Goal: Task Accomplishment & Management: Manage account settings

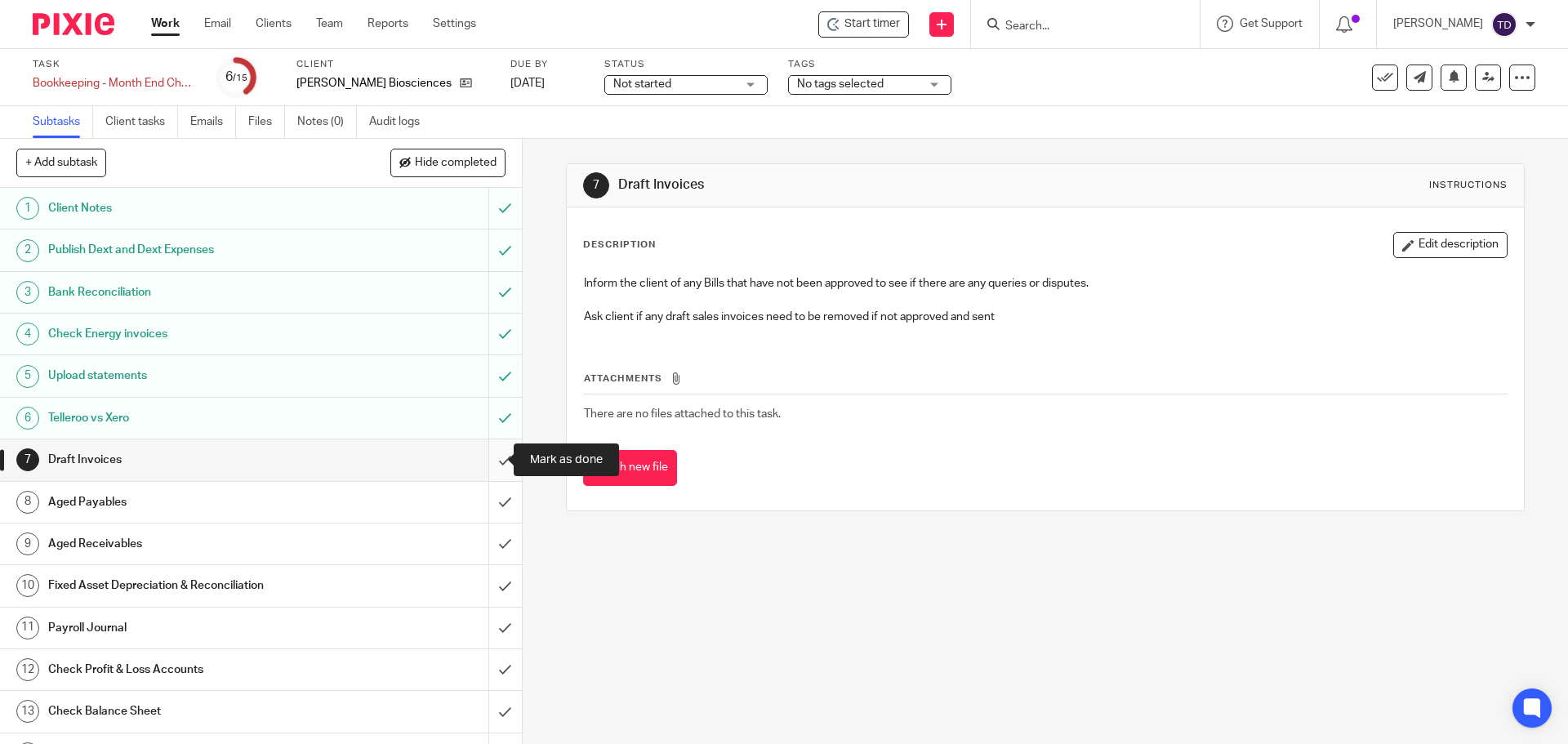
click at [480, 470] on input "submit" at bounding box center [261, 460] width 522 height 41
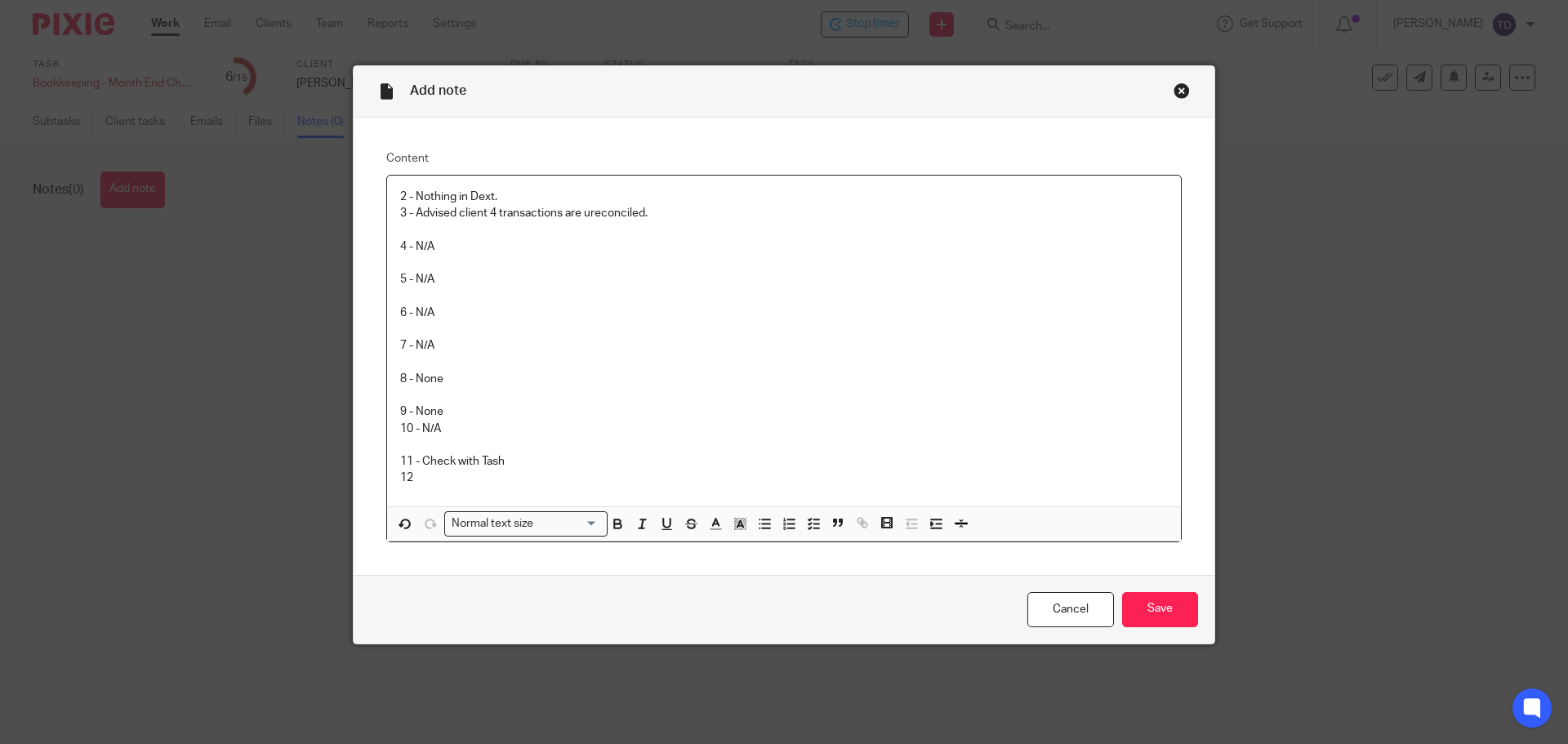
click at [421, 459] on p "11 - Check with Tash 12" at bounding box center [784, 470] width 768 height 34
click at [635, 453] on p at bounding box center [784, 444] width 768 height 16
click at [619, 476] on p "11 - Need to check with Tash 12" at bounding box center [784, 470] width 768 height 34
click at [614, 464] on p "11 - Need to check with Tash 12" at bounding box center [784, 470] width 768 height 34
drag, startPoint x: 580, startPoint y: 455, endPoint x: 557, endPoint y: 456, distance: 23.0
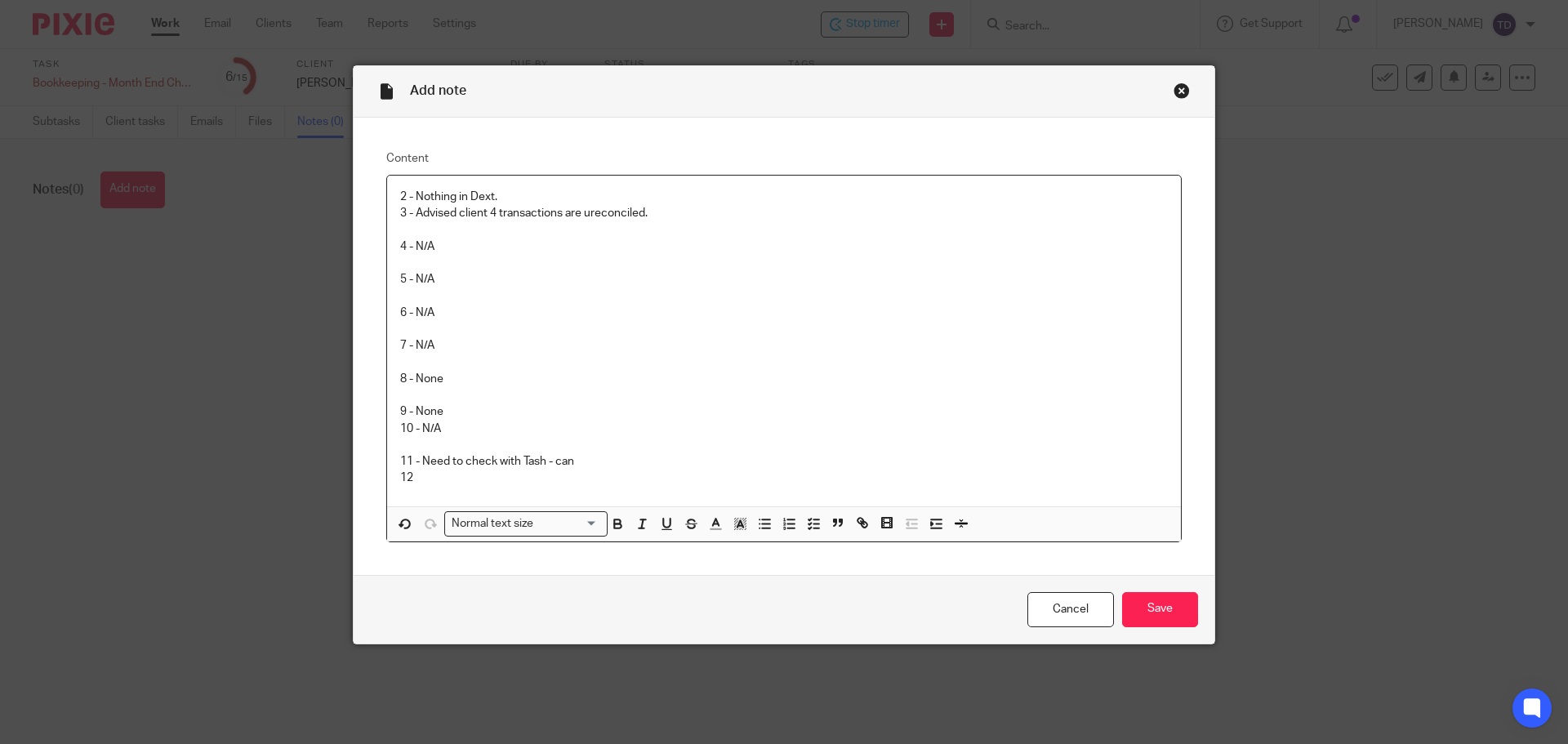
click at [557, 456] on p "11 - Need to check with Tash - can 12" at bounding box center [784, 470] width 768 height 34
click at [509, 476] on p "11 - Need to check with Tash - can't find Myria payroll stuff. 12" at bounding box center [784, 470] width 768 height 34
click at [1157, 607] on input "Save" at bounding box center [1160, 610] width 76 height 35
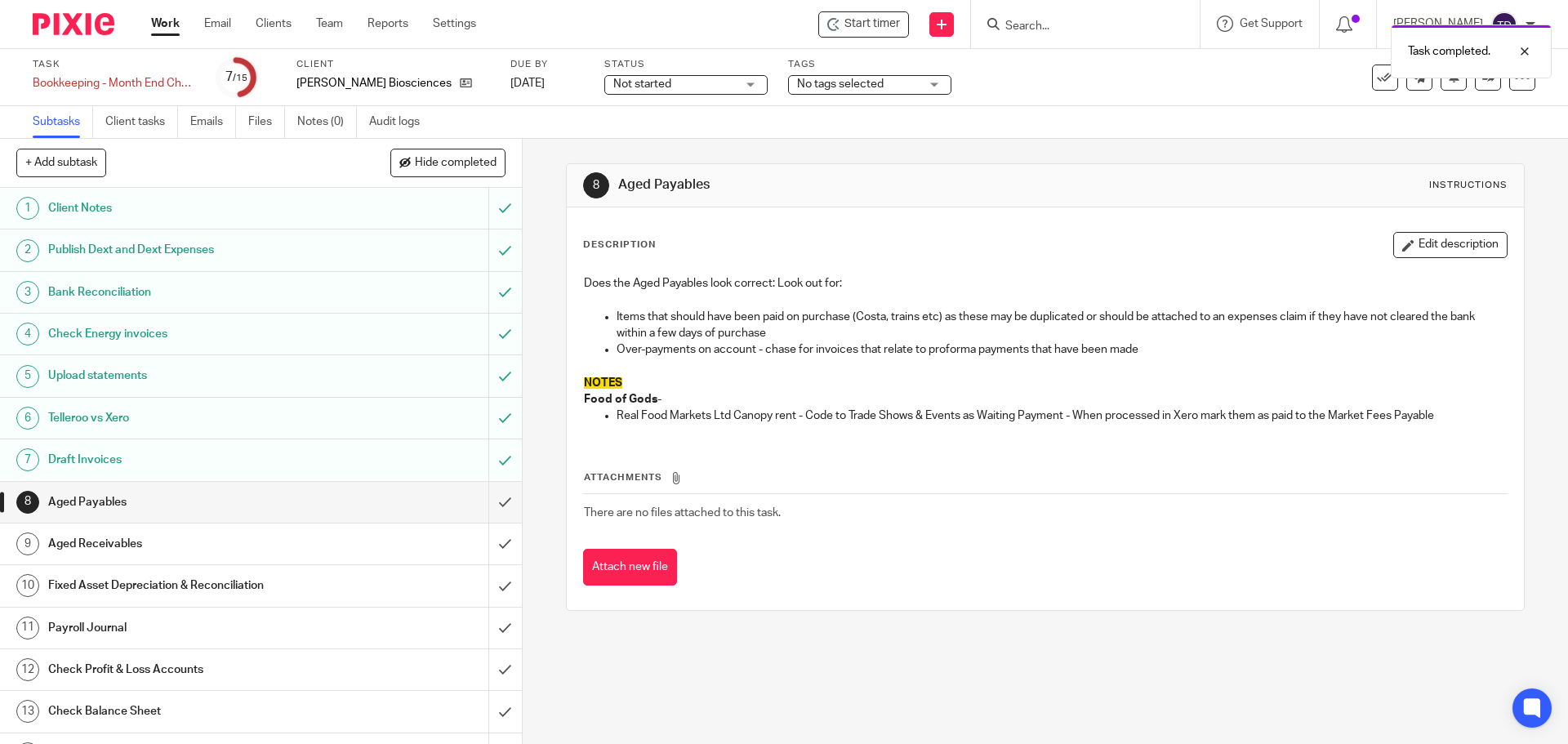
click at [952, 227] on div "Description Edit description Does the Aged Payables look correct: Look out for:…" at bounding box center [1045, 409] width 956 height 403
click at [489, 505] on input "submit" at bounding box center [261, 502] width 522 height 41
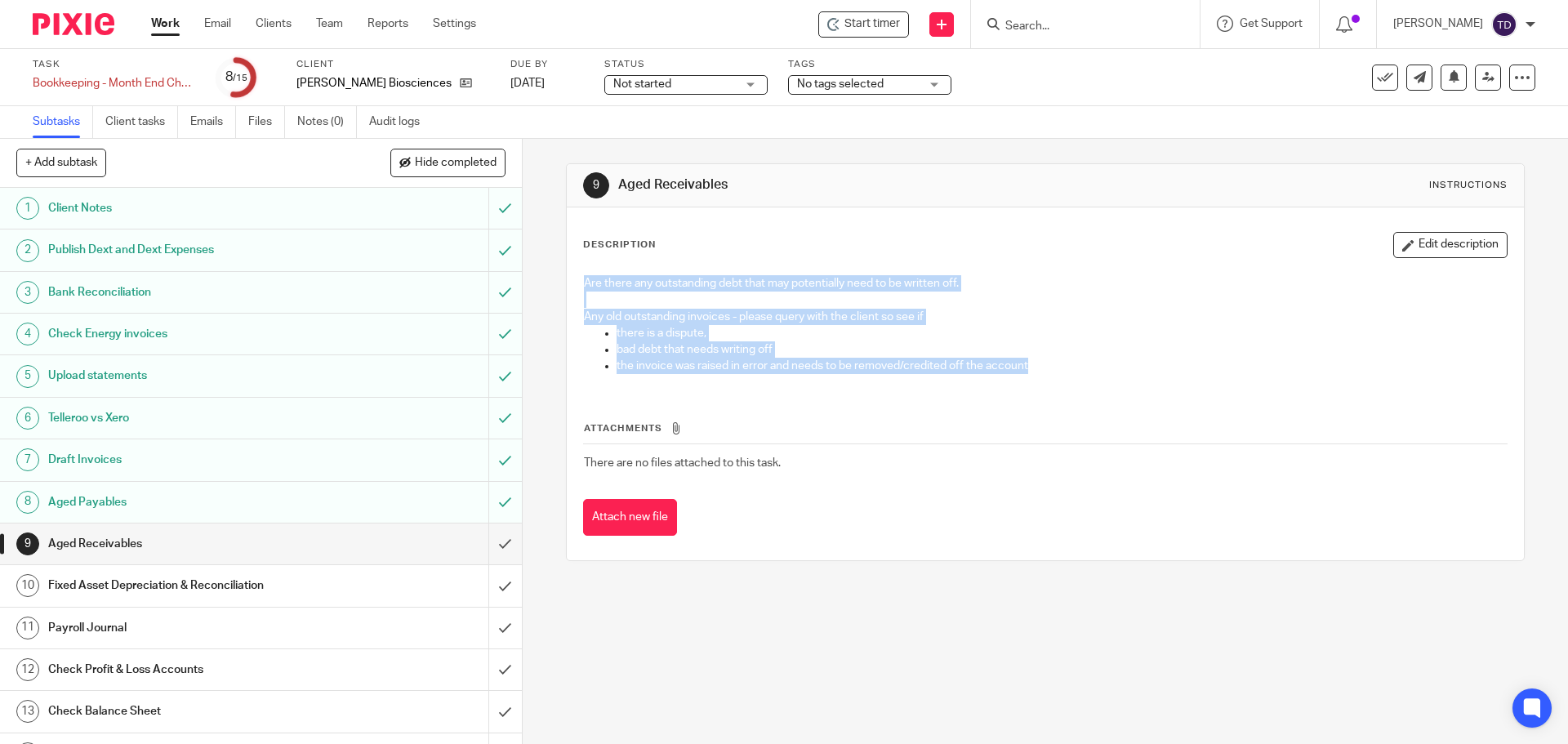
drag, startPoint x: 1044, startPoint y: 366, endPoint x: 553, endPoint y: 261, distance: 502.1
click at [553, 261] on div "9 Aged Receivables Instructions Description Edit description Are there any outs…" at bounding box center [1045, 441] width 1046 height 605
drag, startPoint x: 573, startPoint y: 240, endPoint x: 1083, endPoint y: 374, distance: 527.3
click at [1083, 374] on div "Description Edit description Are there any outstanding debt that may potentiall…" at bounding box center [1045, 384] width 956 height 353
click at [1047, 364] on p "the invoice was raised in error and needs to be removed/credited off the account" at bounding box center [1061, 365] width 889 height 16
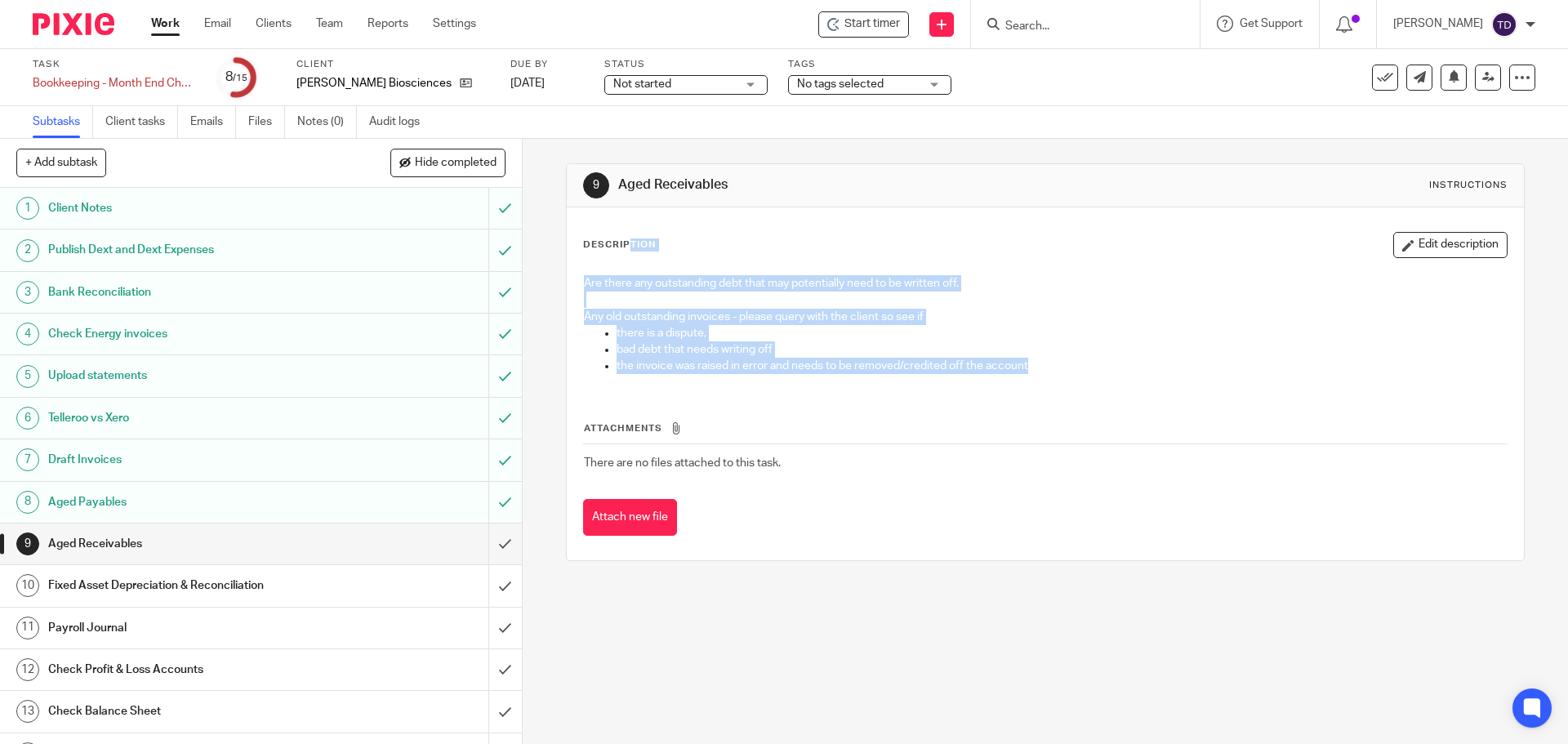
drag, startPoint x: 1047, startPoint y: 364, endPoint x: 548, endPoint y: 241, distance: 513.9
click at [548, 241] on div "9 Aged Receivables Instructions Description Edit description Are there any outs…" at bounding box center [1045, 441] width 1046 height 605
click at [576, 244] on div "Description Edit description Are there any outstanding debt that may potentiall…" at bounding box center [1045, 384] width 956 height 353
drag, startPoint x: 576, startPoint y: 244, endPoint x: 1078, endPoint y: 380, distance: 520.1
click at [1078, 380] on div "Description Edit description Are there any outstanding debt that may potentiall…" at bounding box center [1045, 384] width 956 height 353
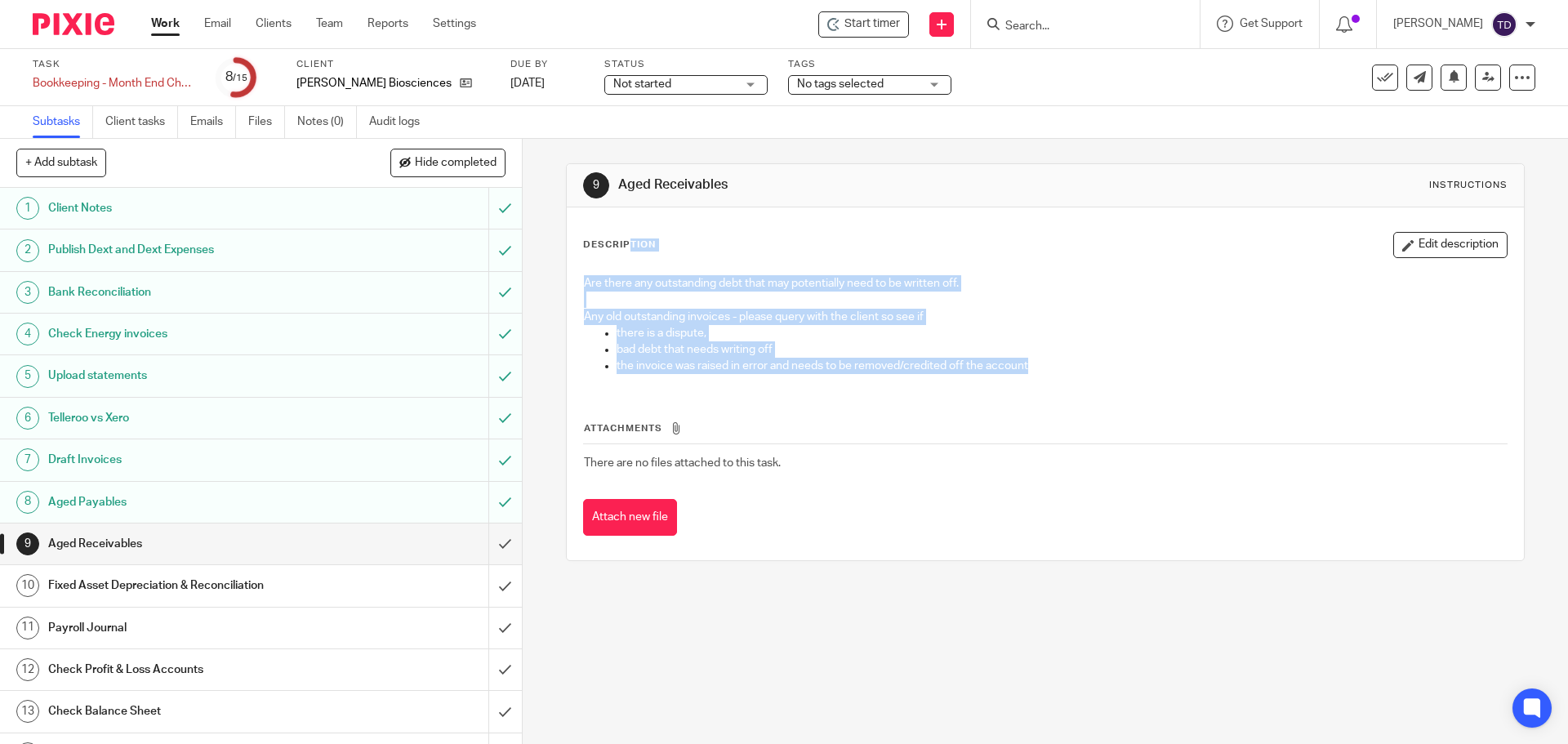
click at [1056, 369] on p "the invoice was raised in error and needs to be removed/credited off the account" at bounding box center [1061, 365] width 889 height 16
click at [1045, 367] on p "the invoice was raised in error and needs to be removed/credited off the account" at bounding box center [1061, 365] width 889 height 16
click at [1027, 367] on p "the invoice was raised in error and needs to be removed/credited off the account" at bounding box center [1061, 365] width 889 height 16
drag, startPoint x: 1027, startPoint y: 367, endPoint x: 555, endPoint y: 249, distance: 486.5
click at [555, 249] on div "9 Aged Receivables Instructions Description Edit description Are there any outs…" at bounding box center [1045, 441] width 1046 height 605
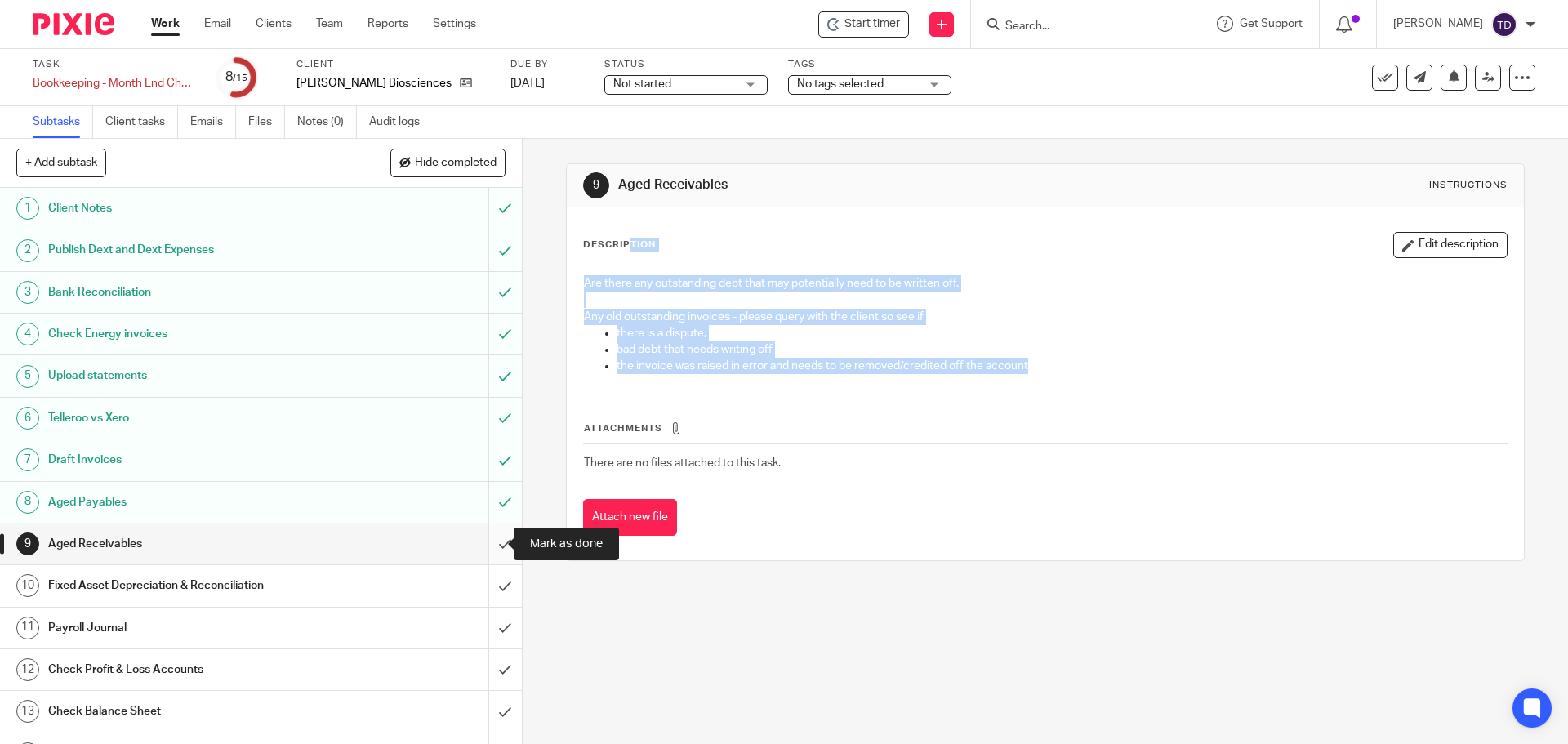
click at [490, 541] on input "submit" at bounding box center [261, 544] width 522 height 41
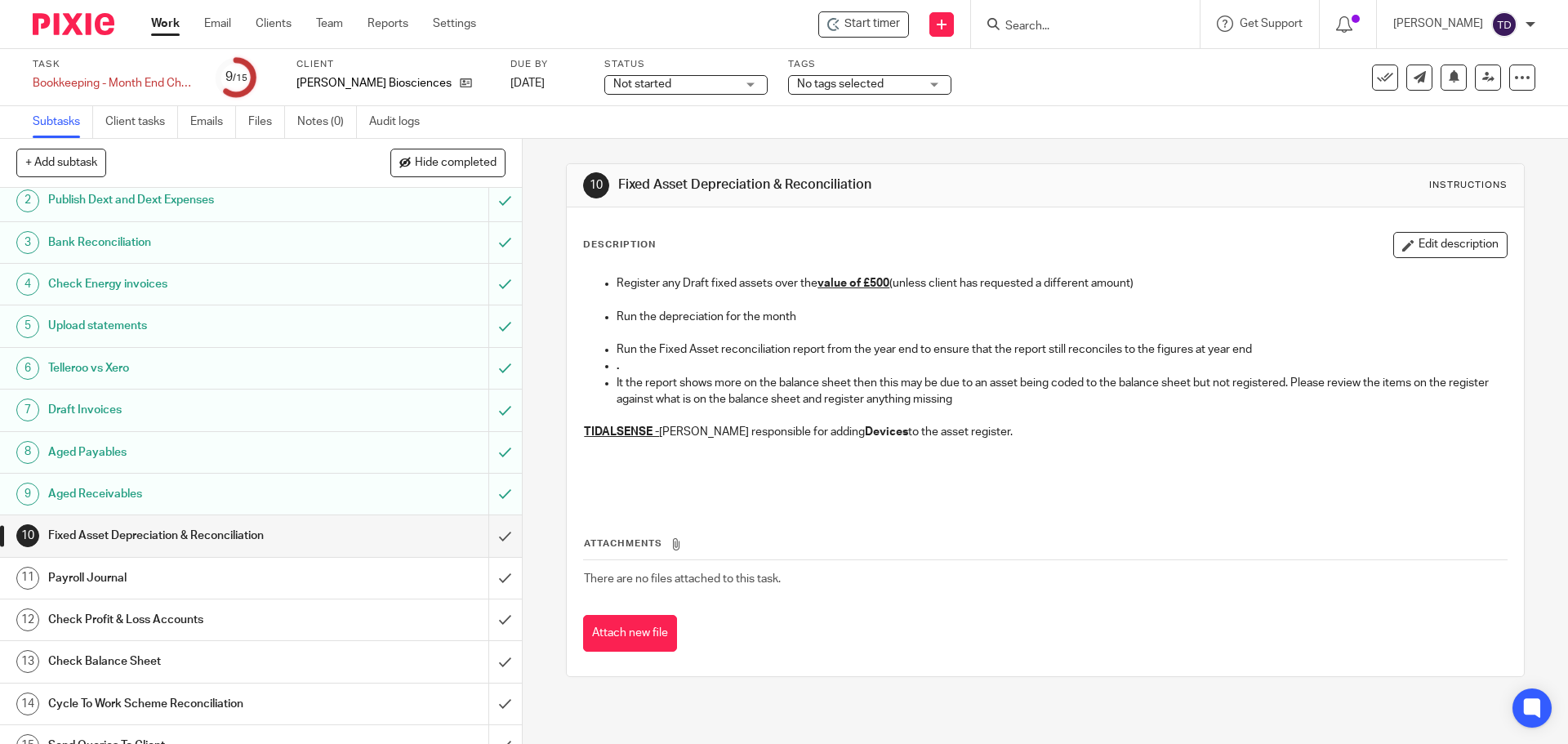
scroll to position [72, 0]
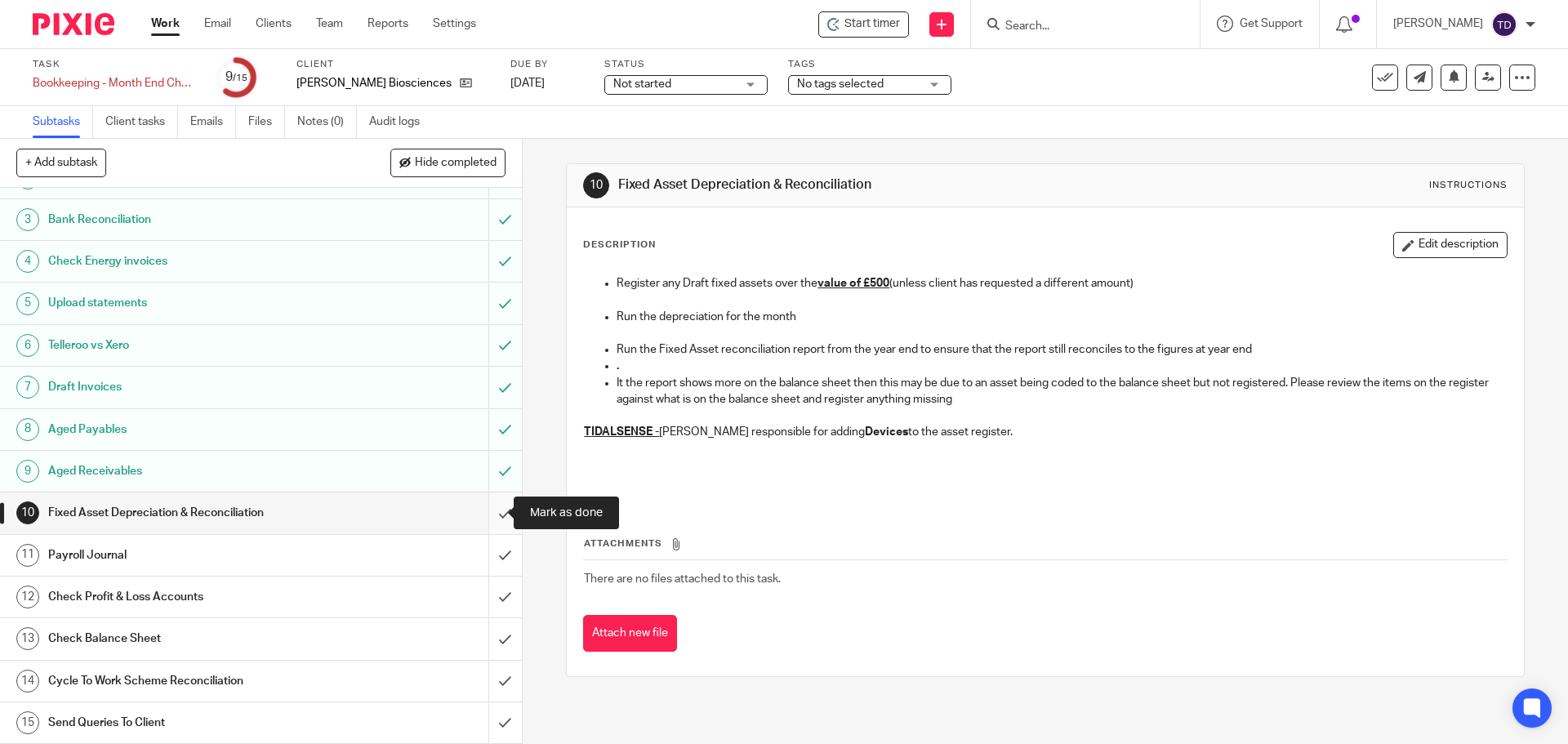
click at [483, 512] on input "submit" at bounding box center [261, 513] width 522 height 41
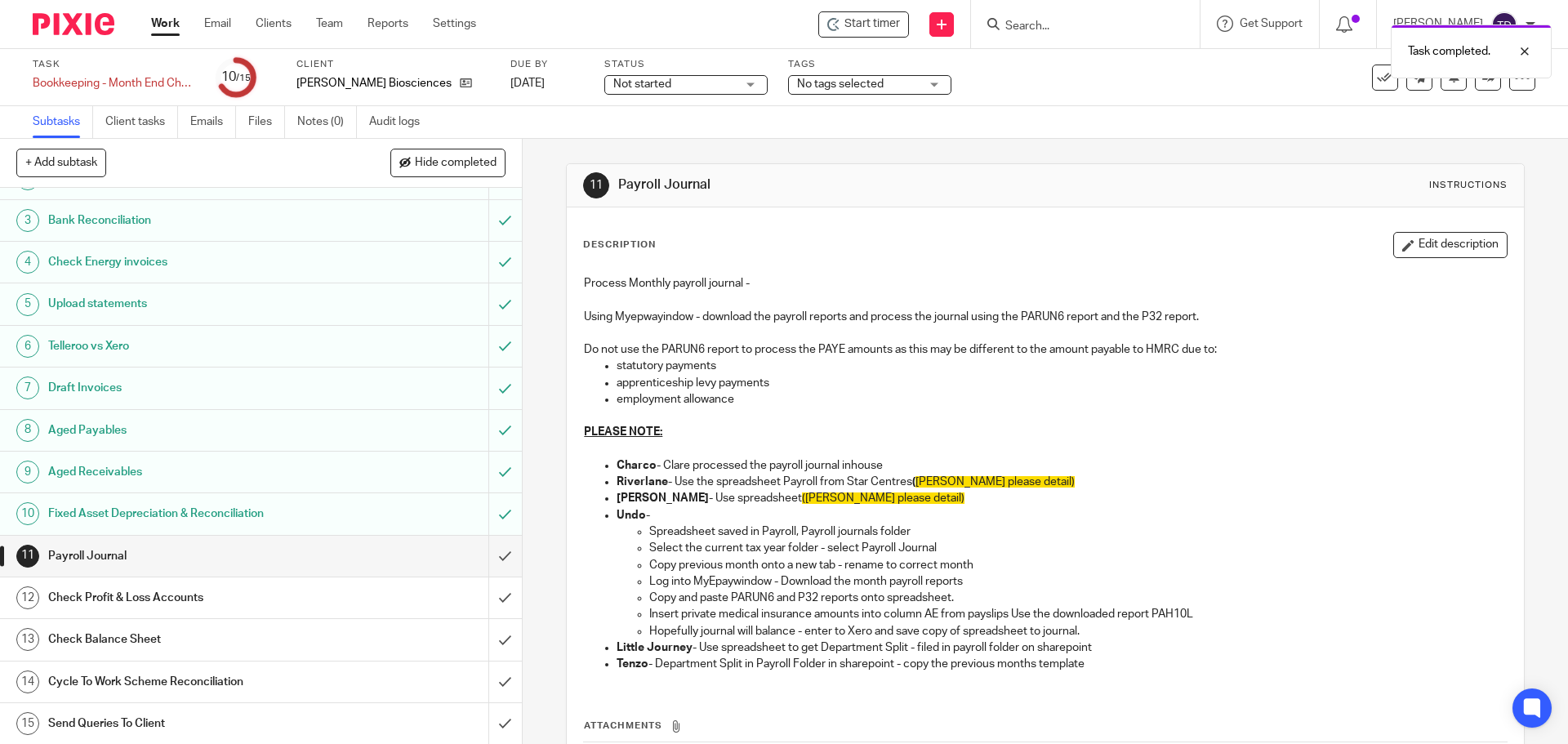
scroll to position [72, 0]
click at [1081, 550] on p "Select the current tax year folder - select Payroll Journal" at bounding box center [1078, 548] width 856 height 16
click at [340, 602] on div "Check Profit & Loss Accounts" at bounding box center [260, 597] width 424 height 24
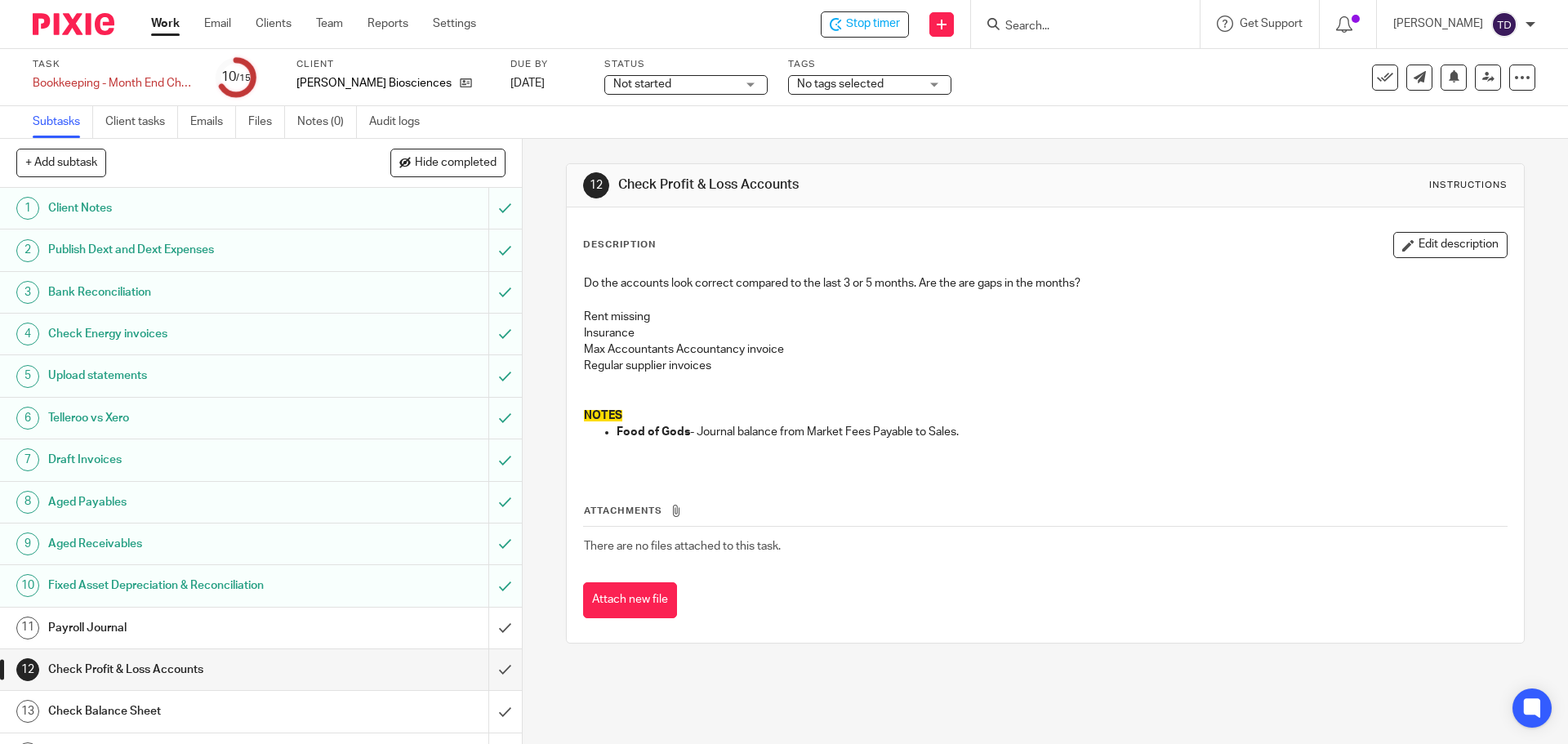
scroll to position [72, 0]
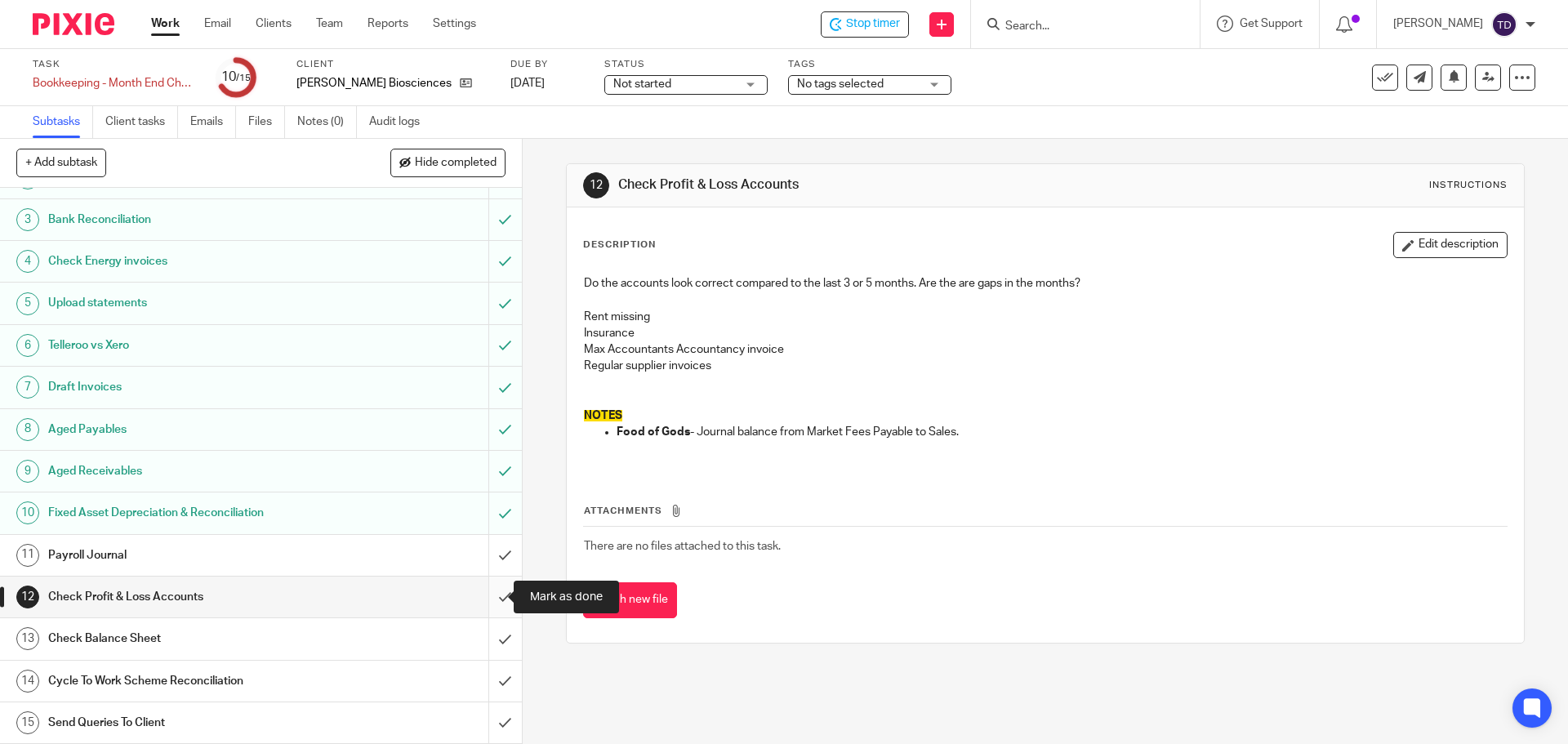
click at [487, 598] on input "submit" at bounding box center [261, 597] width 522 height 41
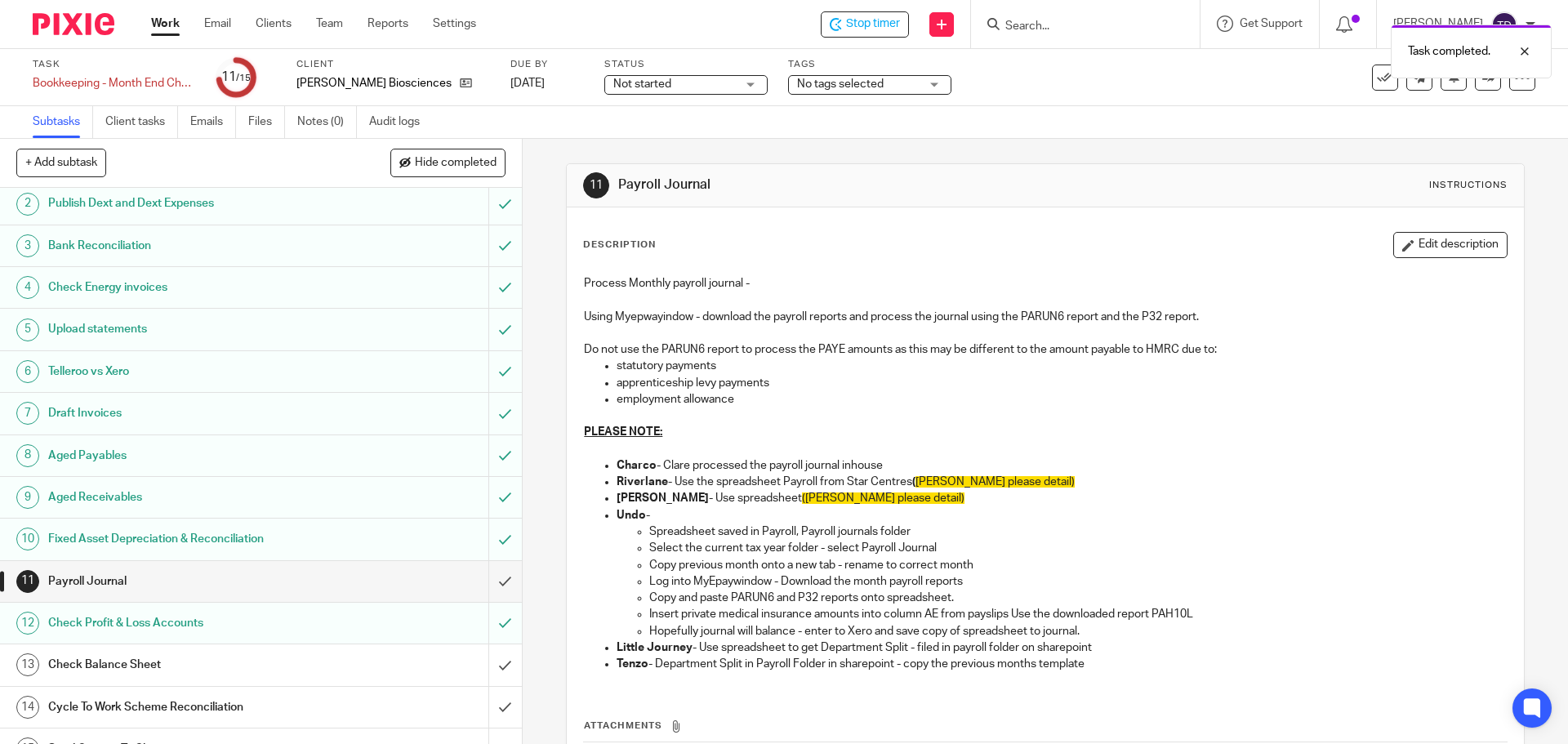
scroll to position [72, 0]
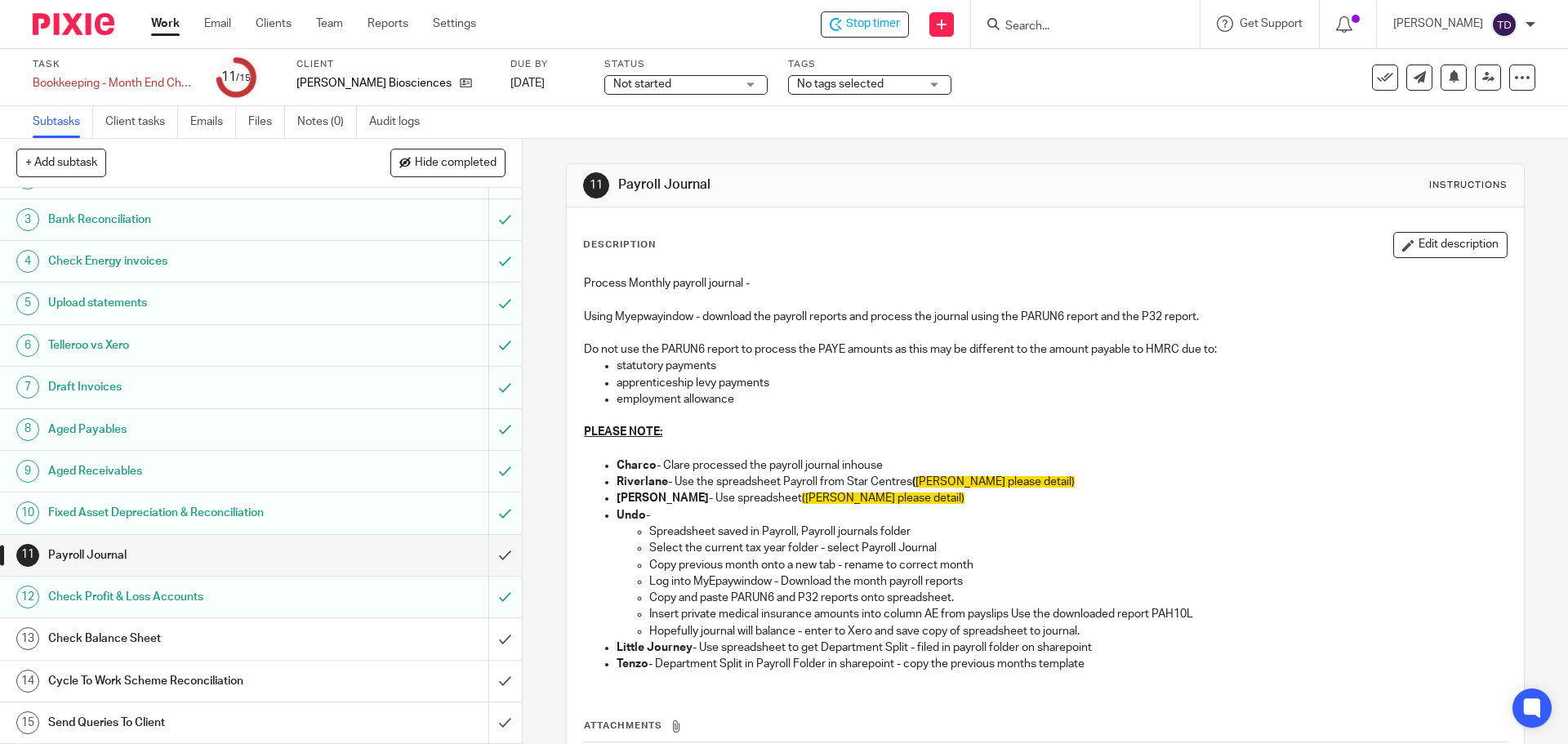
click at [405, 649] on div "Check Balance Sheet" at bounding box center [260, 639] width 424 height 24
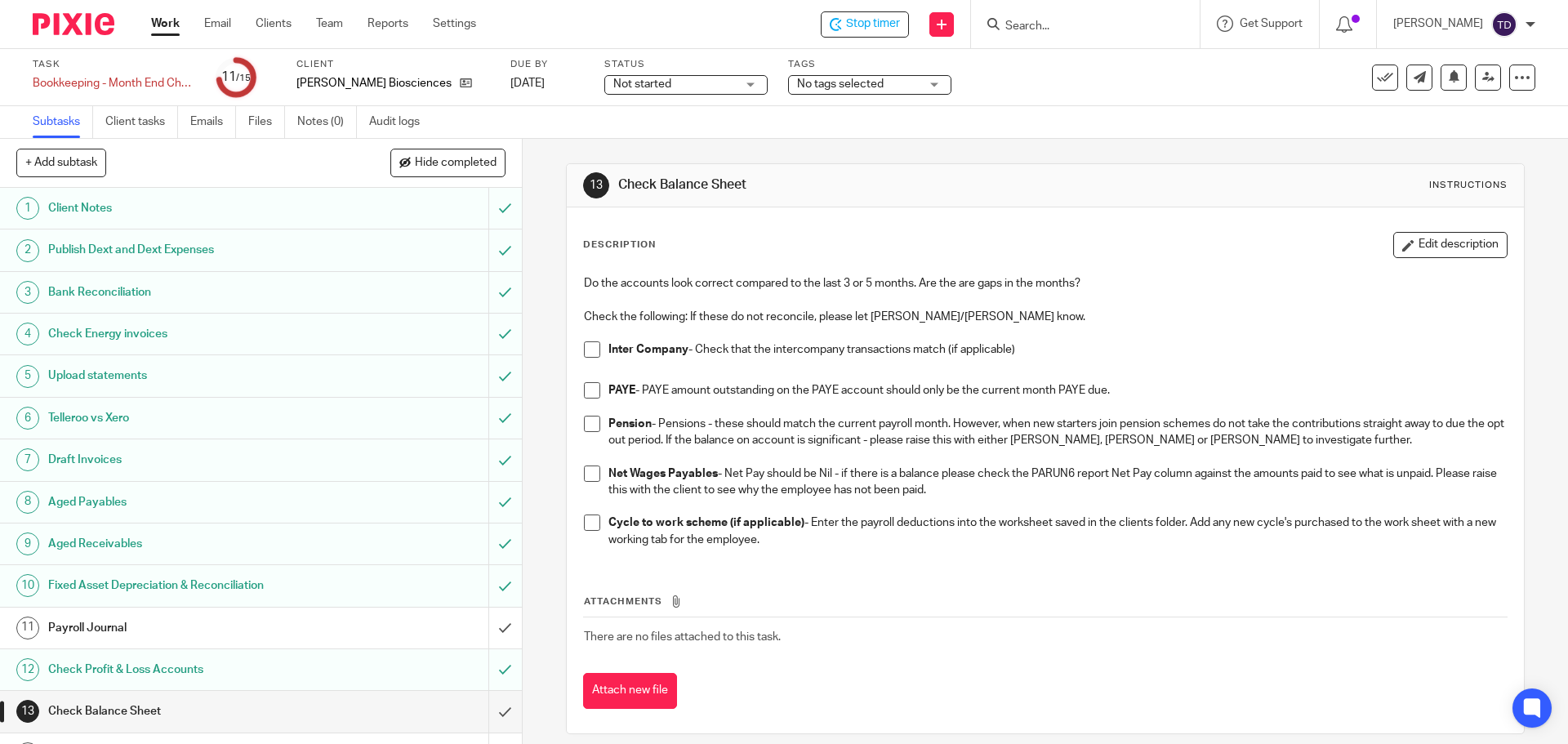
click at [589, 346] on span at bounding box center [591, 349] width 16 height 16
click at [596, 393] on span at bounding box center [591, 390] width 16 height 16
click at [593, 382] on span at bounding box center [591, 390] width 16 height 16
click at [589, 477] on span at bounding box center [591, 473] width 16 height 16
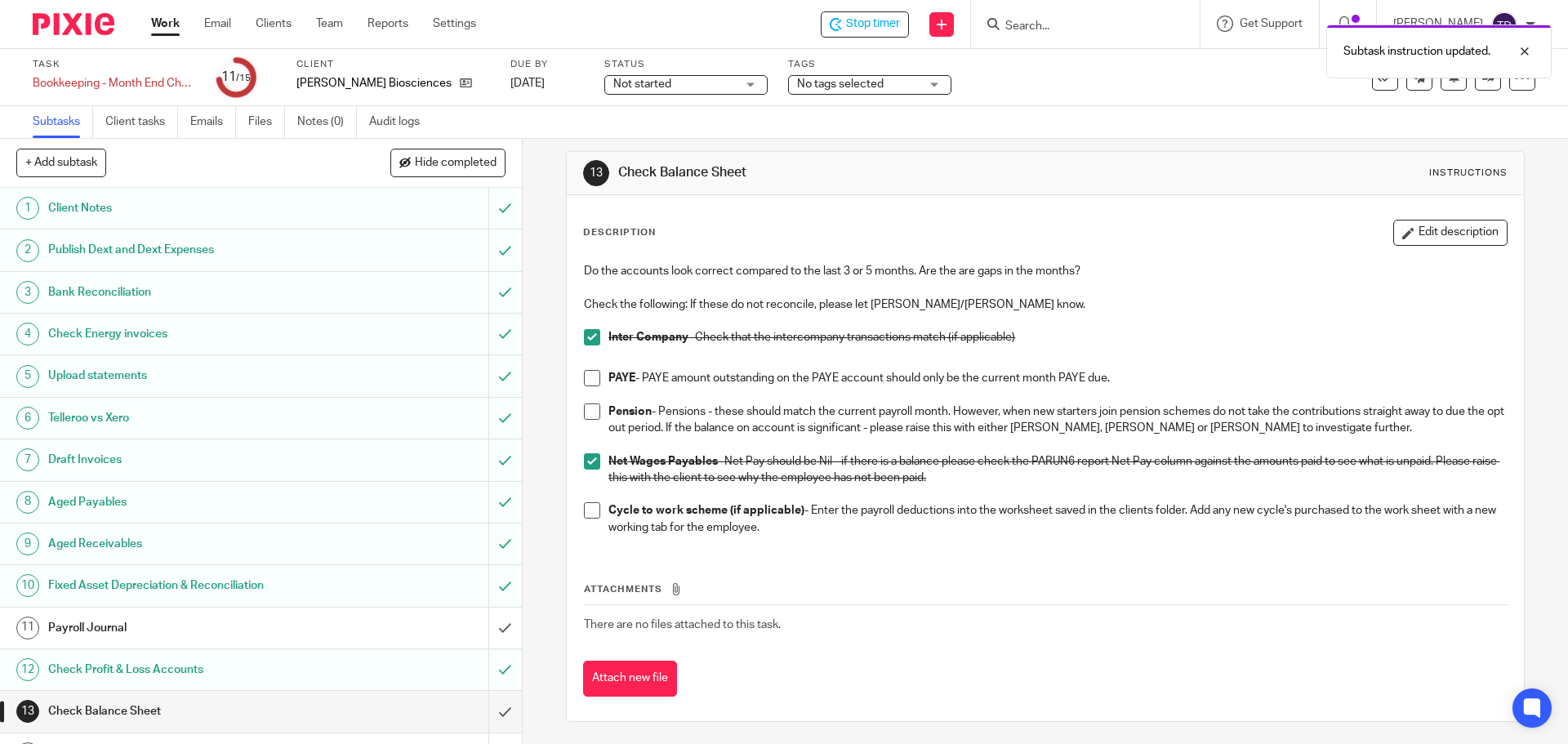
scroll to position [14, 0]
click at [584, 513] on span at bounding box center [591, 508] width 16 height 16
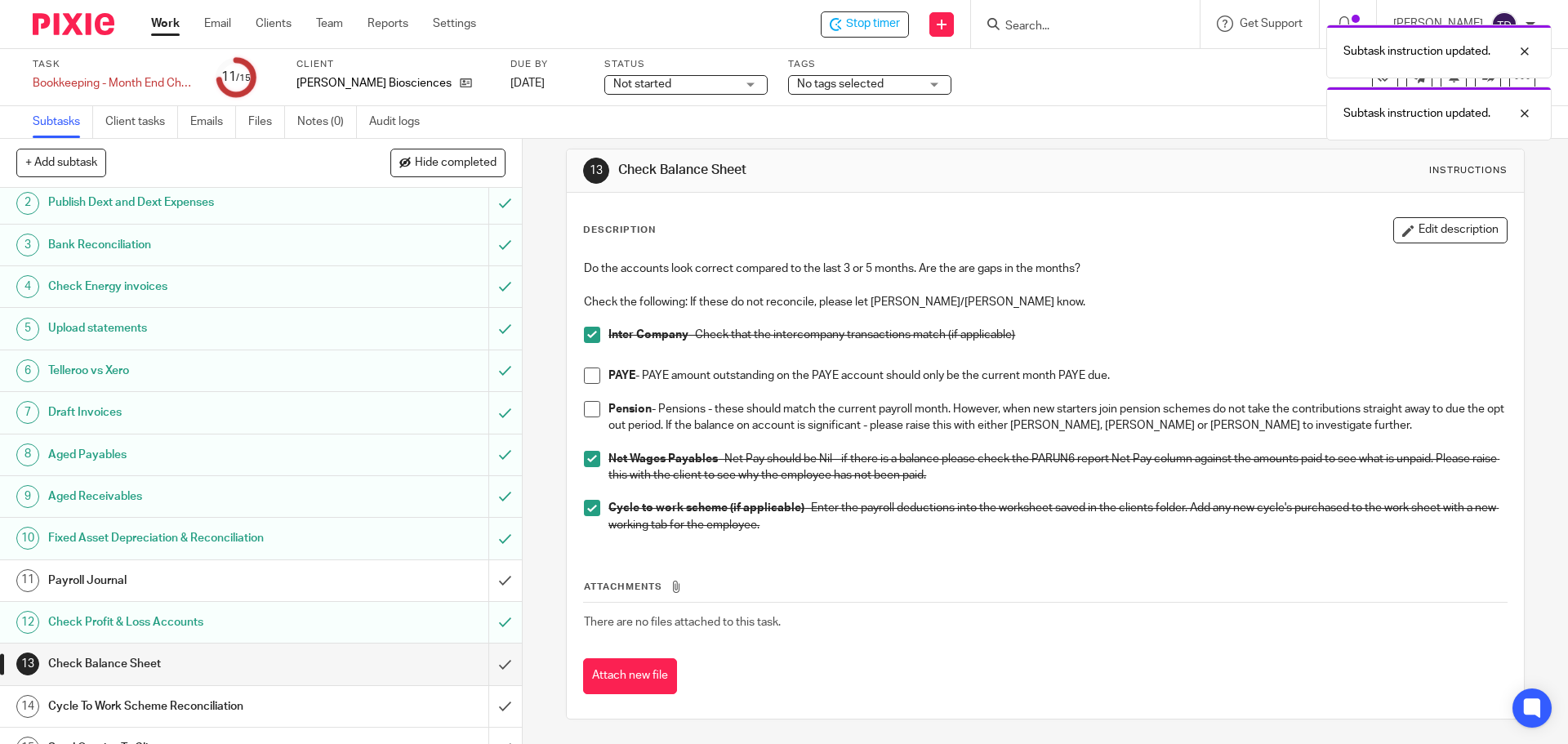
scroll to position [72, 0]
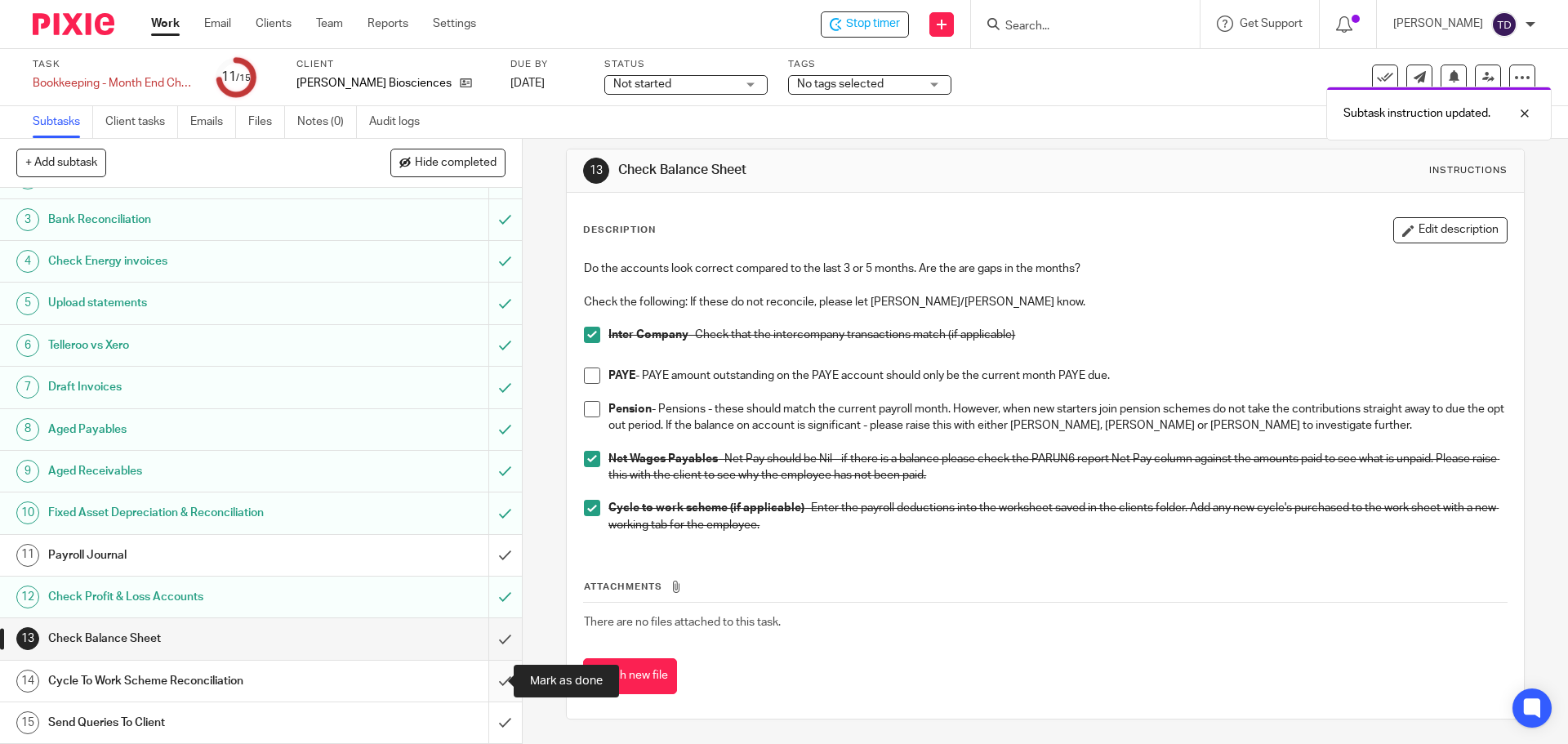
click at [485, 684] on input "submit" at bounding box center [261, 681] width 522 height 41
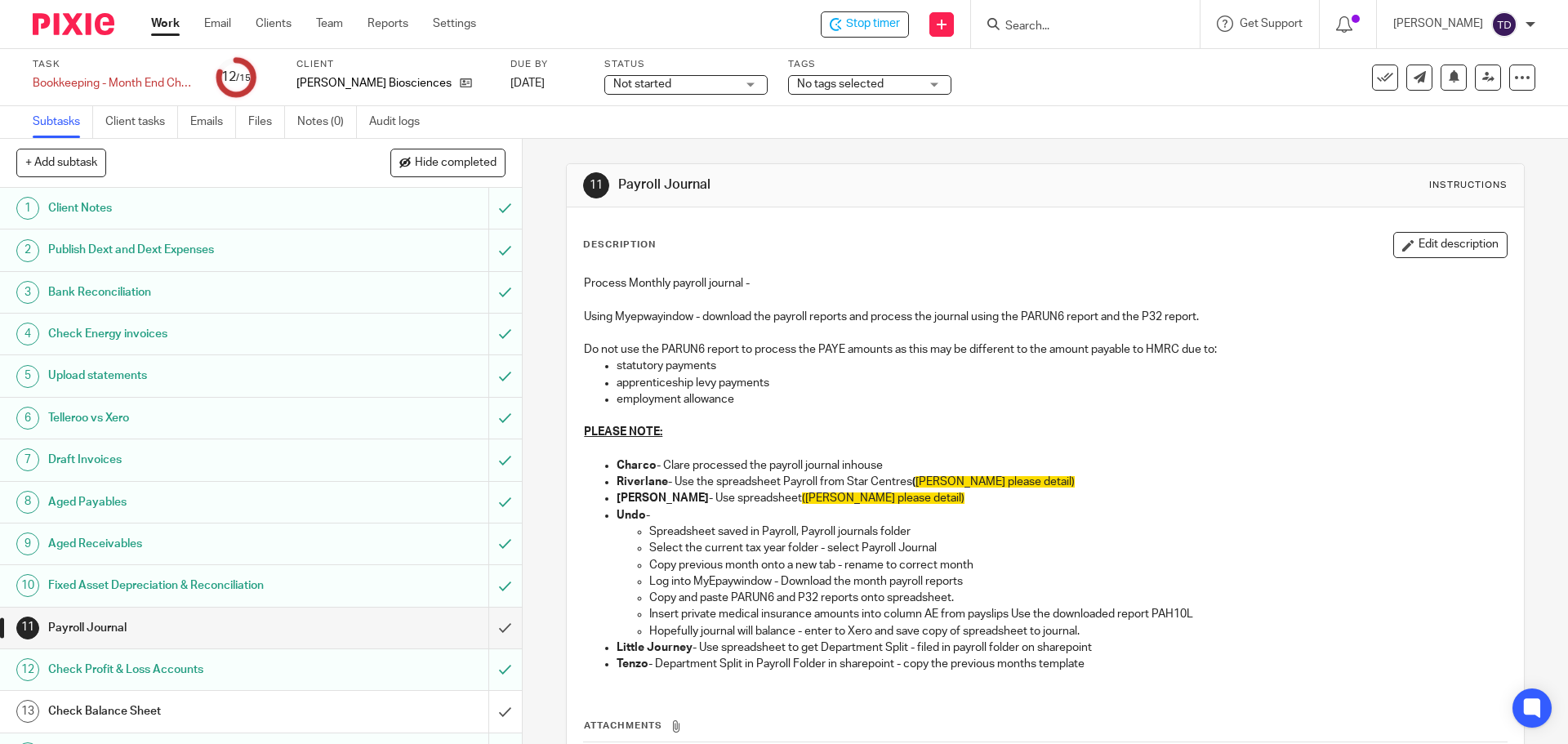
click at [349, 248] on div "Publish Dext and Dext Expenses" at bounding box center [260, 249] width 424 height 24
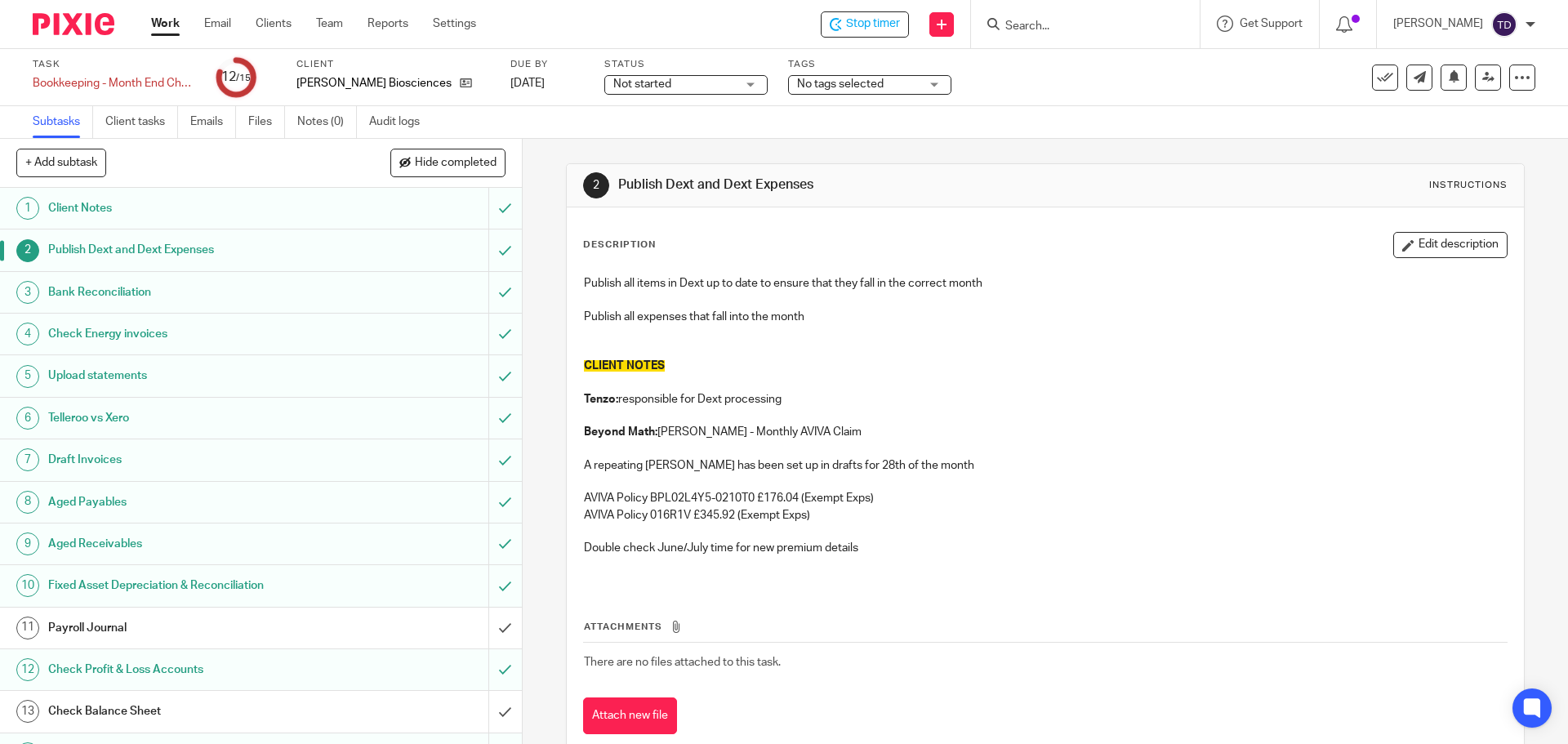
click at [339, 288] on div "Bank Reconciliation" at bounding box center [260, 292] width 424 height 24
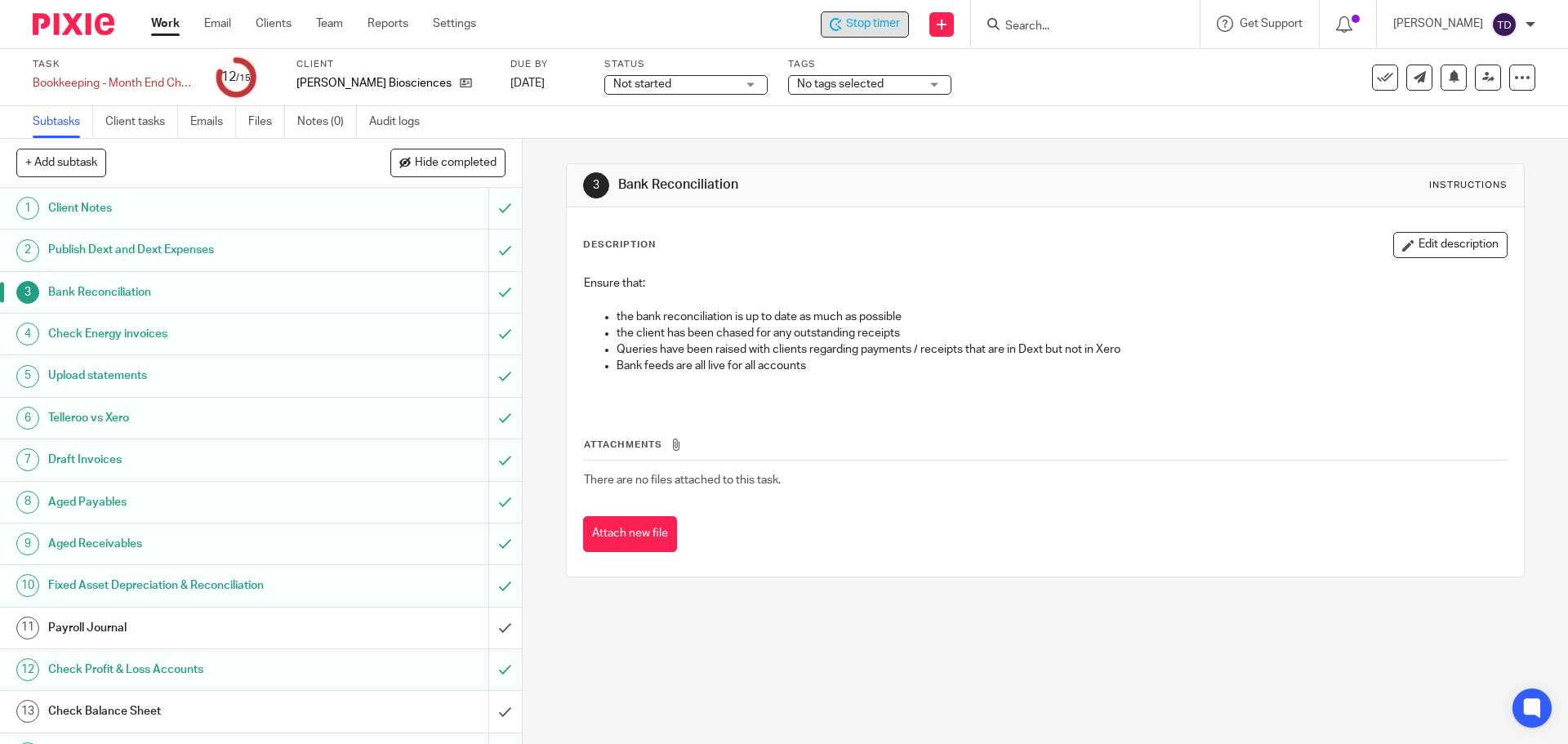
click at [900, 15] on span "Stop timer" at bounding box center [873, 24] width 54 height 17
click at [79, 20] on img at bounding box center [73, 24] width 82 height 22
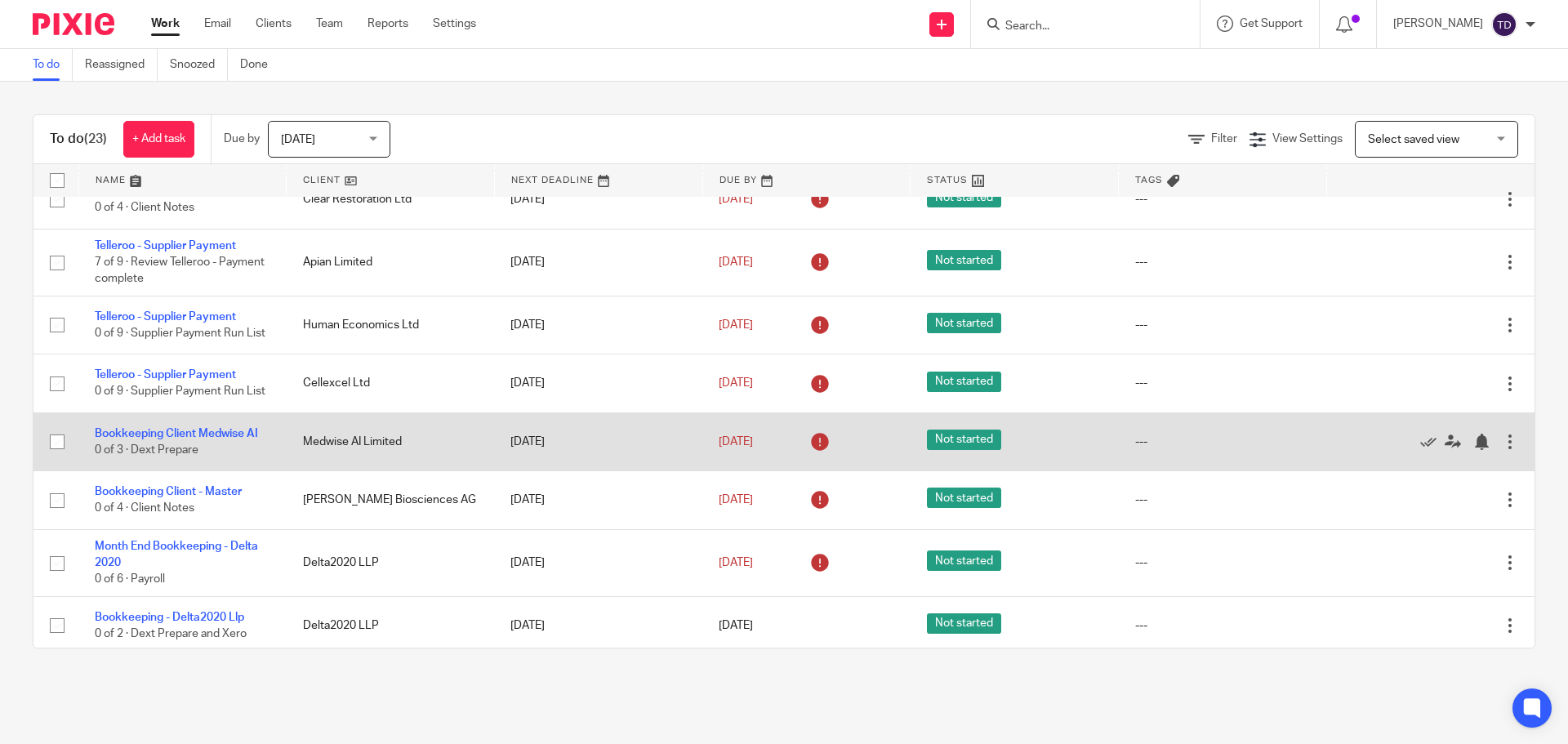
scroll to position [898, 0]
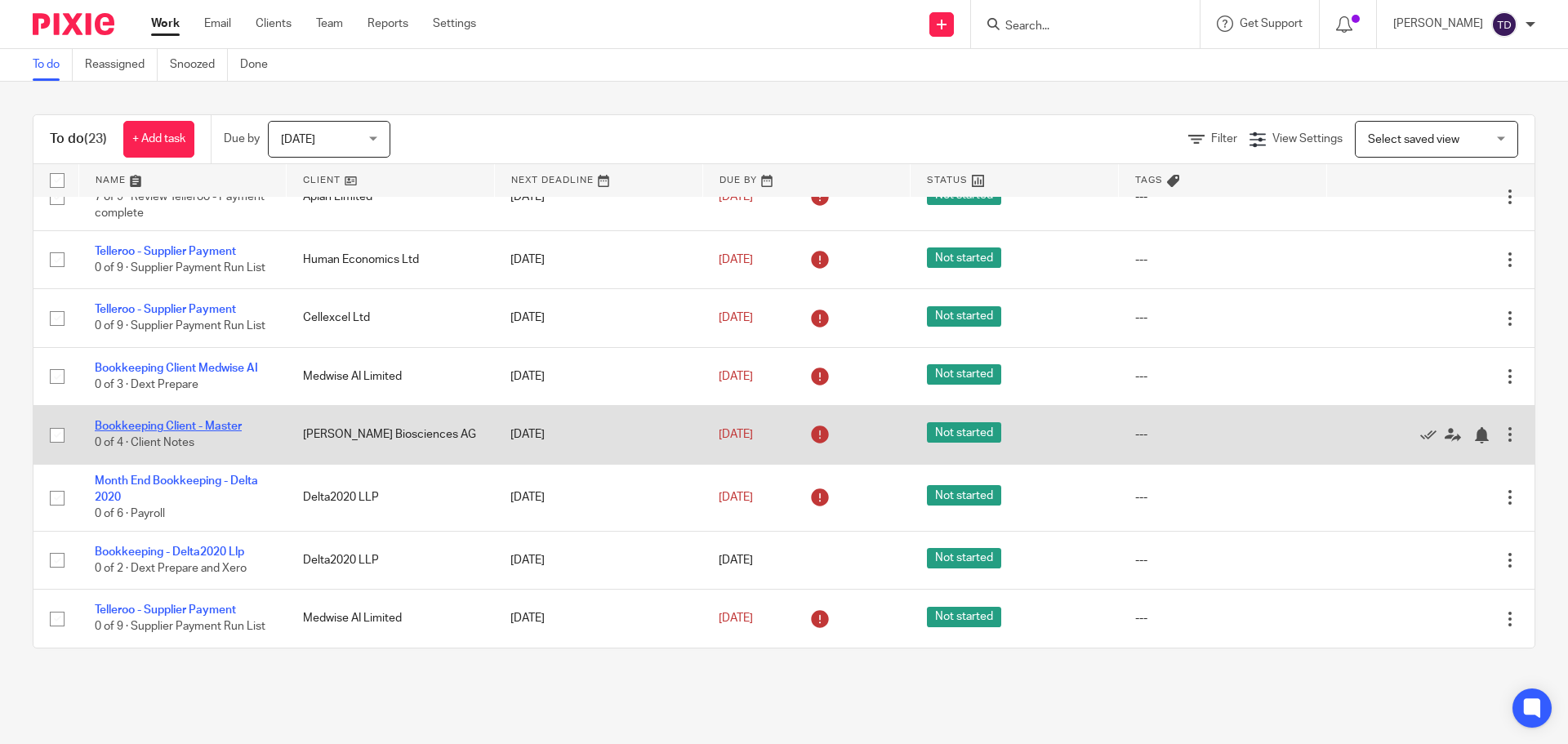
click at [179, 421] on link "Bookkeeping Client - Master" at bounding box center [168, 427] width 147 height 12
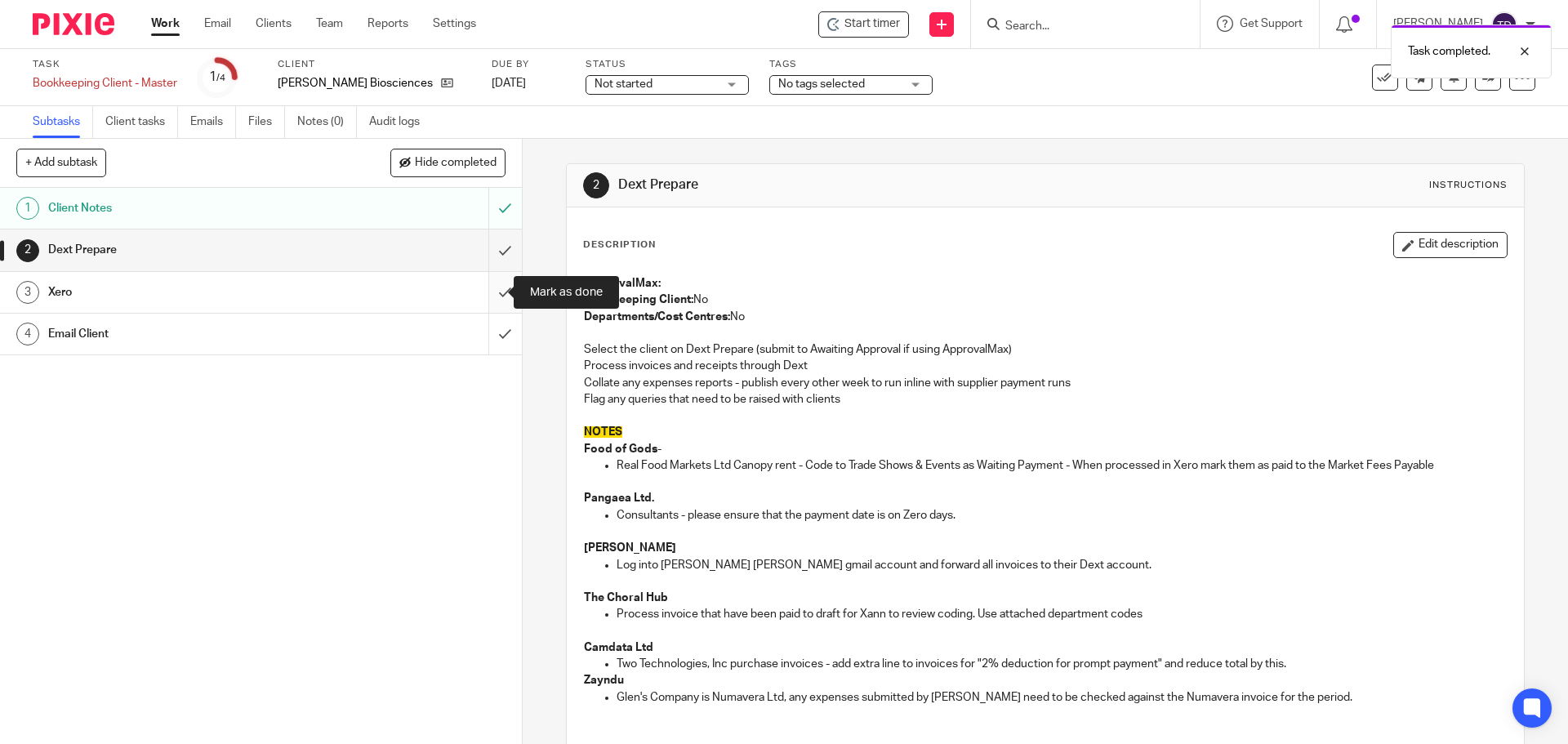
click at [493, 291] on input "submit" at bounding box center [261, 292] width 522 height 41
click at [494, 247] on input "submit" at bounding box center [261, 250] width 522 height 41
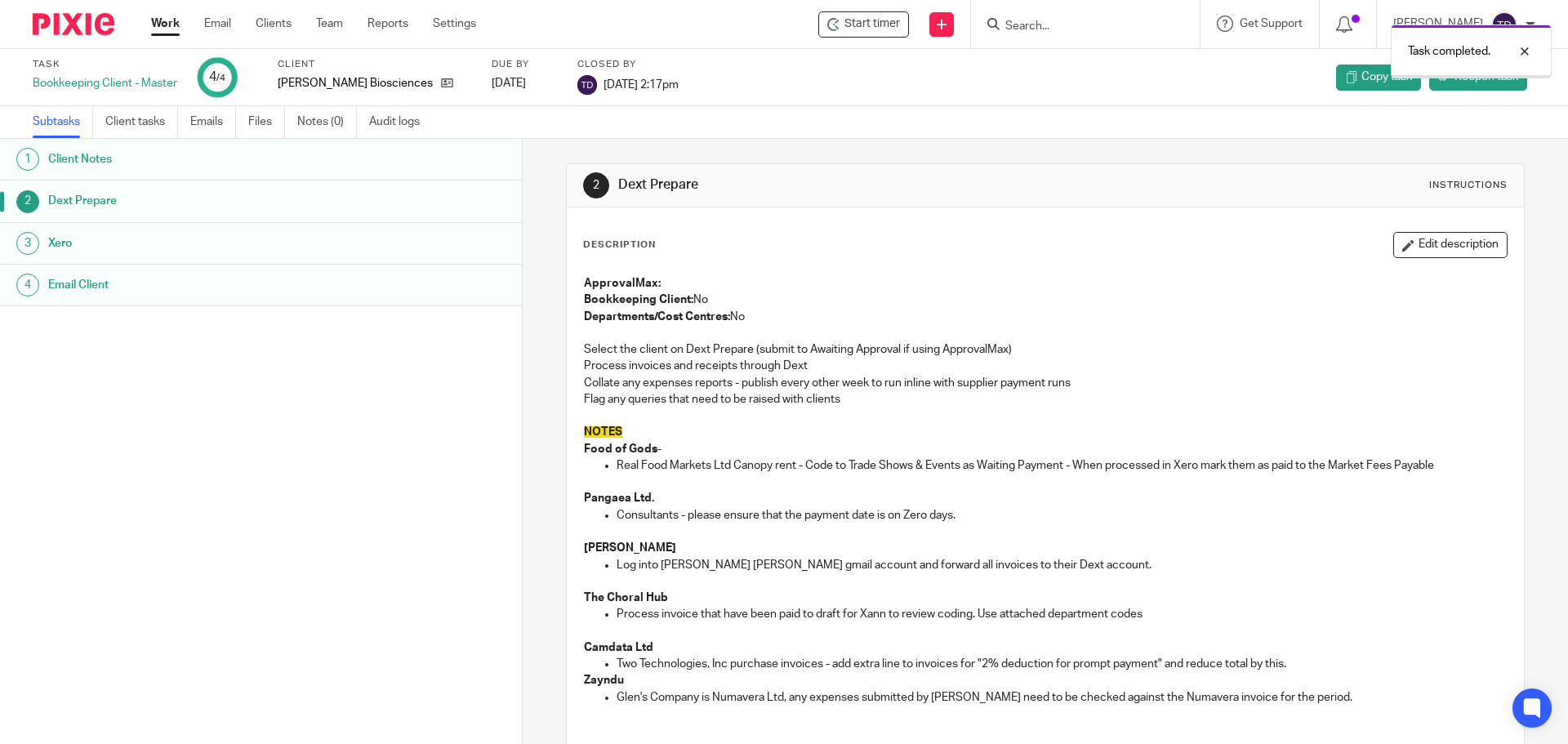
click at [177, 24] on link "Work" at bounding box center [166, 23] width 29 height 16
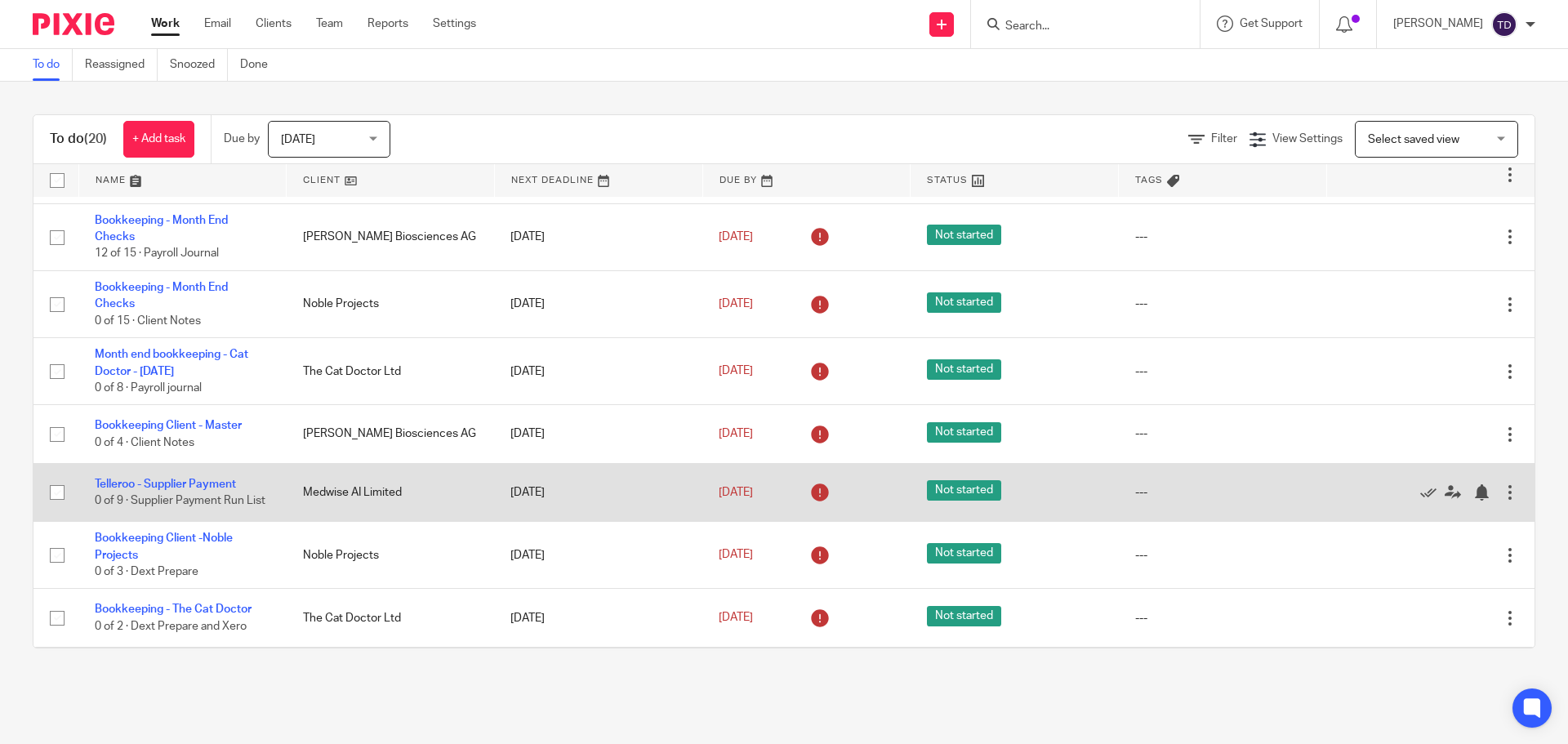
scroll to position [245, 0]
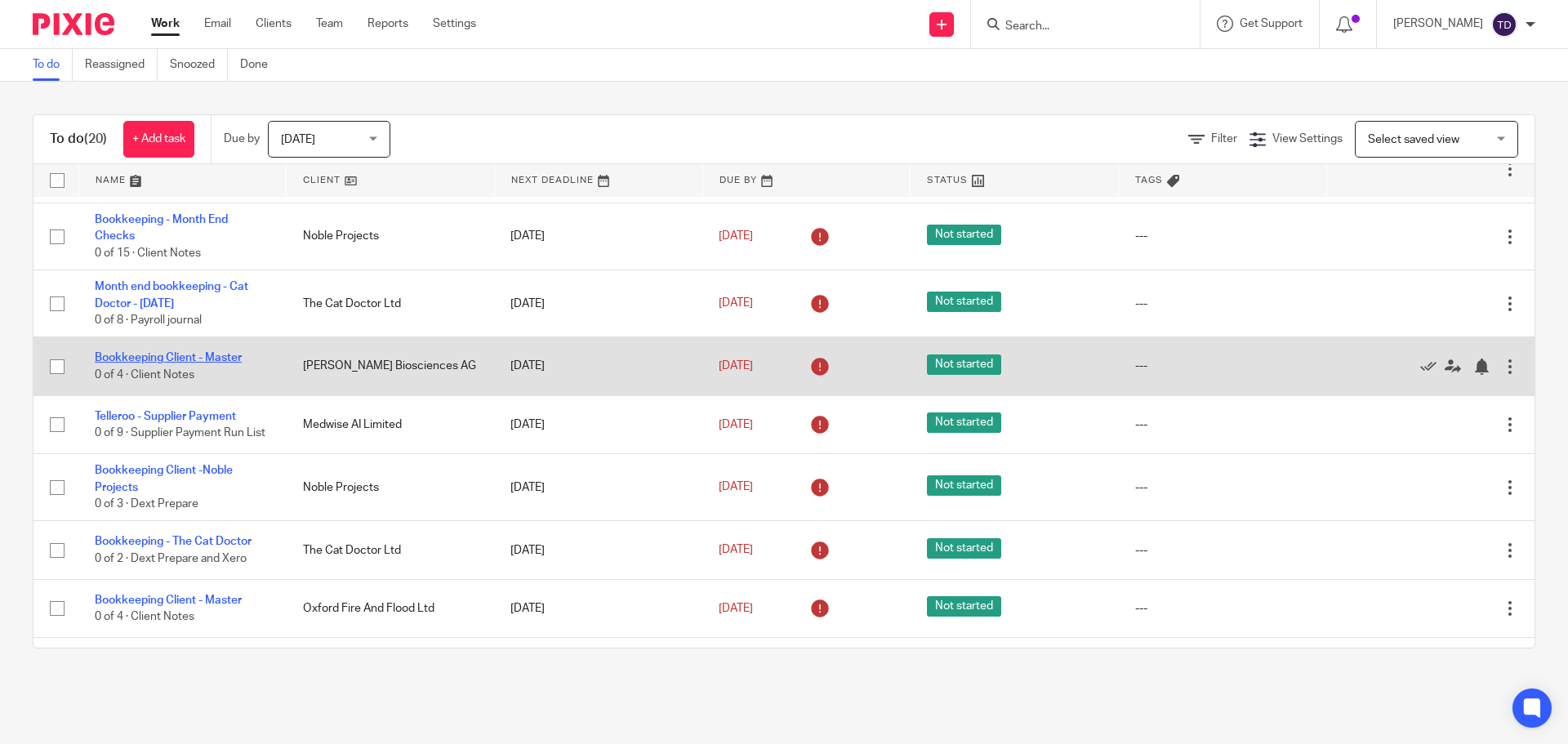
click at [220, 354] on link "Bookkeeping Client - Master" at bounding box center [168, 358] width 147 height 12
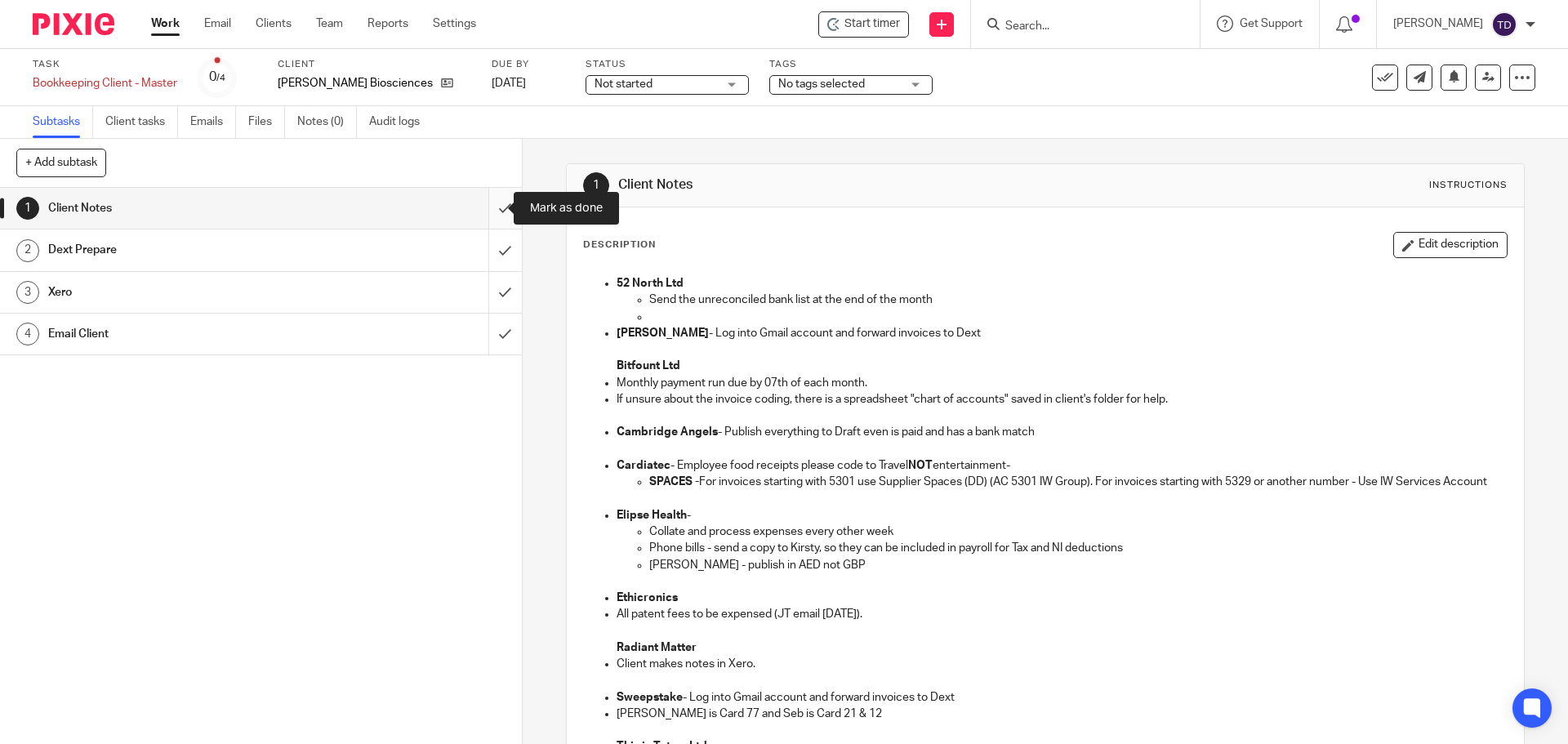
click at [491, 210] on input "submit" at bounding box center [261, 208] width 522 height 41
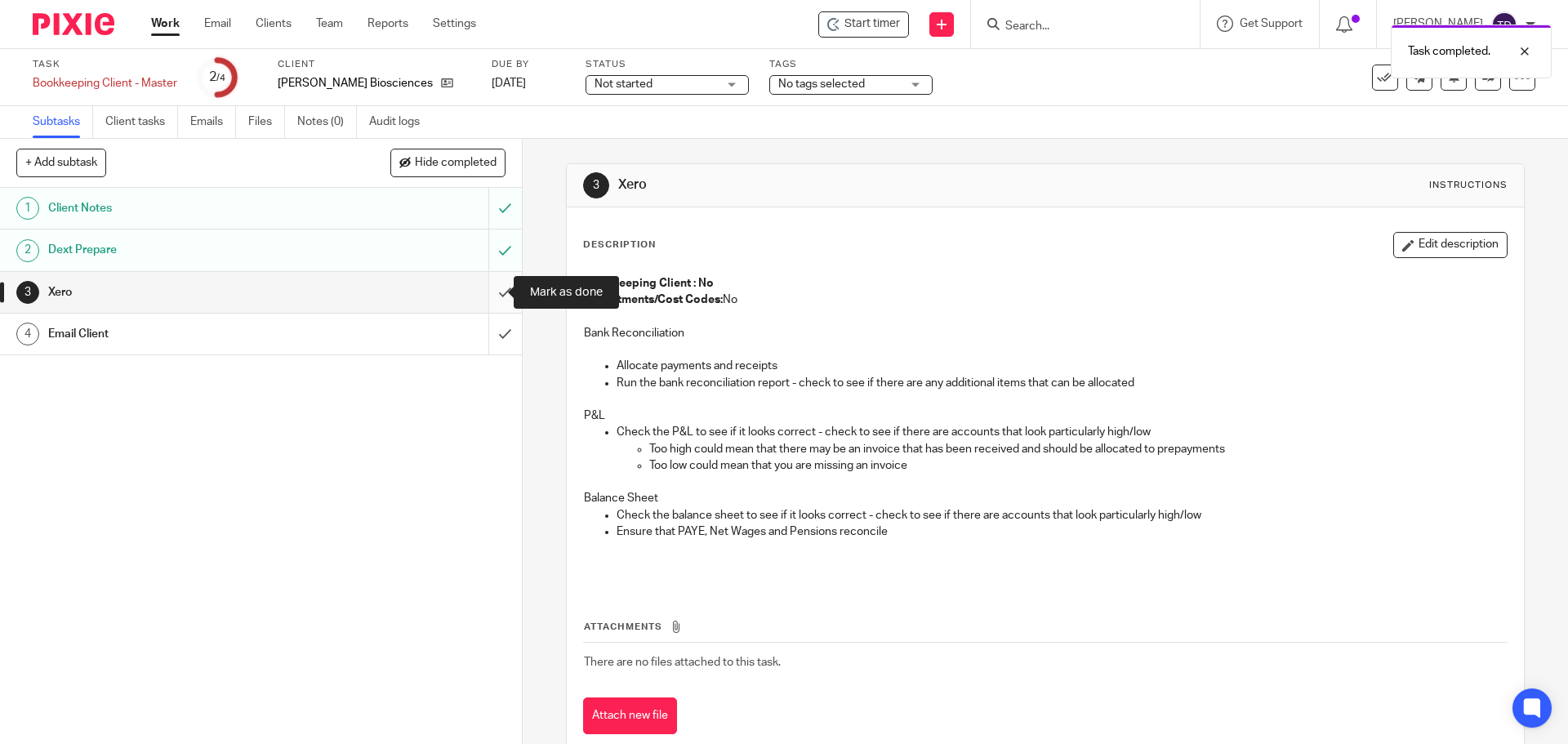
click at [485, 292] on input "submit" at bounding box center [261, 292] width 522 height 41
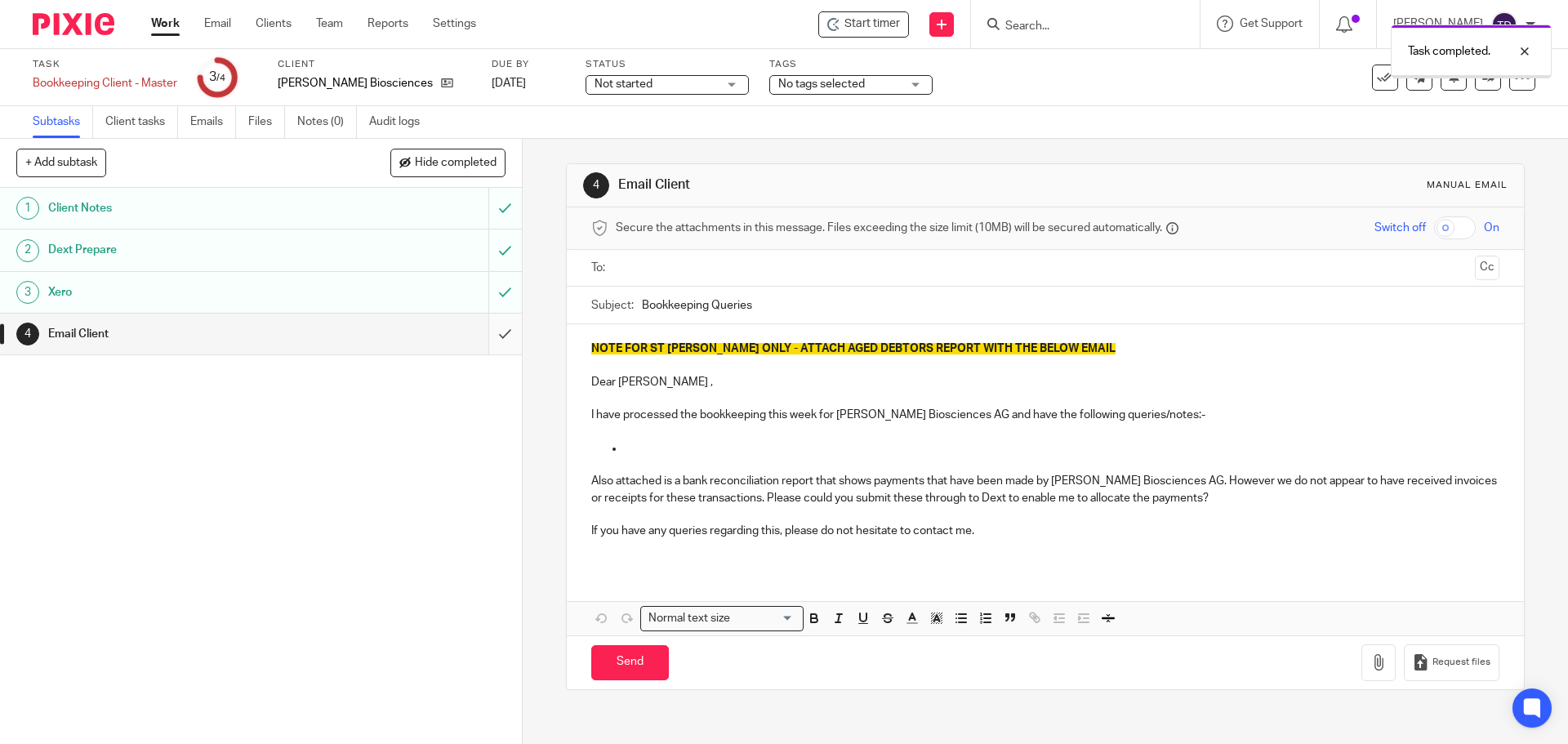
click at [485, 335] on input "submit" at bounding box center [261, 334] width 522 height 41
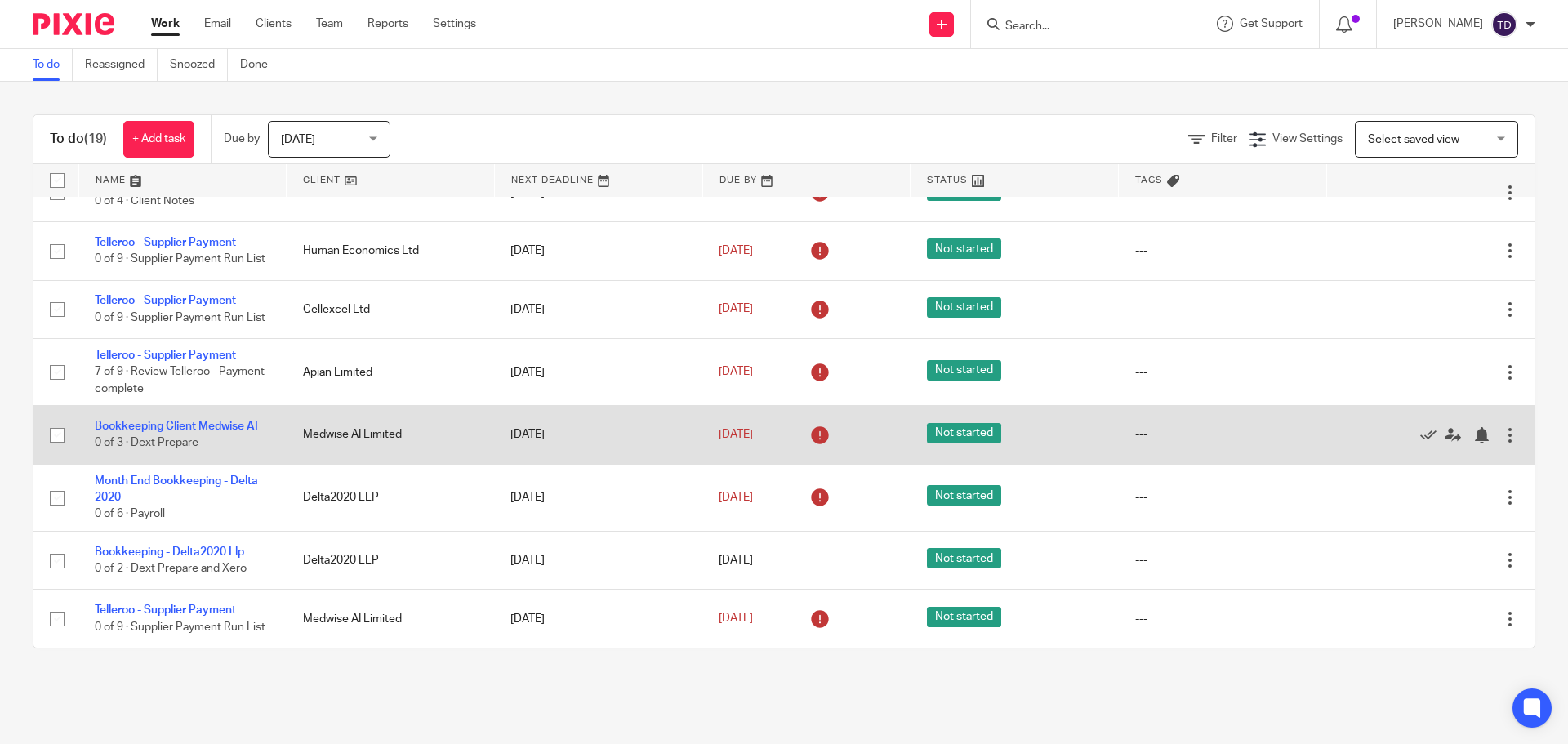
scroll to position [781, 0]
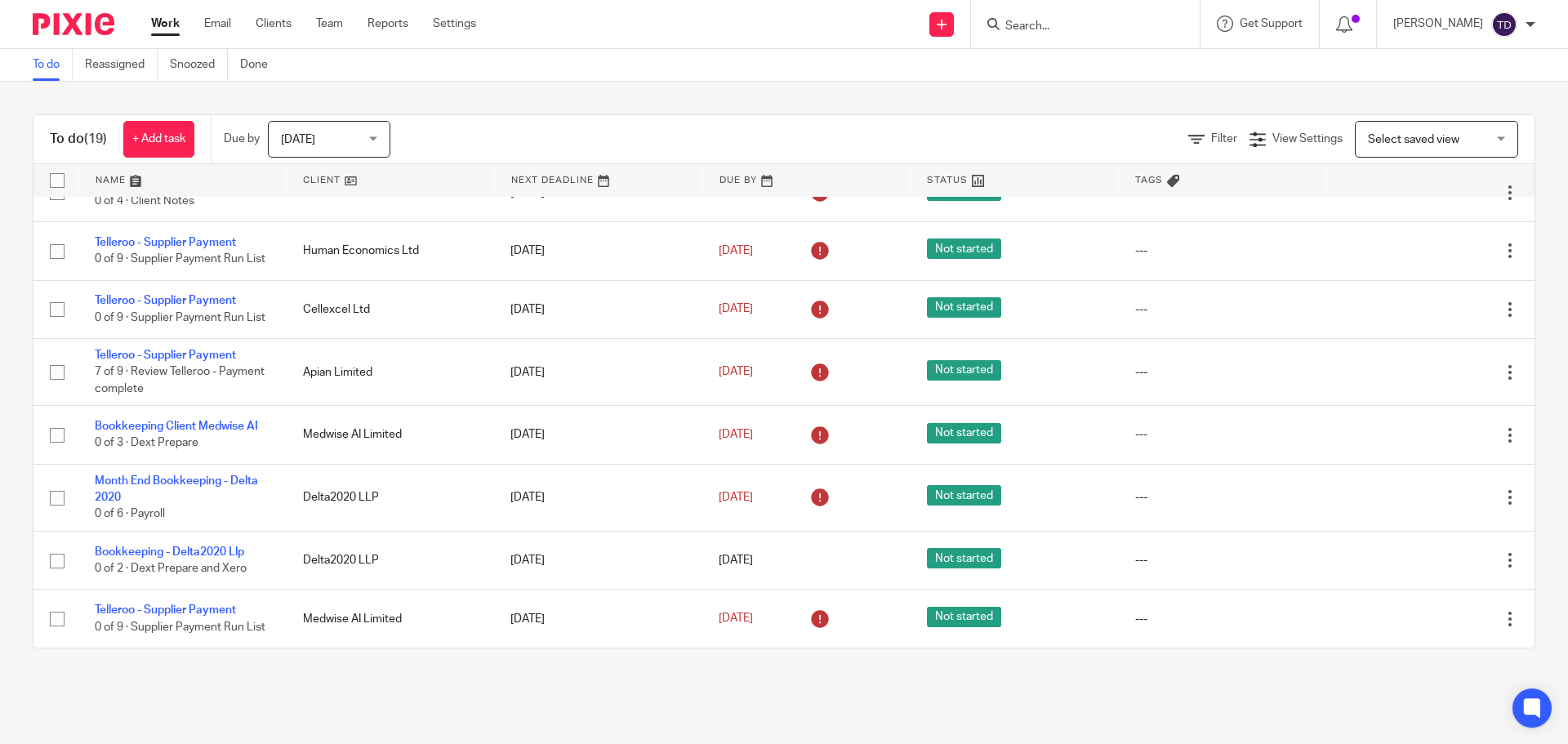
click at [946, 684] on main "To do Reassigned Snoozed Done To do (19) + Add task Due by [DATE] [DATE] [DATE]…" at bounding box center [784, 372] width 1568 height 744
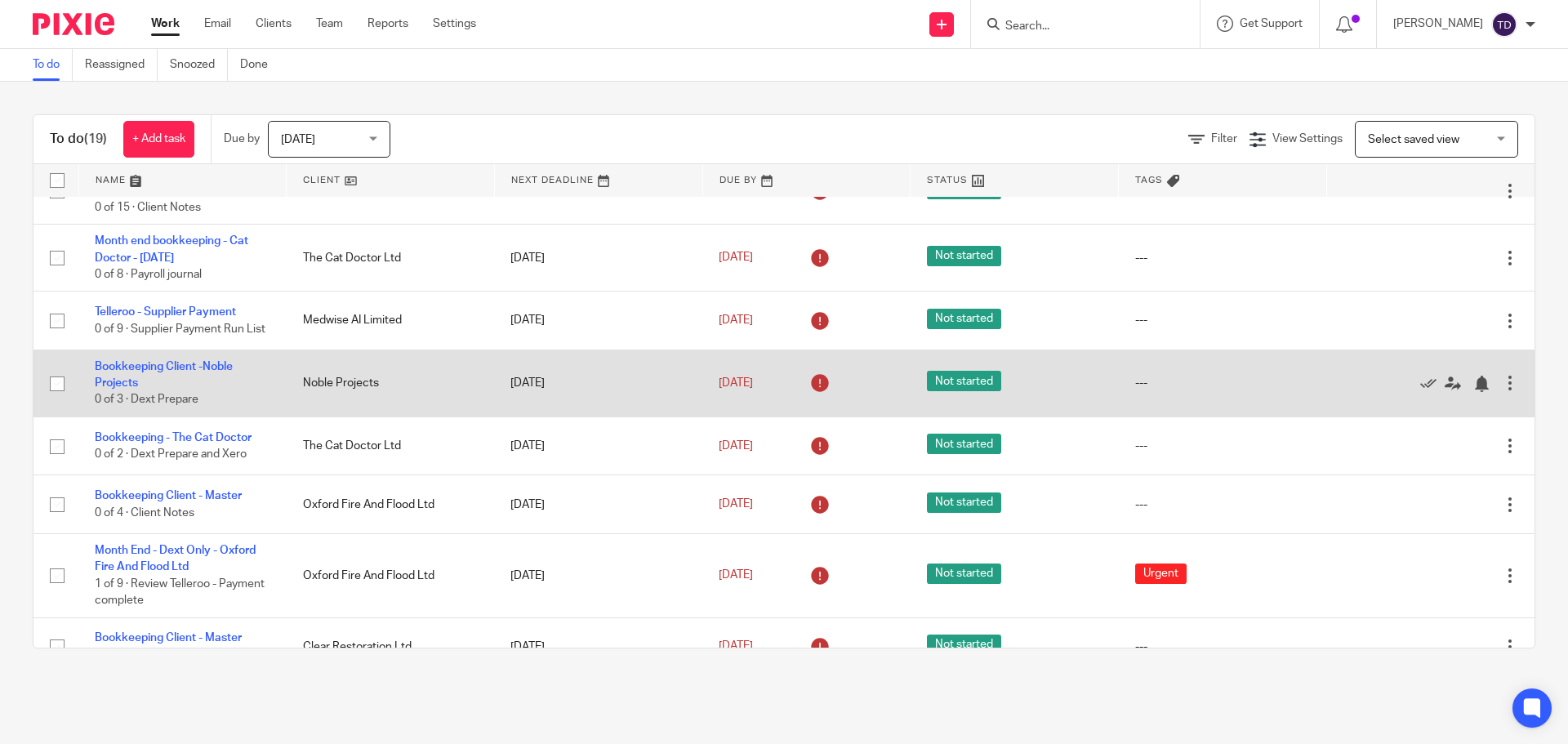
scroll to position [0, 0]
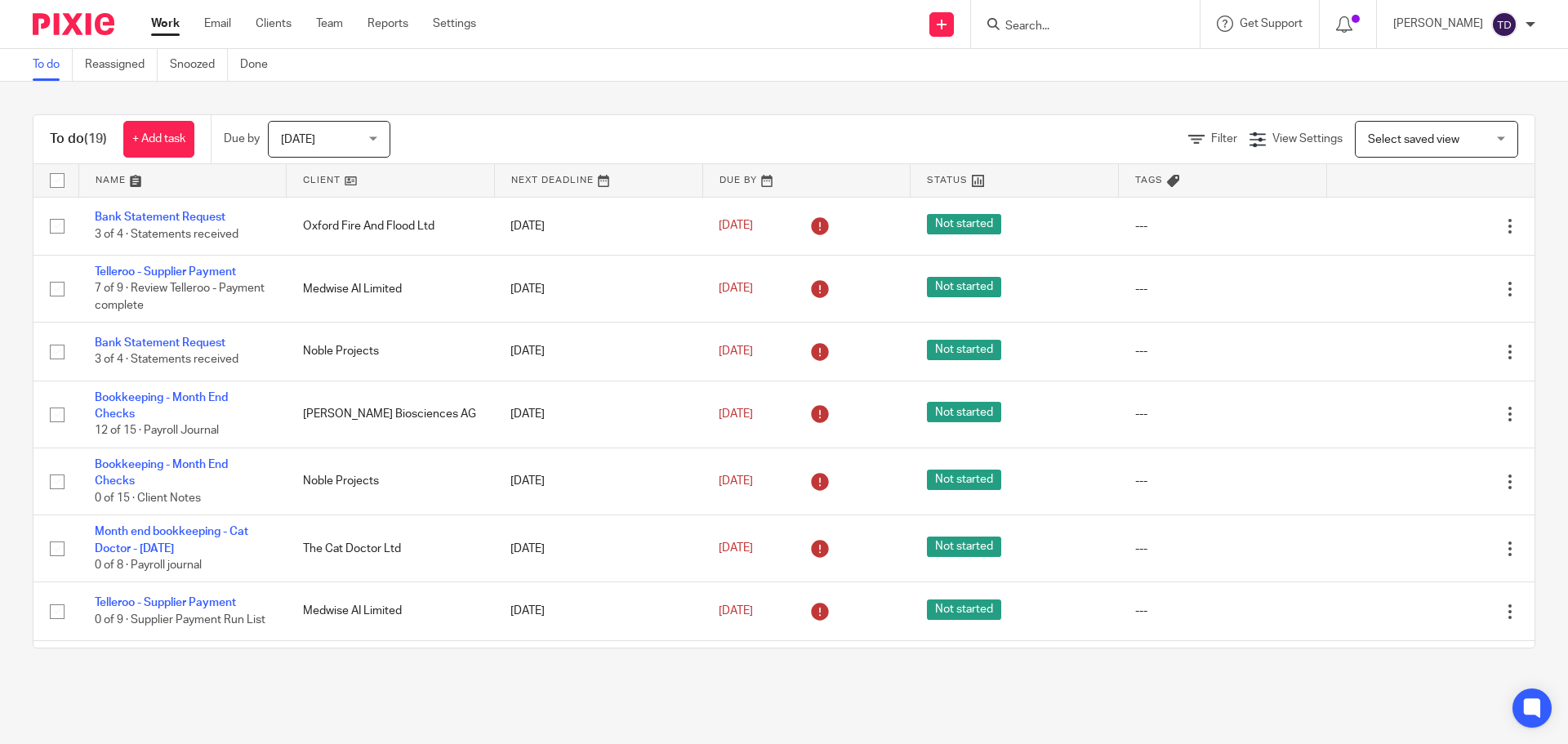
click at [177, 667] on div "To do (19) + Add task Due by [DATE] [DATE] [DATE] [DATE] This week Next week Th…" at bounding box center [784, 381] width 1568 height 600
click at [1029, 694] on main "To do Reassigned Snoozed Done To do (19) + Add task Due by [DATE] [DATE] [DATE]…" at bounding box center [784, 372] width 1568 height 744
click at [1490, 99] on div "To do (19) + Add task Due by [DATE] [DATE] [DATE] [DATE] This week Next week Th…" at bounding box center [784, 381] width 1568 height 600
click at [1486, 93] on div "To do (19) + Add task Due by [DATE] [DATE] [DATE] [DATE] This week Next week Th…" at bounding box center [784, 381] width 1568 height 600
click at [1414, 93] on div "To do (19) + Add task Due by Today Today Today Tomorrow This week Next week Thi…" at bounding box center [784, 381] width 1568 height 600
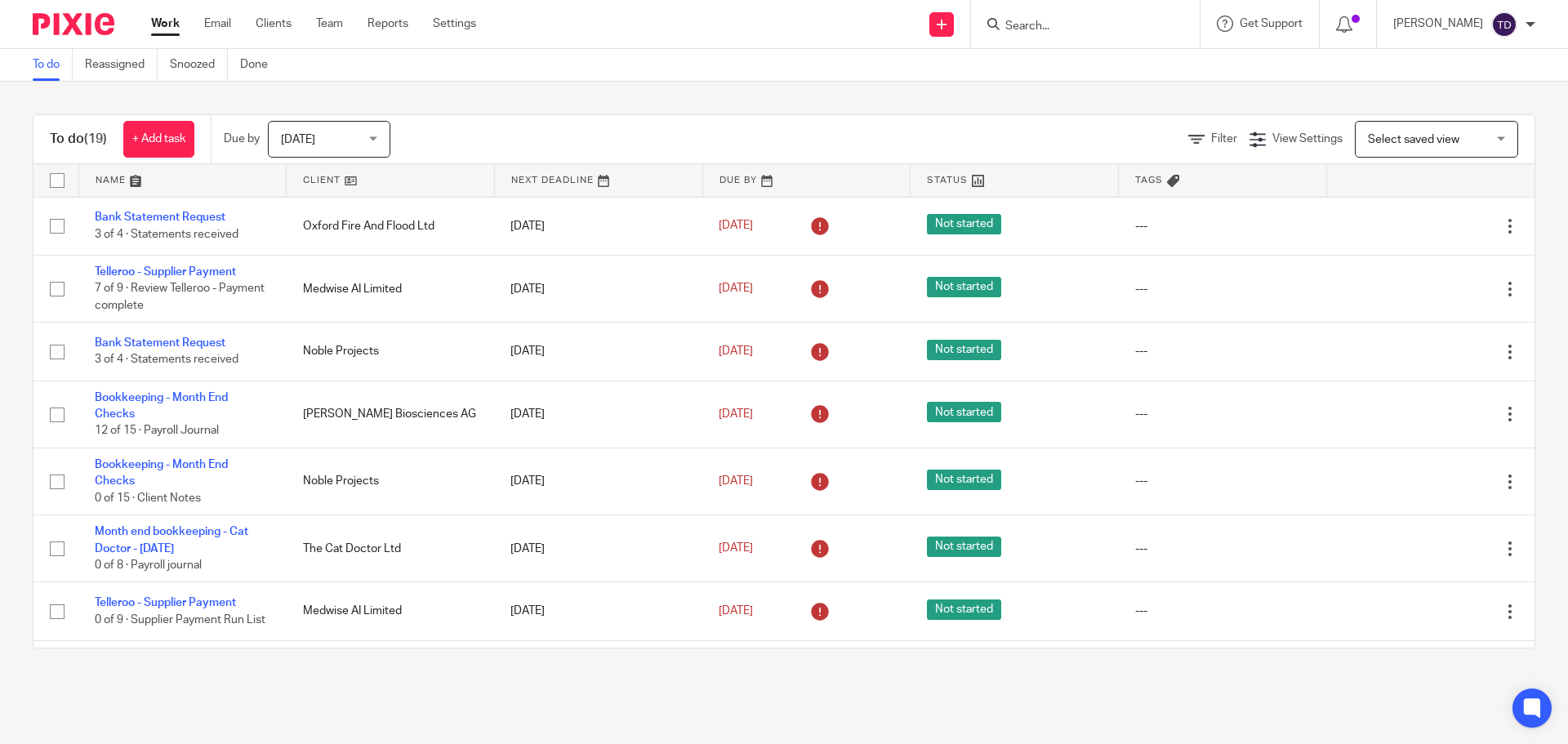
click at [1414, 93] on div "To do (19) + Add task Due by Today Today Today Tomorrow This week Next week Thi…" at bounding box center [784, 381] width 1568 height 600
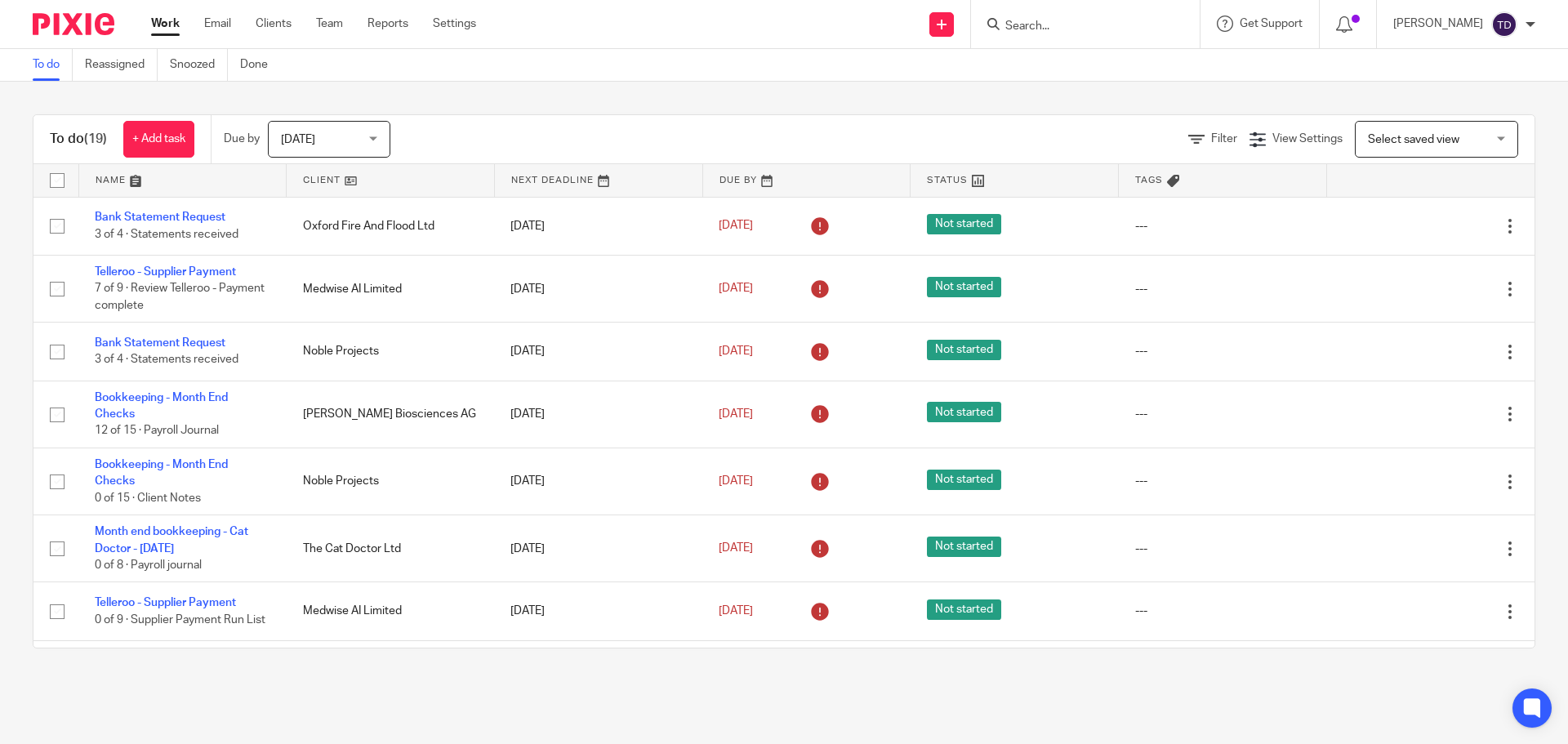
click at [1414, 93] on div "To do (19) + Add task Due by Today Today Today Tomorrow This week Next week Thi…" at bounding box center [784, 381] width 1568 height 600
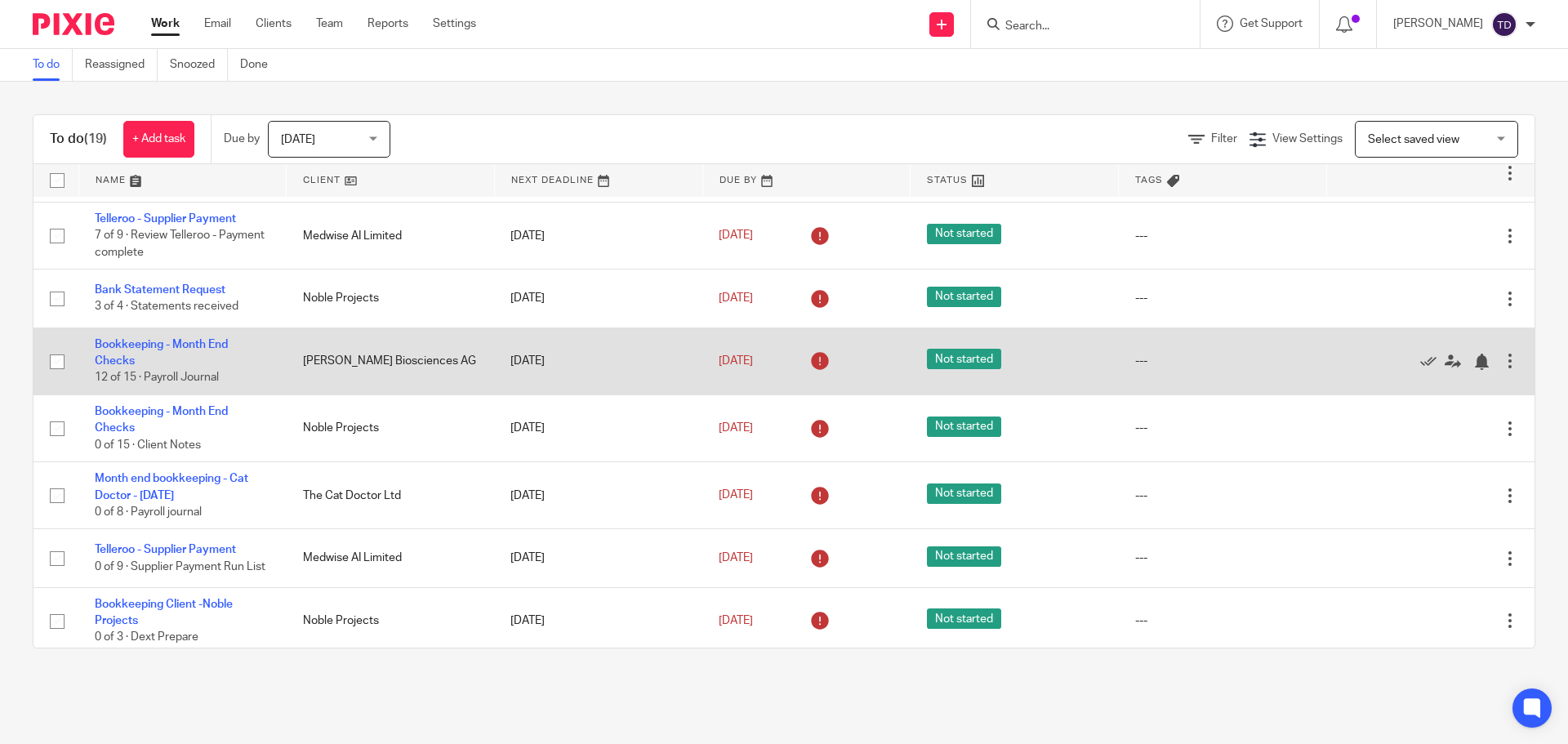
scroll to position [82, 0]
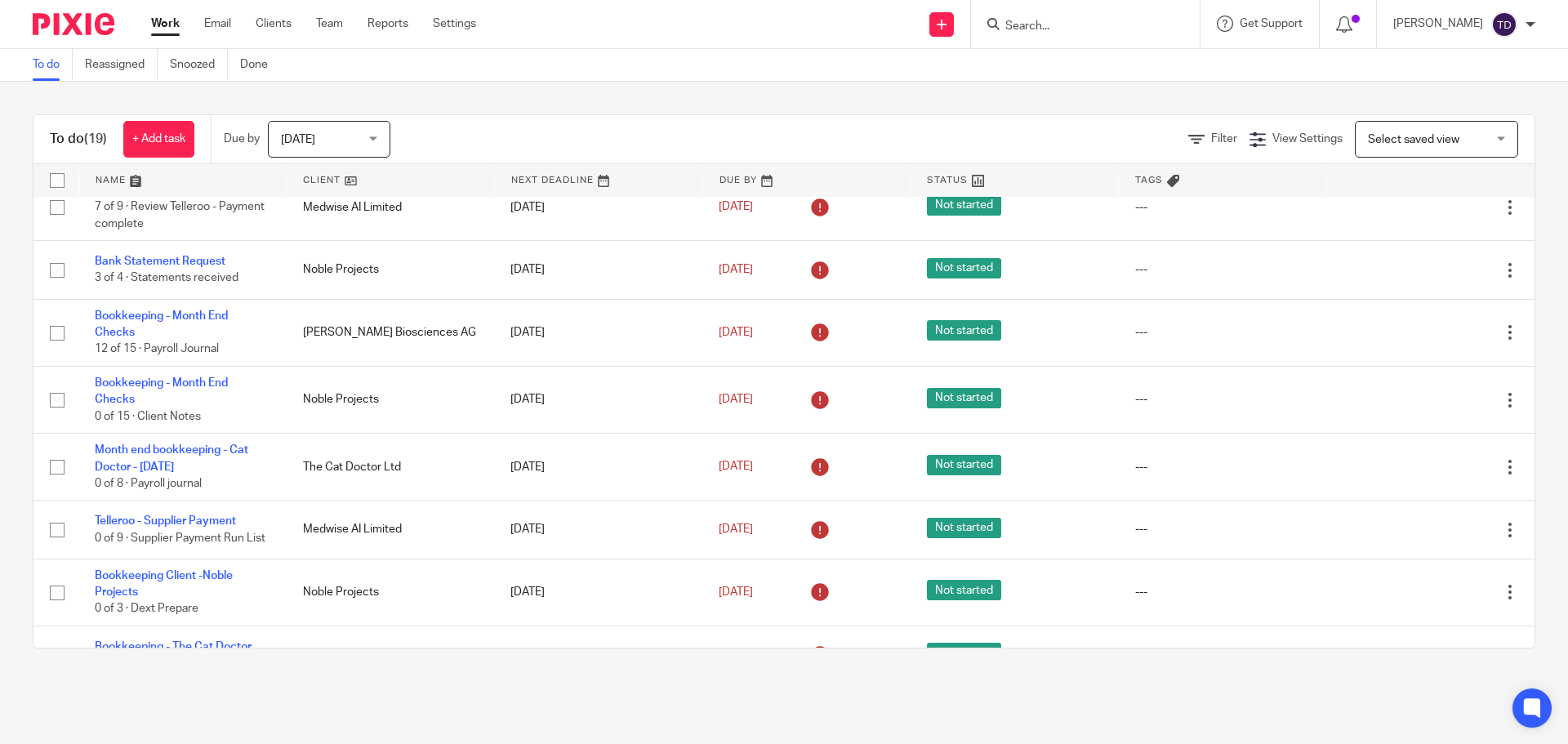
click at [922, 688] on main "To do Reassigned Snoozed Done To do (19) + Add task Due by Today Today Today To…" at bounding box center [784, 372] width 1568 height 744
click at [678, 692] on main "To do Reassigned Snoozed Done To do (19) + Add task Due by Today Today Today To…" at bounding box center [784, 372] width 1568 height 744
click at [1048, 699] on main "To do Reassigned Snoozed Done To do (19) + Add task Due by Today Today Today To…" at bounding box center [784, 372] width 1568 height 744
click at [675, 686] on main "To do Reassigned Snoozed Done To do (19) + Add task Due by Today Today Today To…" at bounding box center [784, 372] width 1568 height 744
click at [1059, 694] on main "To do Reassigned Snoozed Done To do (19) + Add task Due by Today Today Today To…" at bounding box center [784, 372] width 1568 height 744
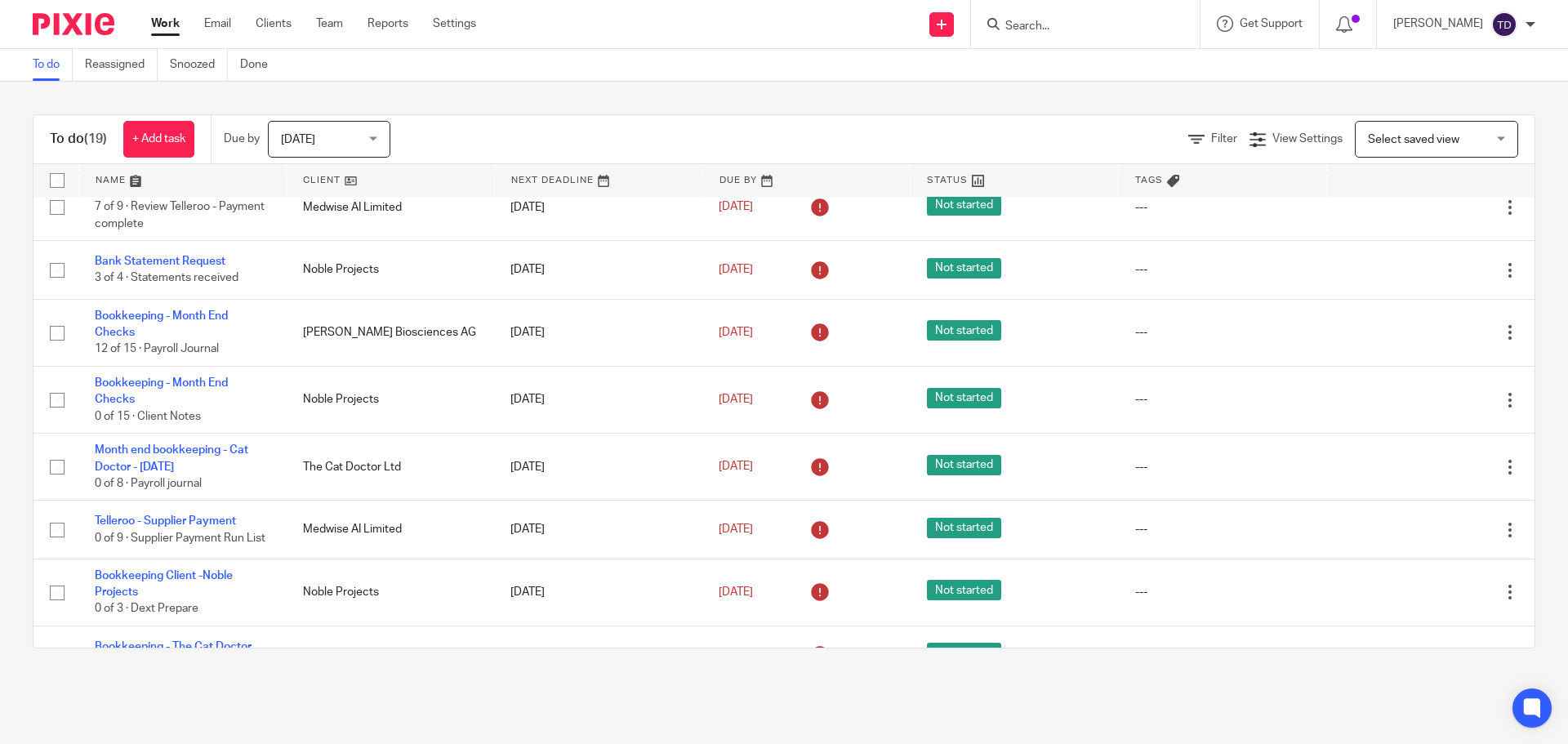
click at [684, 689] on main "To do Reassigned Snoozed Done To do (19) + Add task Due by Today Today Today To…" at bounding box center [784, 372] width 1568 height 744
click at [1068, 688] on main "To do Reassigned Snoozed Done To do (19) + Add task Due by Today Today Today To…" at bounding box center [784, 372] width 1568 height 744
click at [684, 690] on main "To do Reassigned Snoozed Done To do (19) + Add task Due by Today Today Today To…" at bounding box center [784, 372] width 1568 height 744
click at [1073, 691] on main "To do Reassigned Snoozed Done To do (19) + Add task Due by Today Today Today To…" at bounding box center [784, 372] width 1568 height 744
click at [681, 696] on main "To do Reassigned Snoozed Done To do (19) + Add task Due by Today Today Today To…" at bounding box center [784, 372] width 1568 height 744
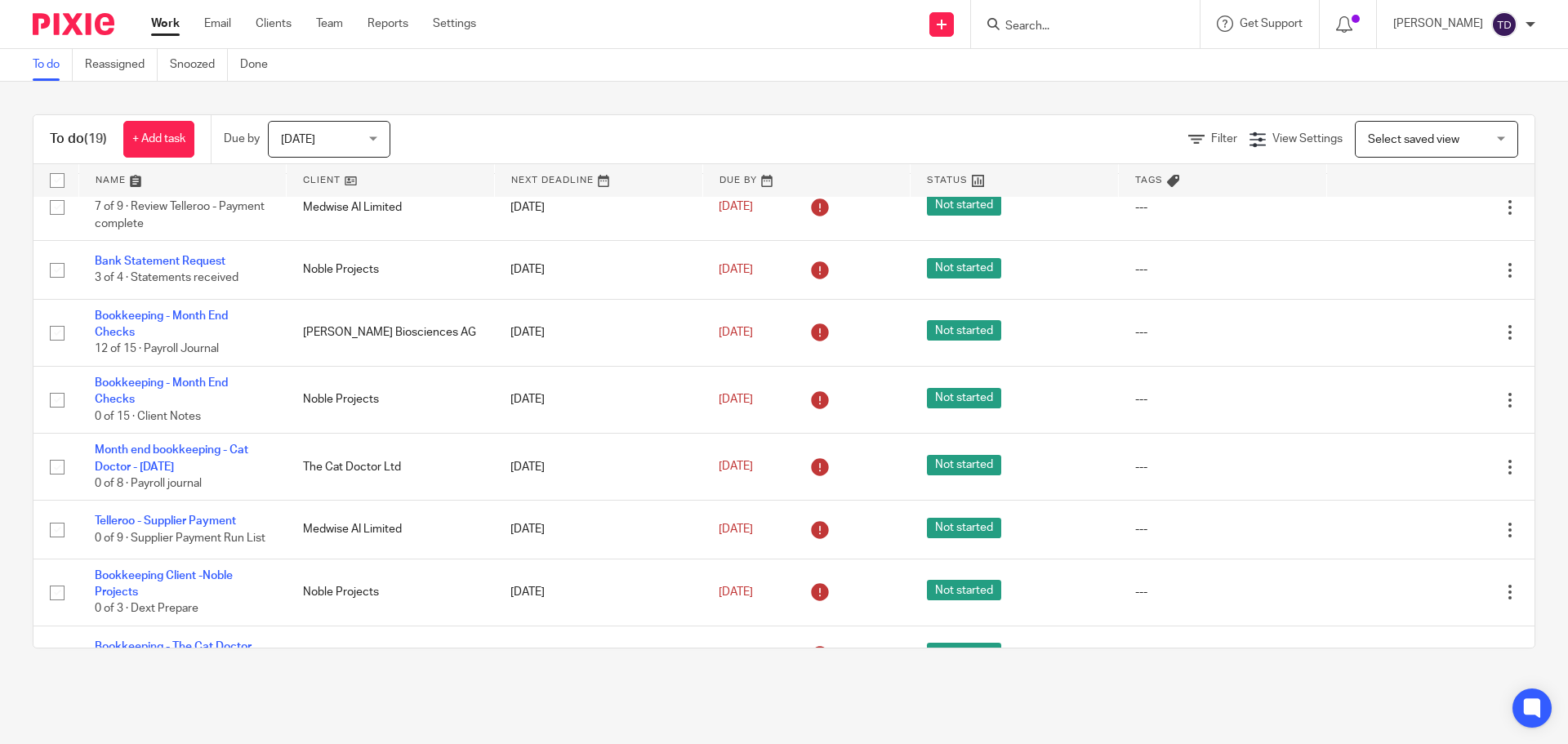
click at [1073, 699] on main "To do Reassigned Snoozed Done To do (19) + Add task Due by Today Today Today To…" at bounding box center [784, 372] width 1568 height 744
click at [678, 708] on main "To do Reassigned Snoozed Done To do (19) + Add task Due by Today Today Today To…" at bounding box center [784, 372] width 1568 height 744
click at [1073, 701] on main "To do Reassigned Snoozed Done To do (19) + Add task Due by Today Today Today To…" at bounding box center [784, 372] width 1568 height 744
click at [679, 700] on main "To do Reassigned Snoozed Done To do (19) + Add task Due by Today Today Today To…" at bounding box center [784, 372] width 1568 height 744
click at [1073, 702] on main "To do Reassigned Snoozed Done To do (19) + Add task Due by Today Today Today To…" at bounding box center [784, 372] width 1568 height 744
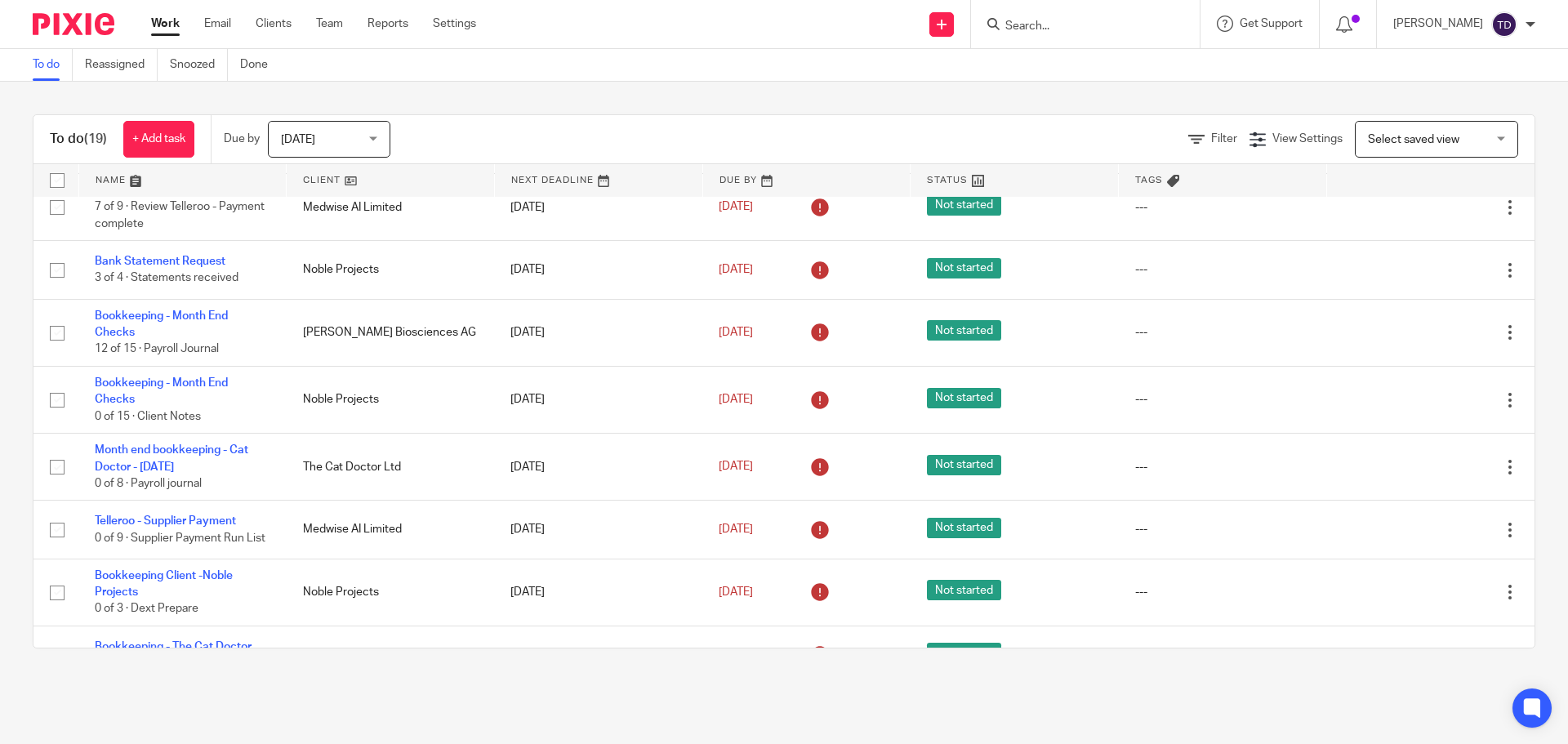
click at [680, 704] on main "To do Reassigned Snoozed Done To do (19) + Add task Due by Today Today Today To…" at bounding box center [784, 372] width 1568 height 744
drag, startPoint x: 915, startPoint y: 696, endPoint x: 900, endPoint y: 695, distance: 15.0
click at [910, 696] on main "To do Reassigned Snoozed Done To do (19) + Add task Due by Today Today Today To…" at bounding box center [784, 372] width 1568 height 744
drag, startPoint x: 778, startPoint y: 694, endPoint x: 740, endPoint y: 696, distance: 38.1
click at [768, 694] on main "To do Reassigned Snoozed Done To do (19) + Add task Due by Today Today Today To…" at bounding box center [784, 372] width 1568 height 744
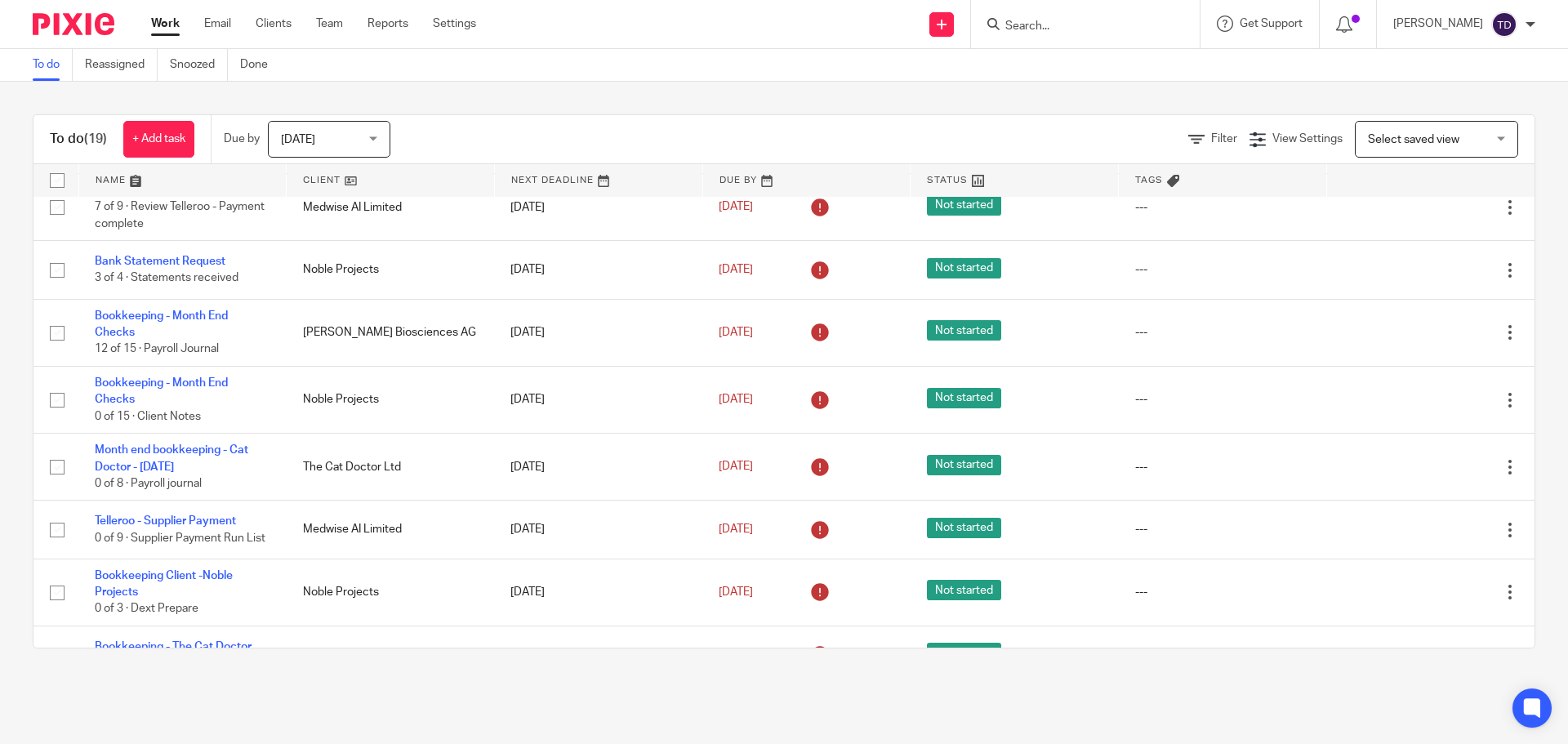
drag, startPoint x: 680, startPoint y: 698, endPoint x: 690, endPoint y: 698, distance: 10.0
click at [681, 698] on main "To do Reassigned Snoozed Done To do (19) + Add task Due by Today Today Today To…" at bounding box center [784, 372] width 1568 height 744
drag, startPoint x: 724, startPoint y: 698, endPoint x: 756, endPoint y: 699, distance: 32.0
click at [738, 699] on main "To do Reassigned Snoozed Done To do (19) + Add task Due by Today Today Today To…" at bounding box center [784, 372] width 1568 height 744
drag, startPoint x: 775, startPoint y: 699, endPoint x: 846, endPoint y: 699, distance: 71.0
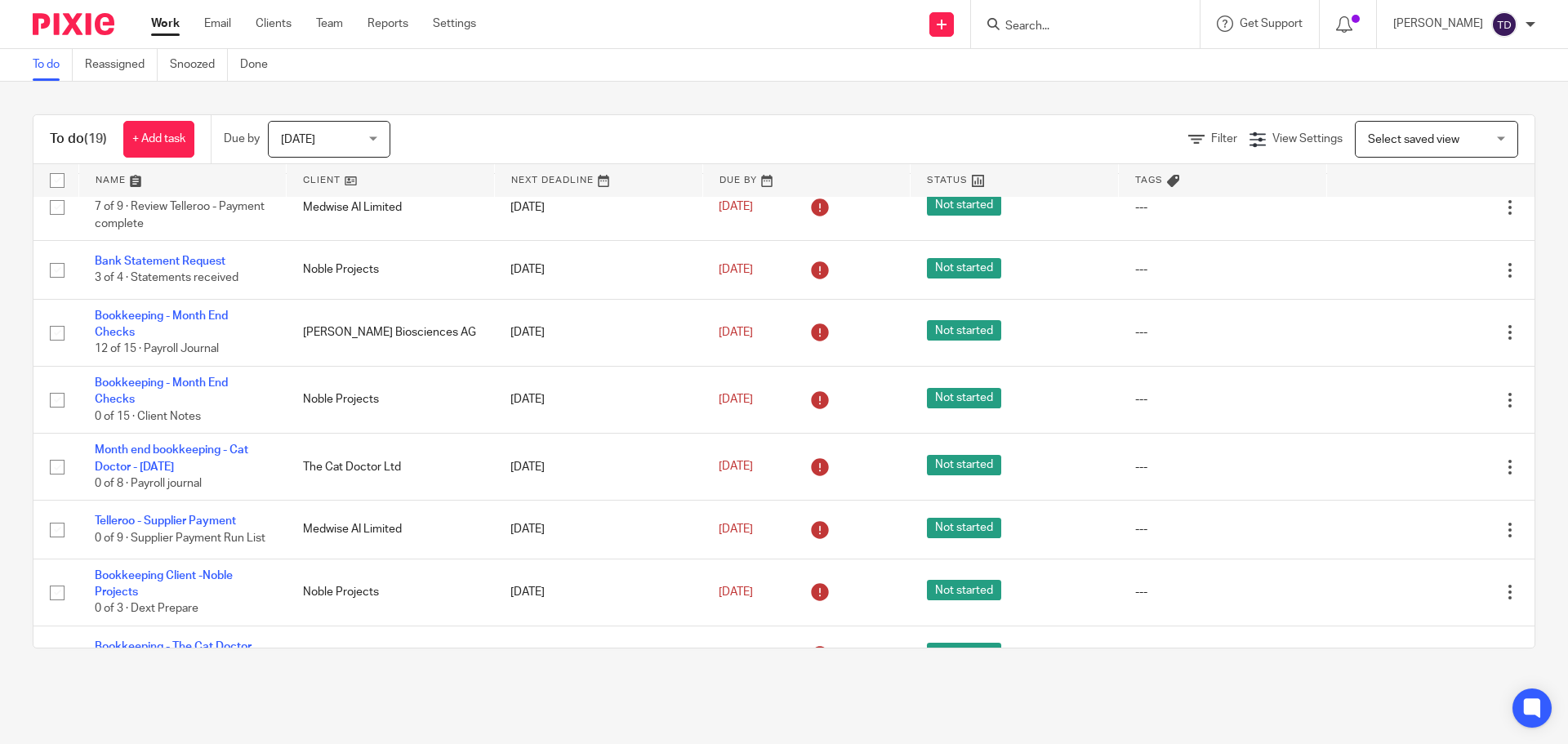
click at [846, 699] on main "To do Reassigned Snoozed Done To do (19) + Add task Due by Today Today Today To…" at bounding box center [784, 372] width 1568 height 744
click at [854, 699] on main "To do Reassigned Snoozed Done To do (19) + Add task Due by Today Today Today To…" at bounding box center [784, 372] width 1568 height 744
drag, startPoint x: 871, startPoint y: 697, endPoint x: 899, endPoint y: 697, distance: 28.0
click at [879, 697] on main "To do Reassigned Snoozed Done To do (19) + Add task Due by Today Today Today To…" at bounding box center [784, 372] width 1568 height 744
drag, startPoint x: 908, startPoint y: 698, endPoint x: 927, endPoint y: 699, distance: 19.0
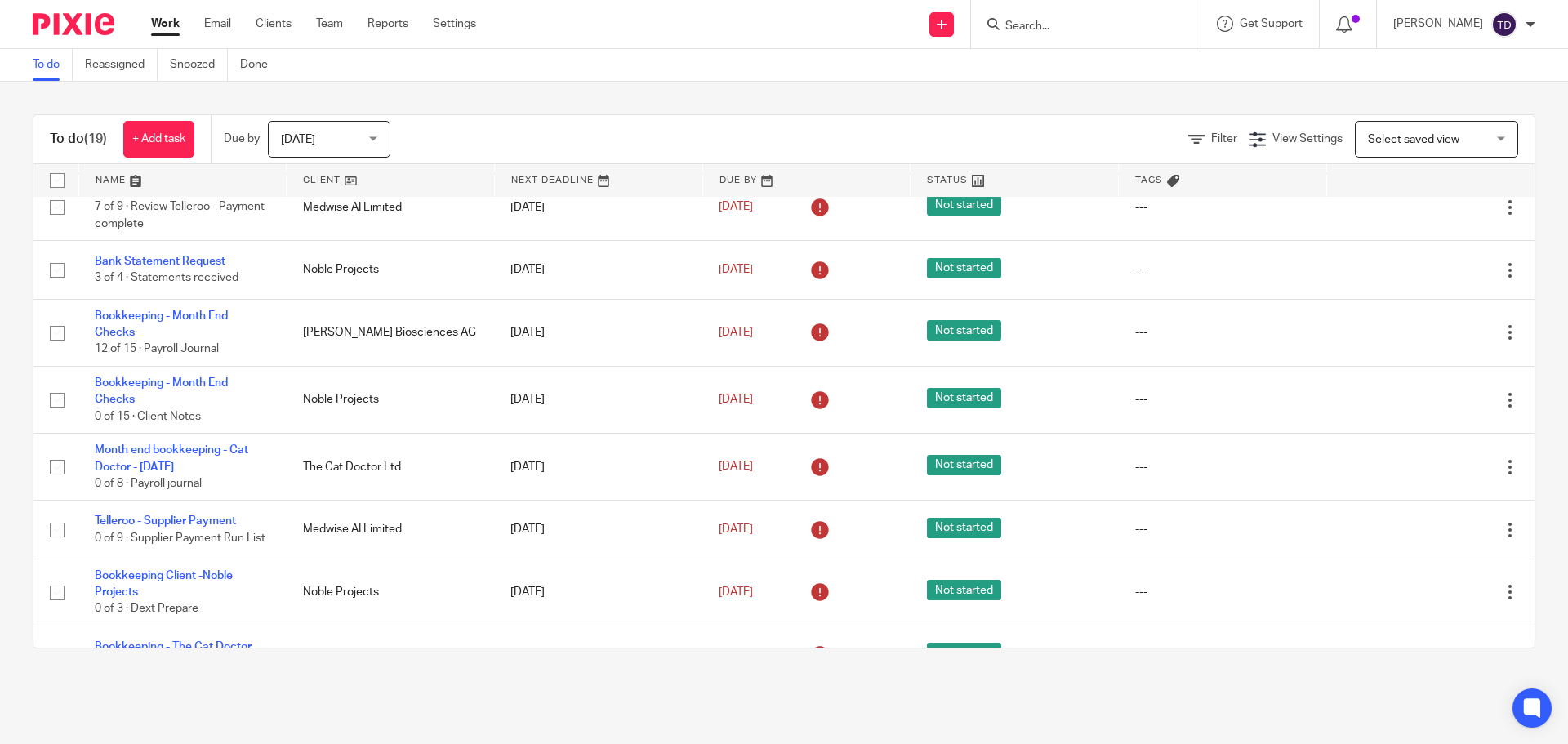
click at [921, 699] on main "To do Reassigned Snoozed Done To do (19) + Add task Due by Today Today Today To…" at bounding box center [784, 372] width 1568 height 744
drag, startPoint x: 953, startPoint y: 699, endPoint x: 977, endPoint y: 699, distance: 24.0
click at [967, 699] on main "To do Reassigned Snoozed Done To do (19) + Add task Due by Today Today Today To…" at bounding box center [784, 372] width 1568 height 744
drag, startPoint x: 1002, startPoint y: 699, endPoint x: 1057, endPoint y: 699, distance: 55.0
click at [1025, 699] on main "To do Reassigned Snoozed Done To do (19) + Add task Due by Today Today Today To…" at bounding box center [784, 372] width 1568 height 744
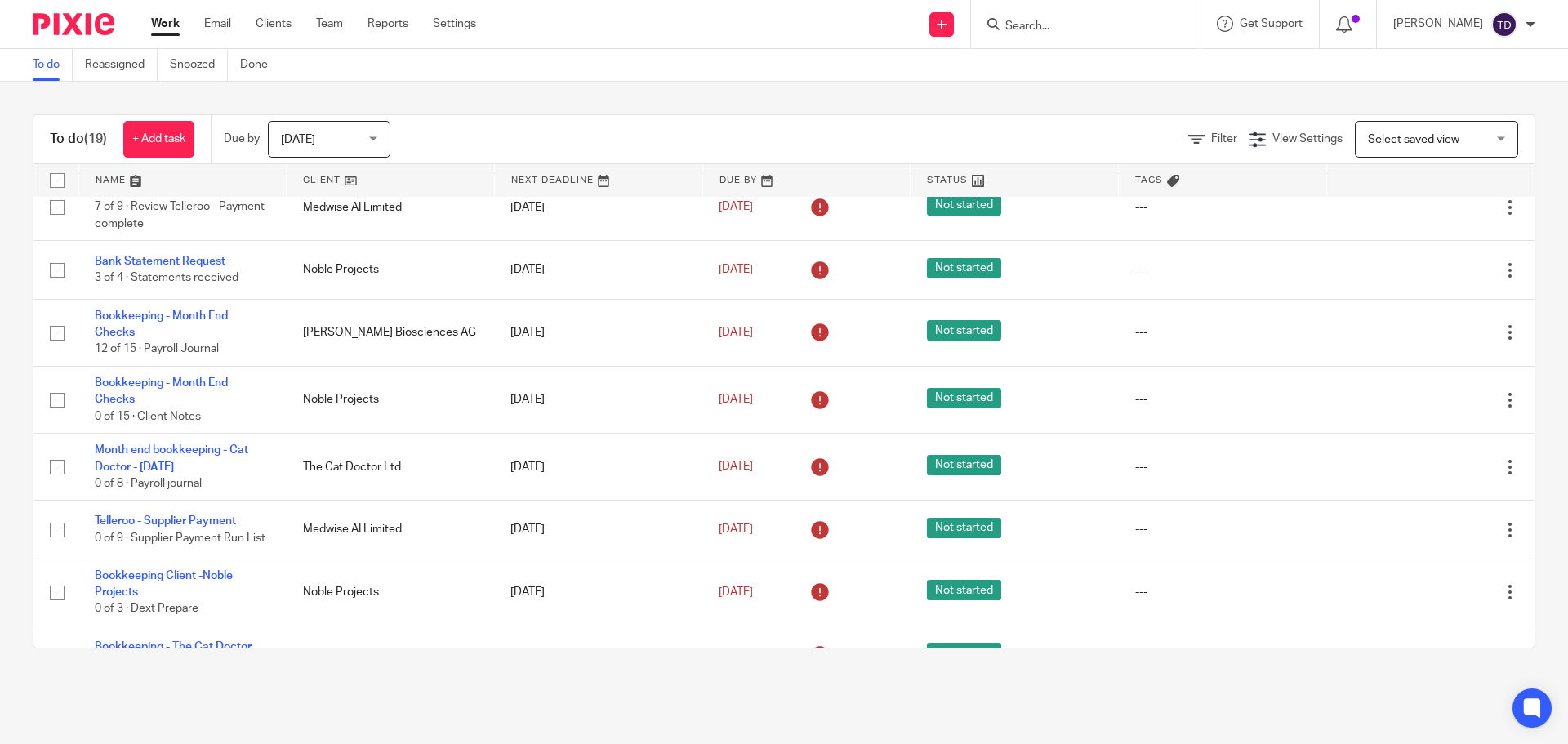
click at [1103, 698] on main "To do Reassigned Snoozed Done To do (19) + Add task Due by Today Today Today To…" at bounding box center [784, 372] width 1568 height 744
drag, startPoint x: 1106, startPoint y: 697, endPoint x: 1084, endPoint y: 697, distance: 22.0
click at [1105, 697] on main "To do Reassigned Snoozed Done To do (19) + Add task Due by Today Today Today To…" at bounding box center [784, 372] width 1568 height 744
drag, startPoint x: 1005, startPoint y: 696, endPoint x: 984, endPoint y: 695, distance: 21.0
click at [989, 695] on main "To do Reassigned Snoozed Done To do (19) + Add task Due by Today Today Today To…" at bounding box center [784, 372] width 1568 height 744
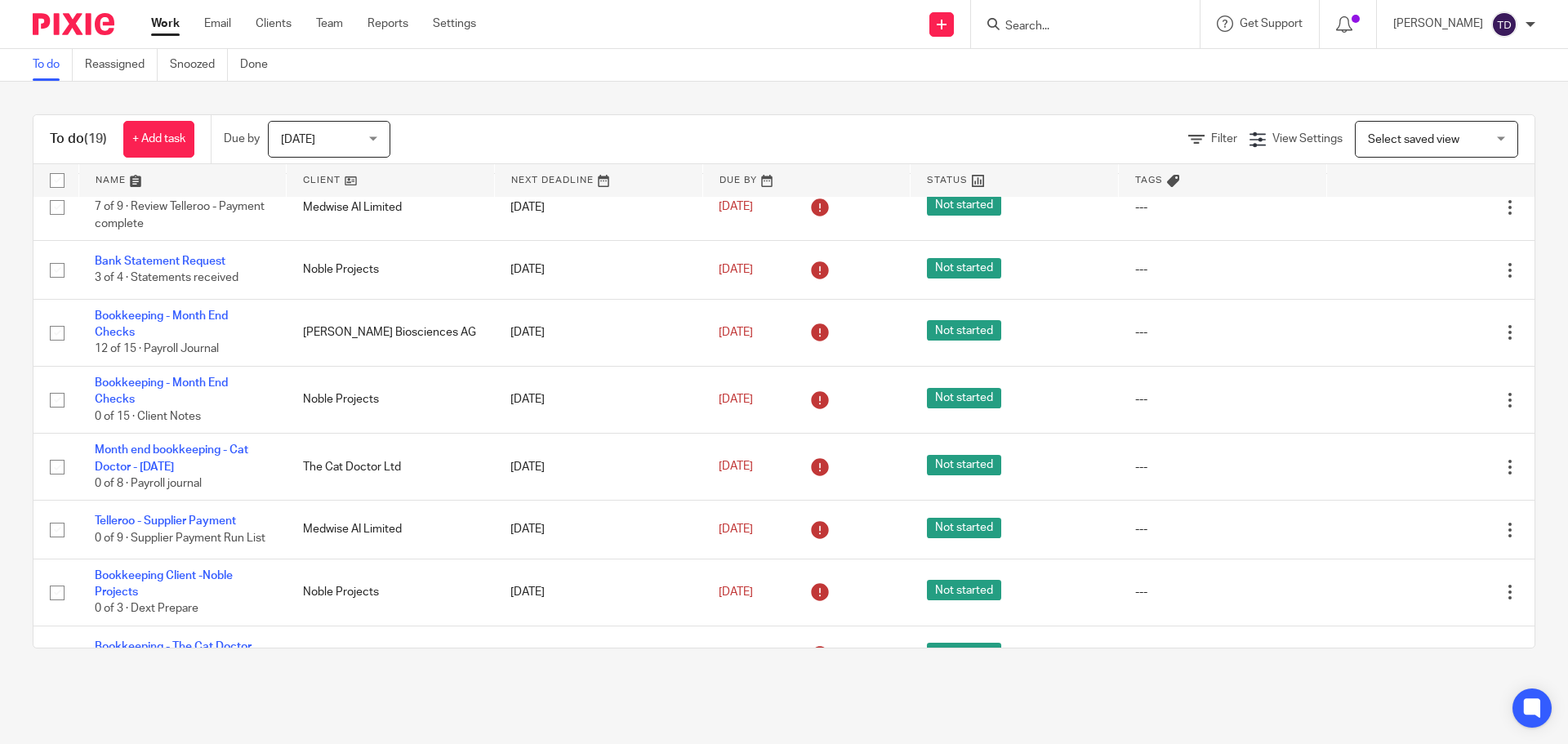
drag, startPoint x: 914, startPoint y: 694, endPoint x: 818, endPoint y: 693, distance: 96.0
click at [876, 694] on main "To do Reassigned Snoozed Done To do (19) + Add task Due by Today Today Today To…" at bounding box center [784, 372] width 1568 height 744
drag, startPoint x: 805, startPoint y: 695, endPoint x: 764, endPoint y: 694, distance: 41.0
click at [784, 695] on main "To do Reassigned Snoozed Done To do (19) + Add task Due by Today Today Today To…" at bounding box center [784, 372] width 1568 height 744
drag, startPoint x: 691, startPoint y: 698, endPoint x: 618, endPoint y: 694, distance: 73.1
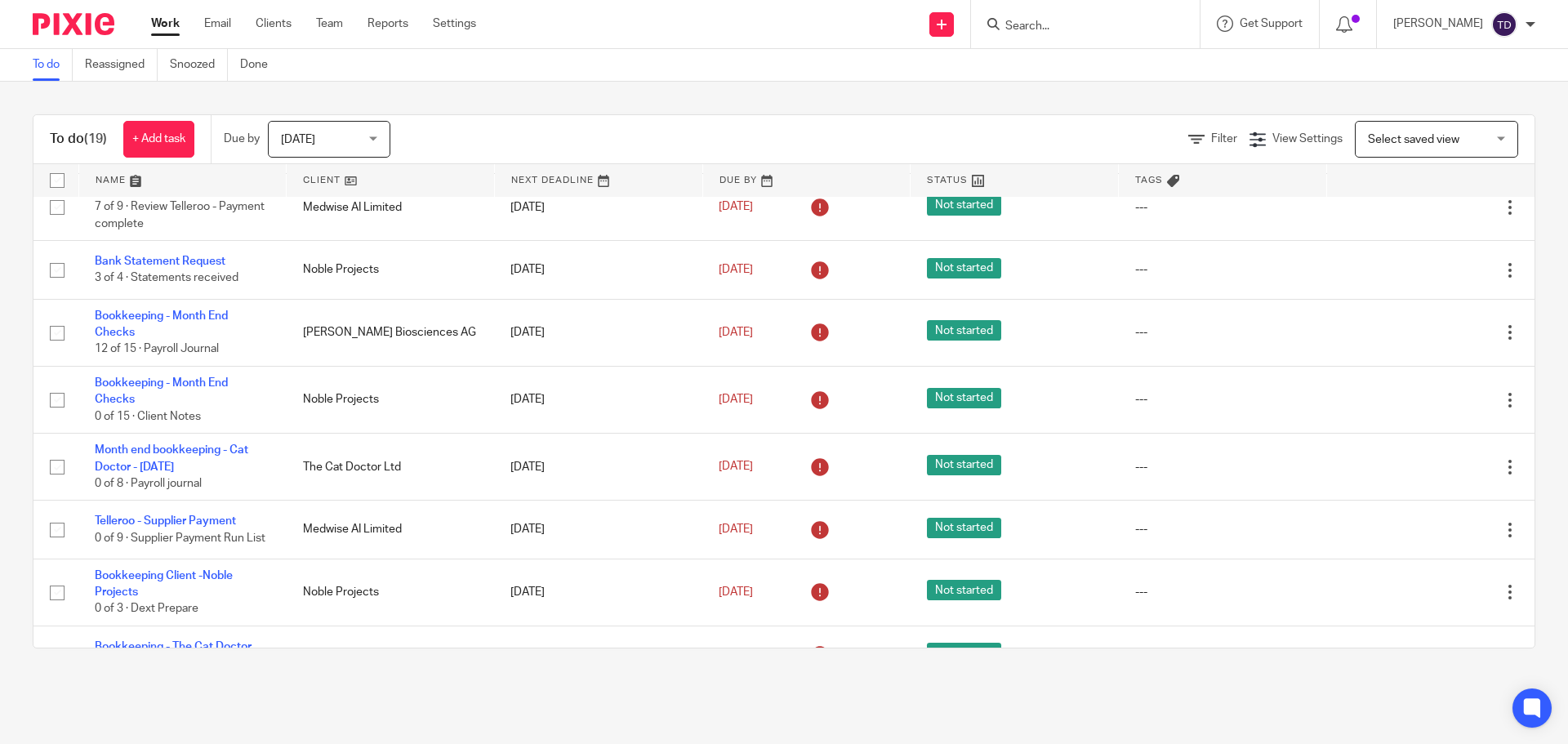
click at [646, 698] on main "To do Reassigned Snoozed Done To do (19) + Add task Due by Today Today Today To…" at bounding box center [784, 372] width 1568 height 744
click at [607, 691] on main "To do Reassigned Snoozed Done To do (19) + Add task Due by Today Today Today To…" at bounding box center [784, 372] width 1568 height 744
drag, startPoint x: 814, startPoint y: 689, endPoint x: 839, endPoint y: 689, distance: 25.0
click at [825, 689] on main "To do Reassigned Snoozed Done To do (19) + Add task Due by Today Today Today To…" at bounding box center [784, 372] width 1568 height 744
drag, startPoint x: 1003, startPoint y: 683, endPoint x: 1017, endPoint y: 683, distance: 14.0
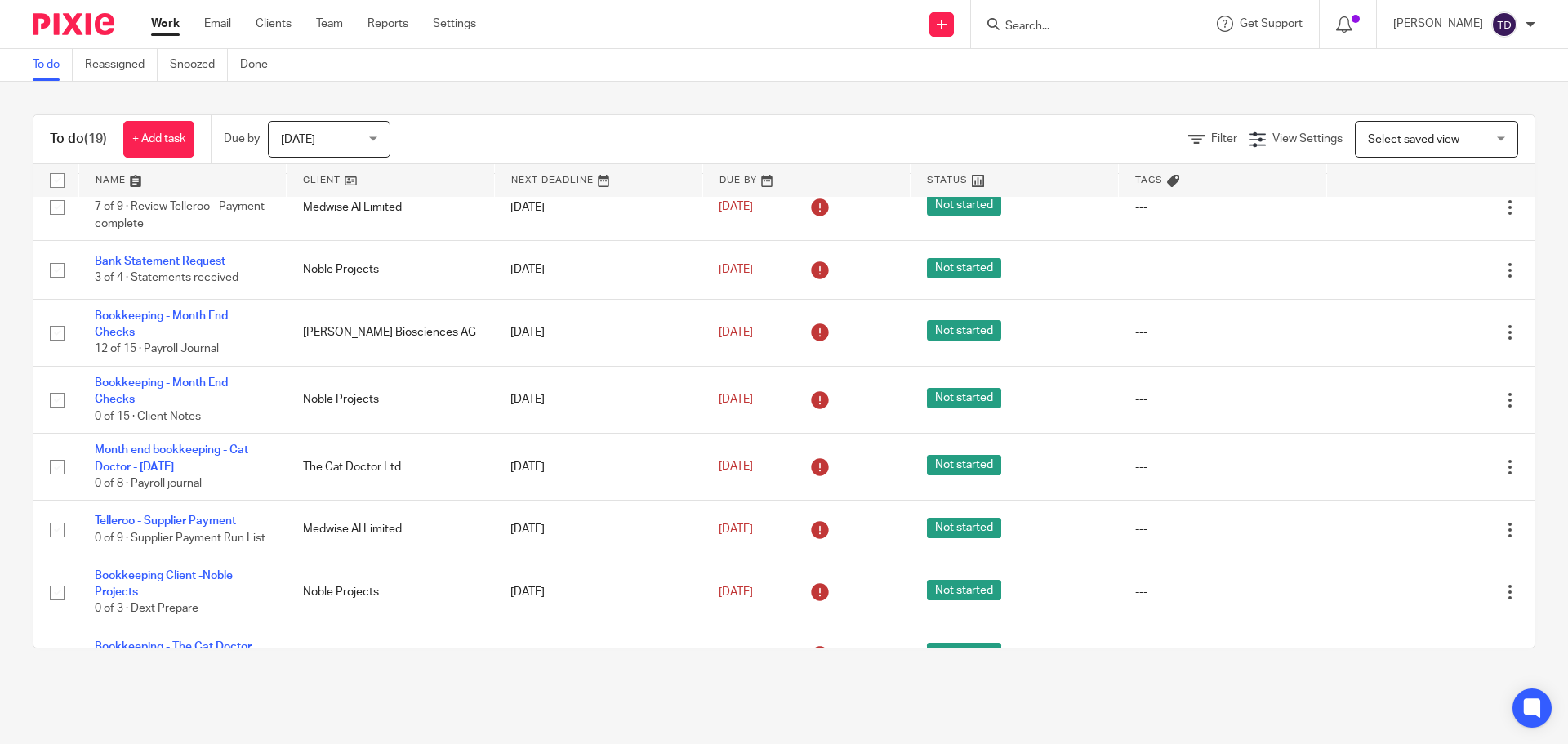
click at [1012, 683] on main "To do Reassigned Snoozed Done To do (19) + Add task Due by Today Today Today To…" at bounding box center [784, 372] width 1568 height 744
click at [1177, 685] on main "To do Reassigned Snoozed Done To do (19) + Add task Due by Today Today Today To…" at bounding box center [784, 372] width 1568 height 744
drag, startPoint x: 963, startPoint y: 684, endPoint x: 908, endPoint y: 688, distance: 55.1
click at [961, 684] on main "To do Reassigned Snoozed Done To do (19) + Add task Due by Today Today Today To…" at bounding box center [784, 372] width 1568 height 744
click at [822, 689] on main "To do Reassigned Snoozed Done To do (19) + Add task Due by Today Today Today To…" at bounding box center [784, 372] width 1568 height 744
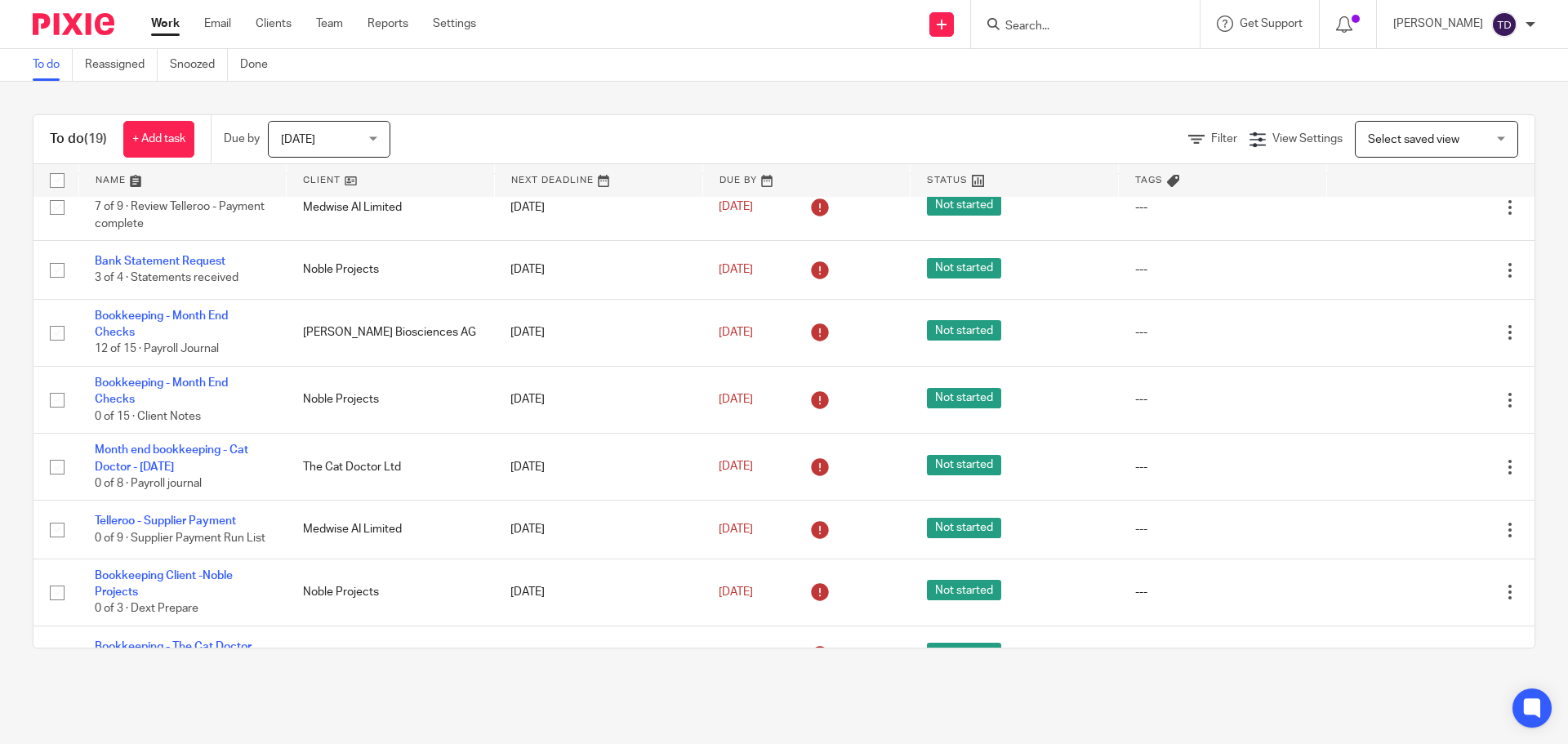
drag, startPoint x: 599, startPoint y: 685, endPoint x: 629, endPoint y: 683, distance: 30.1
click at [601, 685] on main "To do Reassigned Snoozed Done To do (19) + Add task Due by Today Today Today To…" at bounding box center [784, 372] width 1568 height 744
drag, startPoint x: 825, startPoint y: 685, endPoint x: 867, endPoint y: 684, distance: 42.0
click at [835, 685] on main "To do Reassigned Snoozed Done To do (19) + Add task Due by Today Today Today To…" at bounding box center [784, 372] width 1568 height 744
click at [956, 687] on main "To do Reassigned Snoozed Done To do (19) + Add task Due by Today Today Today To…" at bounding box center [784, 372] width 1568 height 744
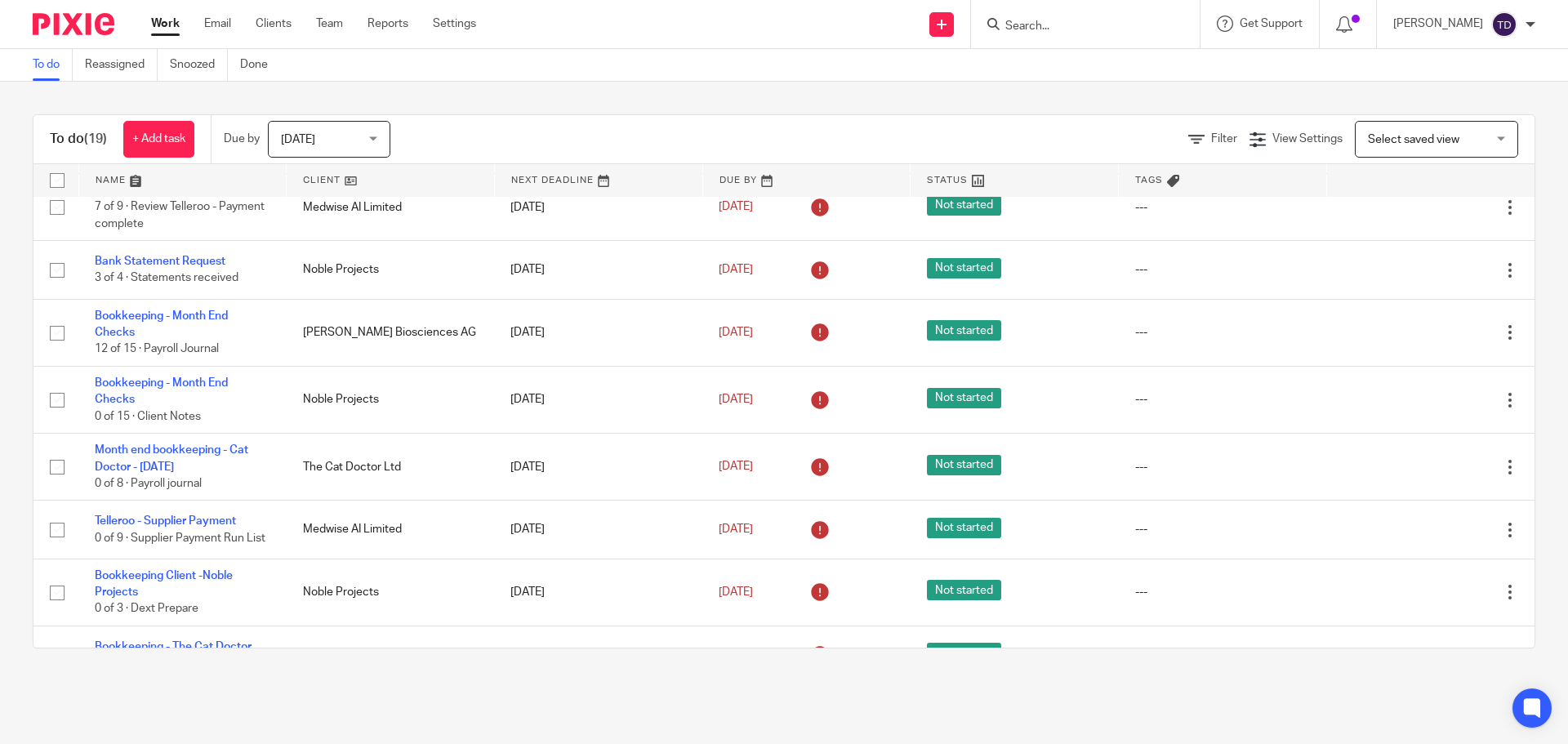
click at [1189, 691] on main "To do Reassigned Snoozed Done To do (19) + Add task Due by Today Today Today To…" at bounding box center [784, 372] width 1568 height 744
click at [943, 689] on main "To do Reassigned Snoozed Done To do (19) + Add task Due by Today Today Today To…" at bounding box center [784, 372] width 1568 height 744
drag, startPoint x: 821, startPoint y: 684, endPoint x: 802, endPoint y: 683, distance: 19.0
click at [815, 685] on main "To do Reassigned Snoozed Done To do (19) + Add task Due by Today Today Today To…" at bounding box center [784, 372] width 1568 height 744
click at [607, 683] on main "To do Reassigned Snoozed Done To do (19) + Add task Due by Today Today Today To…" at bounding box center [784, 372] width 1568 height 744
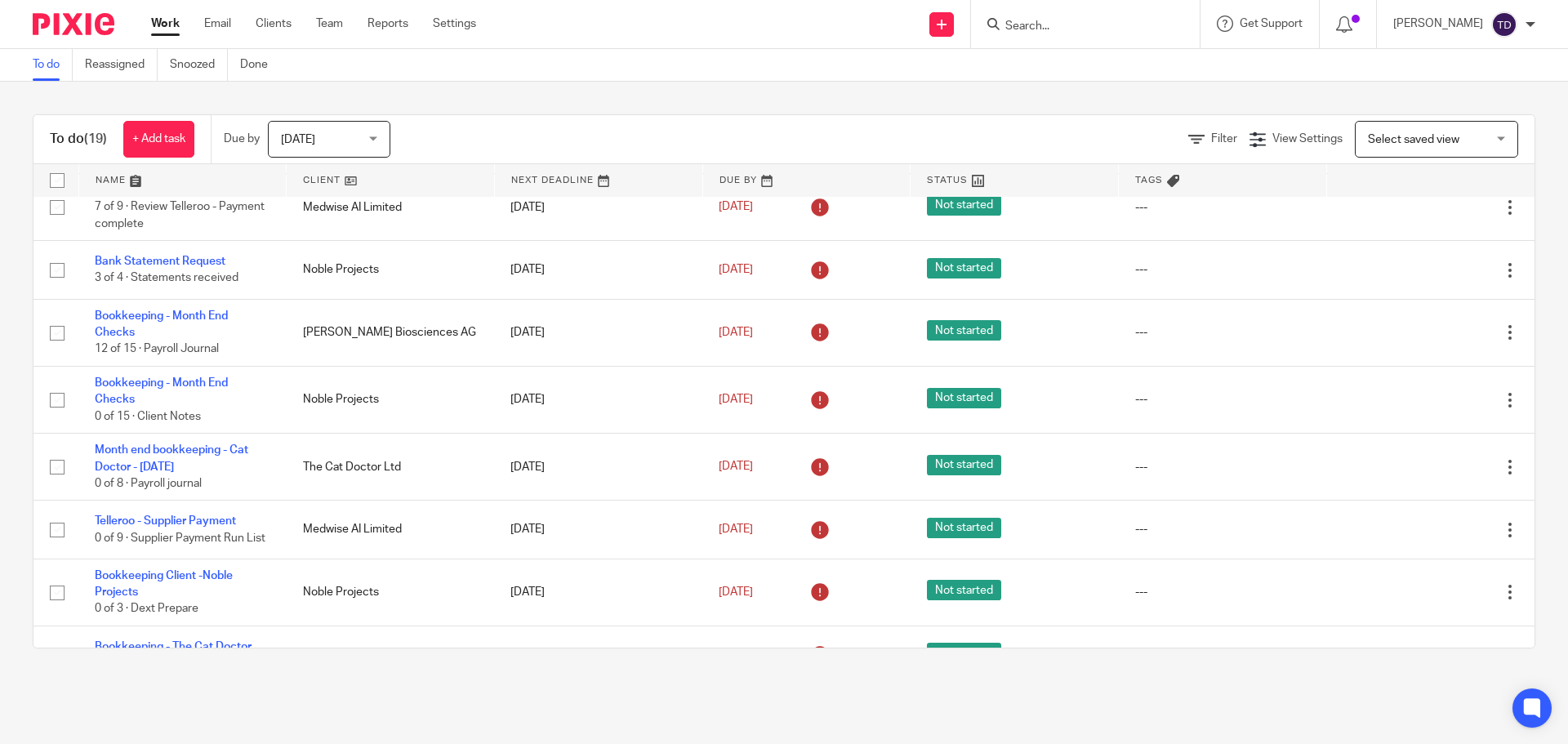
click at [788, 681] on div "To do (19) + Add task Due by Today Today Today Tomorrow This week Next week Thi…" at bounding box center [784, 381] width 1568 height 600
drag, startPoint x: 951, startPoint y: 682, endPoint x: 966, endPoint y: 683, distance: 15.0
click at [956, 683] on main "To do Reassigned Snoozed Done To do (19) + Add task Due by Today Today Today To…" at bounding box center [784, 372] width 1568 height 744
drag, startPoint x: 1182, startPoint y: 684, endPoint x: 1157, endPoint y: 682, distance: 25.1
click at [1177, 683] on main "To do Reassigned Snoozed Done To do (19) + Add task Due by Today Today Today To…" at bounding box center [784, 372] width 1568 height 744
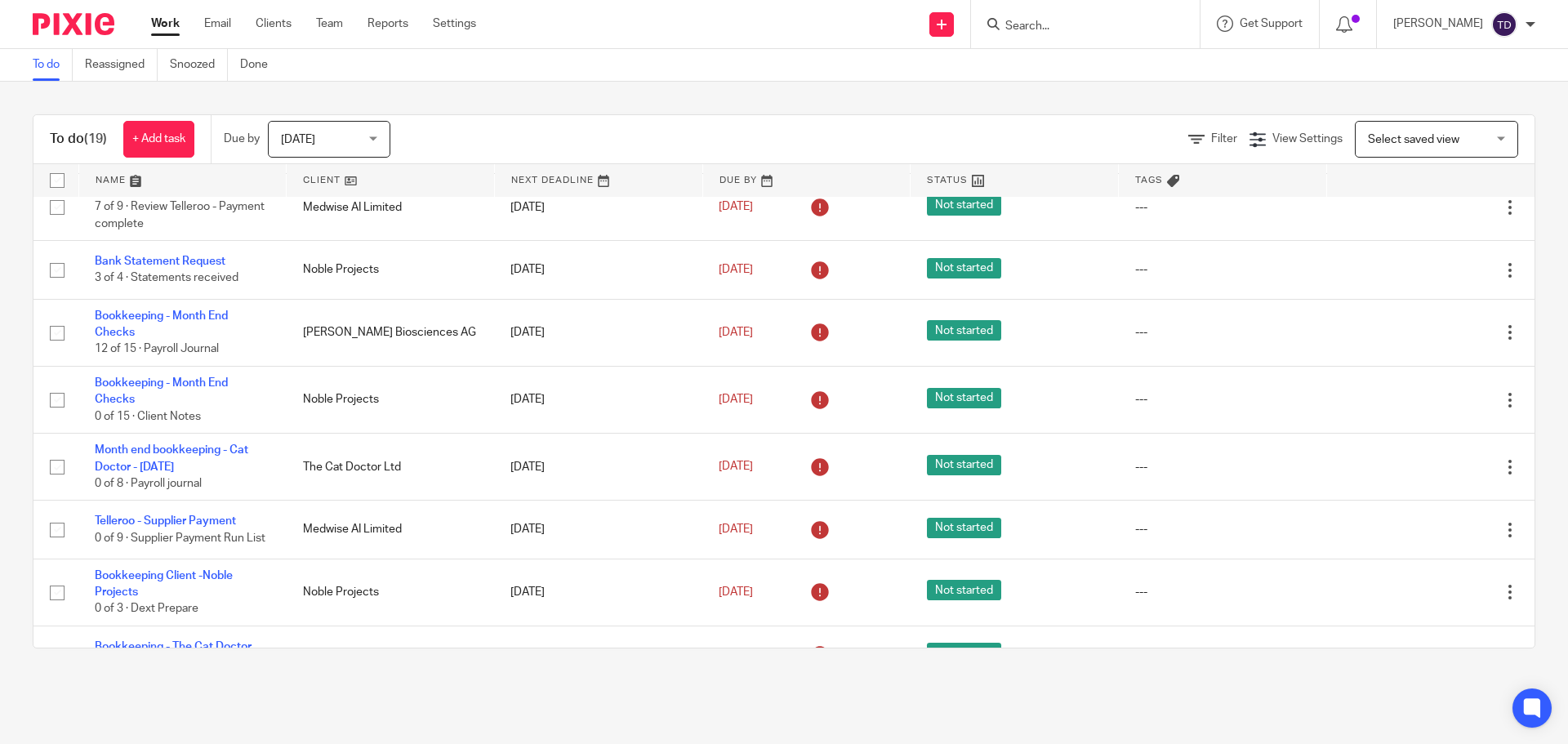
click at [938, 684] on main "To do Reassigned Snoozed Done To do (19) + Add task Due by Today Today Today To…" at bounding box center [784, 372] width 1568 height 744
drag, startPoint x: 788, startPoint y: 697, endPoint x: 771, endPoint y: 694, distance: 17.3
click at [788, 696] on main "To do Reassigned Snoozed Done To do (19) + Add task Due by Today Today Today To…" at bounding box center [784, 372] width 1568 height 744
click at [596, 690] on main "To do Reassigned Snoozed Done To do (19) + Add task Due by Today Today Today To…" at bounding box center [784, 372] width 1568 height 744
drag, startPoint x: 808, startPoint y: 694, endPoint x: 834, endPoint y: 694, distance: 26.0
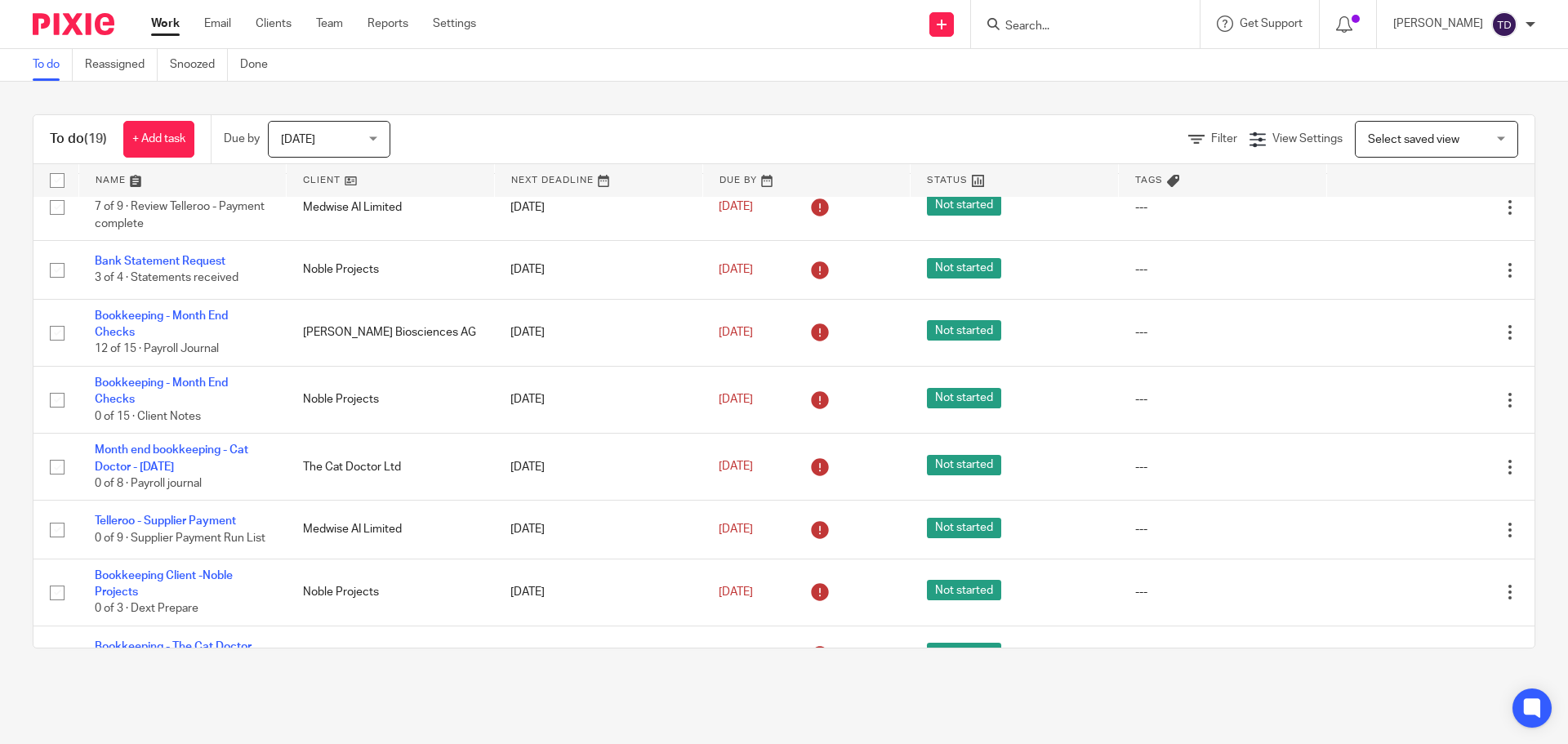
click at [813, 694] on main "To do Reassigned Snoozed Done To do (19) + Add task Due by Today Today Today To…" at bounding box center [784, 372] width 1568 height 744
drag, startPoint x: 975, startPoint y: 694, endPoint x: 1010, endPoint y: 694, distance: 35.0
click at [980, 695] on main "To do Reassigned Snoozed Done To do (19) + Add task Due by Today Today Today To…" at bounding box center [784, 372] width 1568 height 744
drag, startPoint x: 1163, startPoint y: 696, endPoint x: 1115, endPoint y: 698, distance: 48.0
click at [1154, 698] on main "To do Reassigned Snoozed Done To do (19) + Add task Due by Today Today Today To…" at bounding box center [784, 372] width 1568 height 744
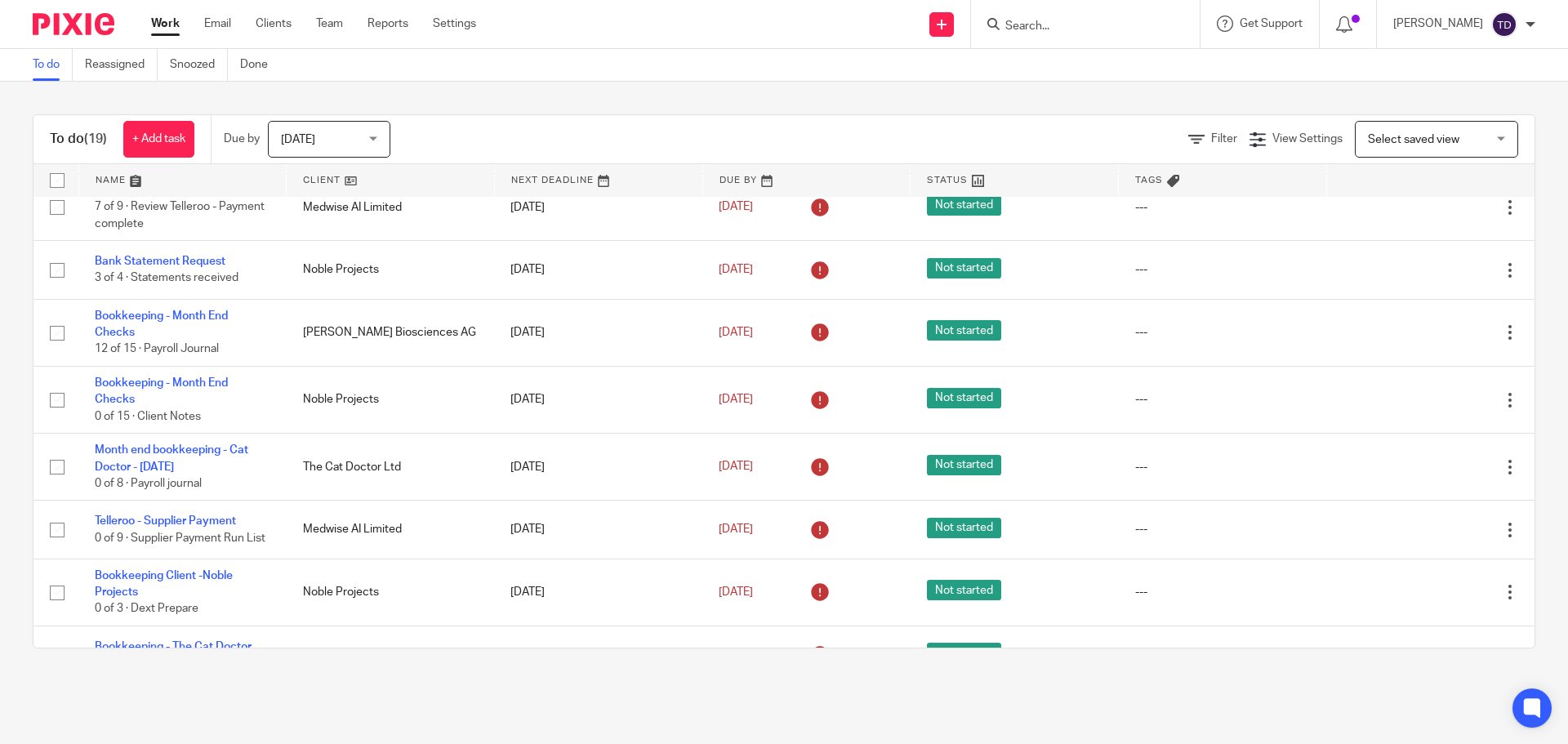
drag, startPoint x: 961, startPoint y: 699, endPoint x: 939, endPoint y: 699, distance: 22.0
click at [958, 700] on main "To do Reassigned Snoozed Done To do (19) + Add task Due by Today Today Today To…" at bounding box center [784, 372] width 1568 height 744
drag, startPoint x: 796, startPoint y: 697, endPoint x: 781, endPoint y: 696, distance: 15.0
click at [792, 697] on main "To do Reassigned Snoozed Done To do (19) + Add task Due by Today Today Today To…" at bounding box center [784, 372] width 1568 height 744
click at [590, 692] on main "To do Reassigned Snoozed Done To do (19) + Add task Due by Today Today Today To…" at bounding box center [784, 372] width 1568 height 744
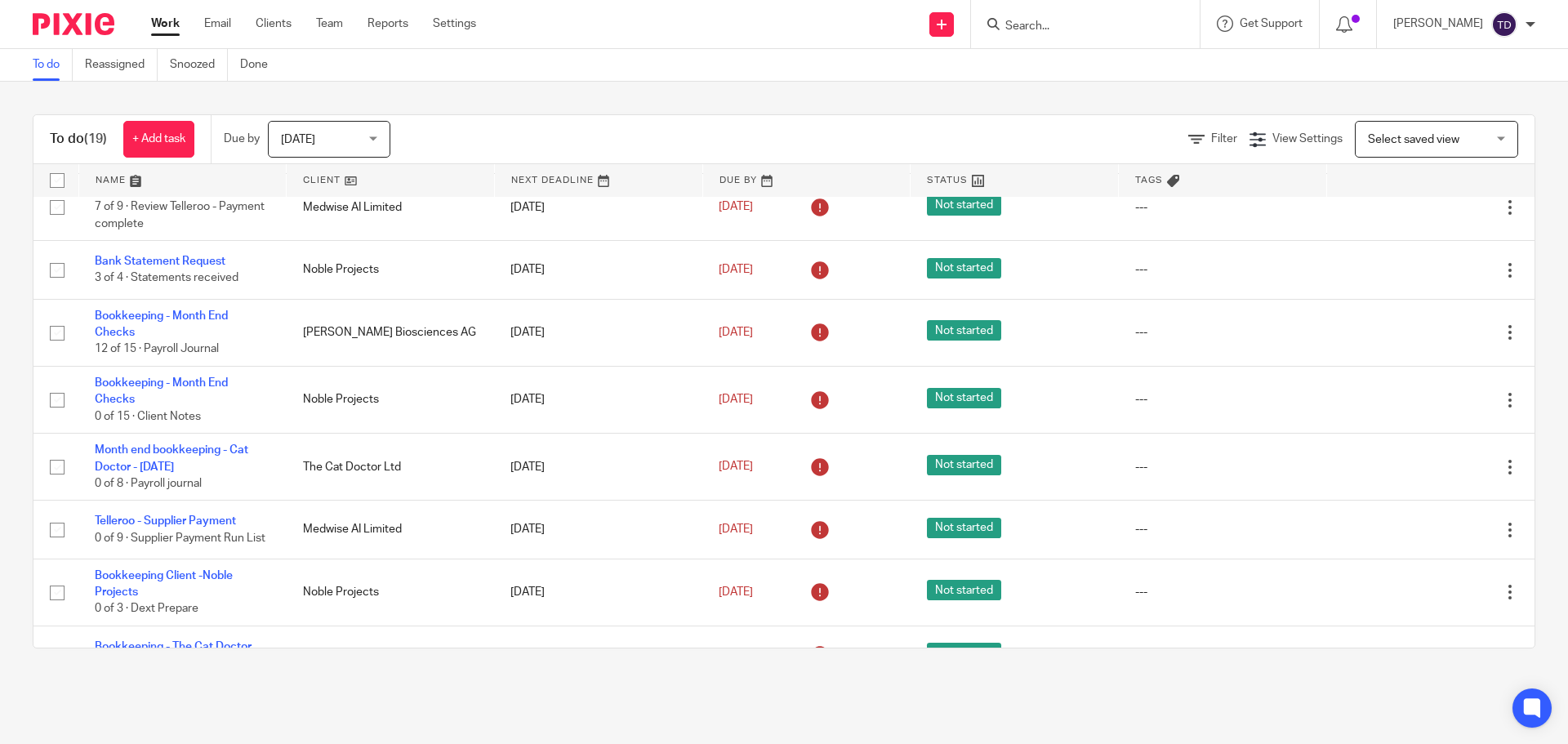
drag, startPoint x: 846, startPoint y: 687, endPoint x: 856, endPoint y: 686, distance: 10.0
click at [840, 687] on main "To do Reassigned Snoozed Done To do (19) + Add task Due by Today Today Today To…" at bounding box center [784, 372] width 1568 height 744
click at [997, 688] on main "To do Reassigned Snoozed Done To do (19) + Add task Due by Today Today Today To…" at bounding box center [784, 372] width 1568 height 744
drag, startPoint x: 1226, startPoint y: 691, endPoint x: 1211, endPoint y: 692, distance: 15.0
click at [1221, 692] on main "To do Reassigned Snoozed Done To do (19) + Add task Due by Today Today Today To…" at bounding box center [784, 372] width 1568 height 744
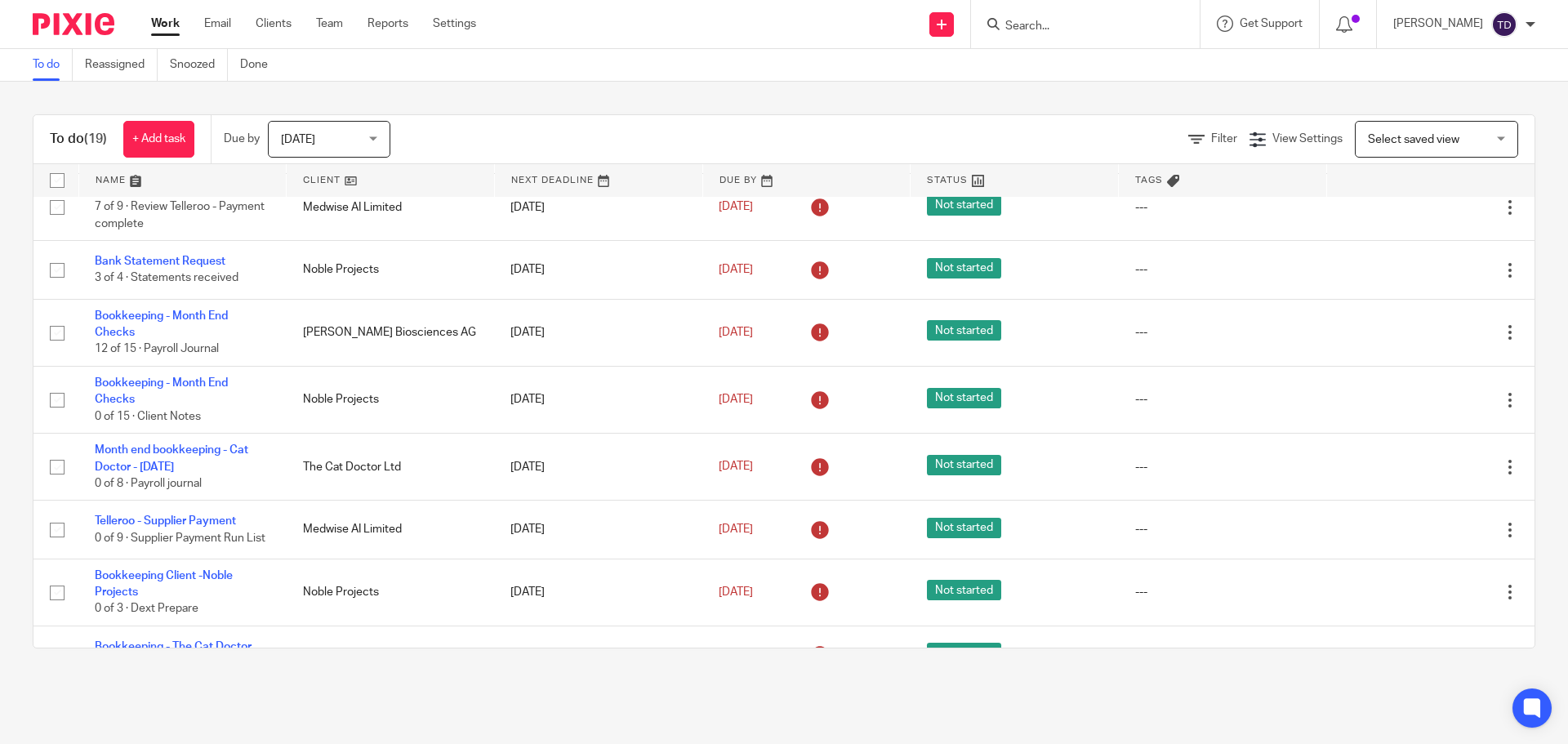
drag
click at [1026, 692] on main "To do Reassigned Snoozed Done To do (19) + Add task Due by Today Today Today To…" at bounding box center [784, 372] width 1568 height 744
click at [824, 691] on main "To do Reassigned Snoozed Done To do (19) + Add task Due by Today Today Today To…" at bounding box center [784, 372] width 1568 height 744
click at [591, 683] on main "To do Reassigned Snoozed Done To do (19) + Add task Due by Today Today Today To…" at bounding box center [784, 372] width 1568 height 744
click at [770, 684] on main "To do Reassigned Snoozed Done To do (19) + Add task Due by Today Today Today To…" at bounding box center [784, 372] width 1568 height 744
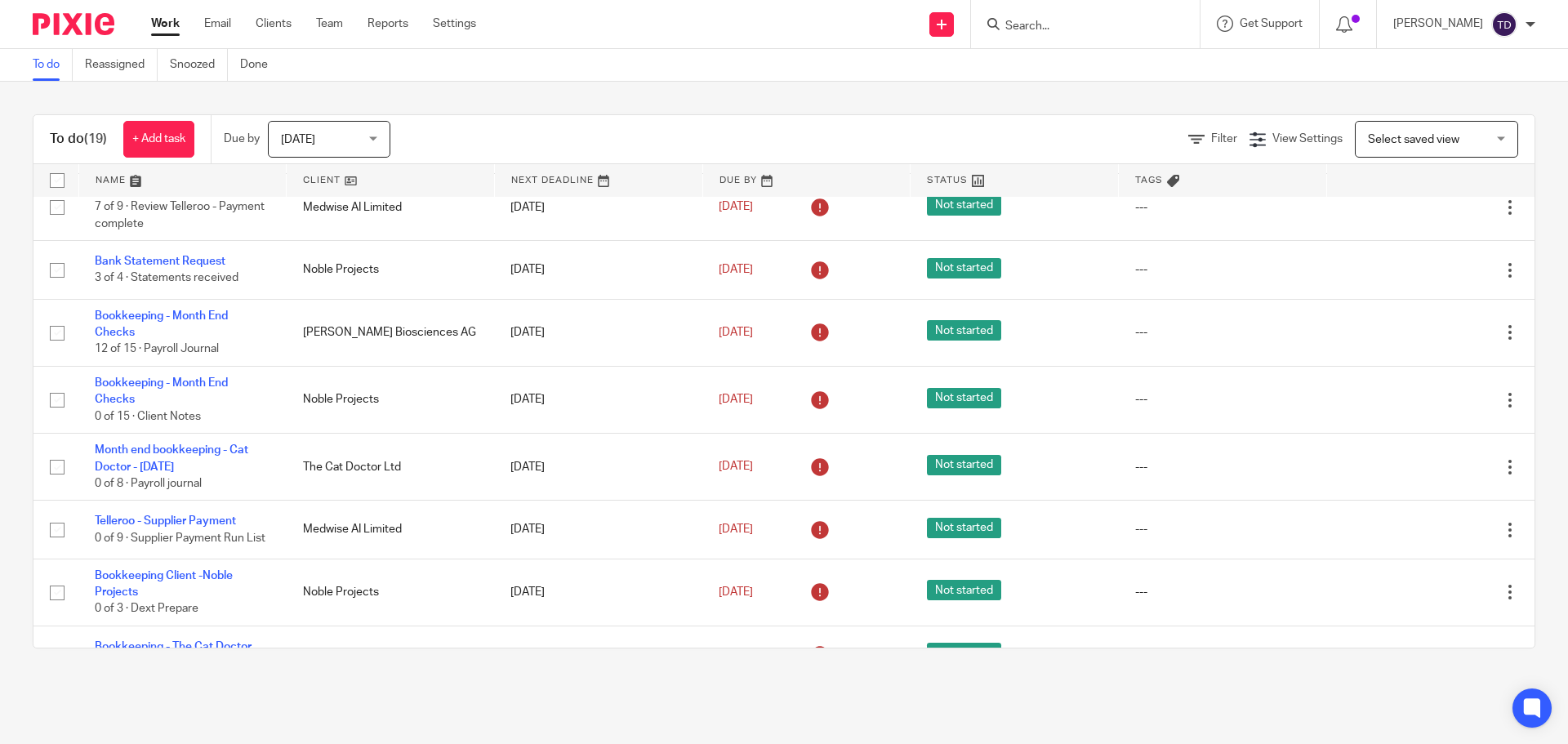
click at [996, 683] on main "To do Reassigned Snoozed Done To do (19) + Add task Due by Today Today Today To…" at bounding box center [784, 372] width 1568 height 744
click at [1195, 681] on div "To do (19) + Add task Due by Today Today Today Tomorrow This week Next week Thi…" at bounding box center [784, 381] width 1568 height 600
click at [984, 683] on main "To do Reassigned Snoozed Done To do (19) + Add task Due by Today Today Today To…" at bounding box center [784, 372] width 1568 height 744
click at [747, 681] on div "To do (19) + Add task Due by Today Today Today Tomorrow This week Next week Thi…" at bounding box center [784, 381] width 1568 height 600
click at [559, 680] on div "To do (19) + Add task Due by Today Today Today Tomorrow This week Next week Thi…" at bounding box center [784, 381] width 1568 height 600
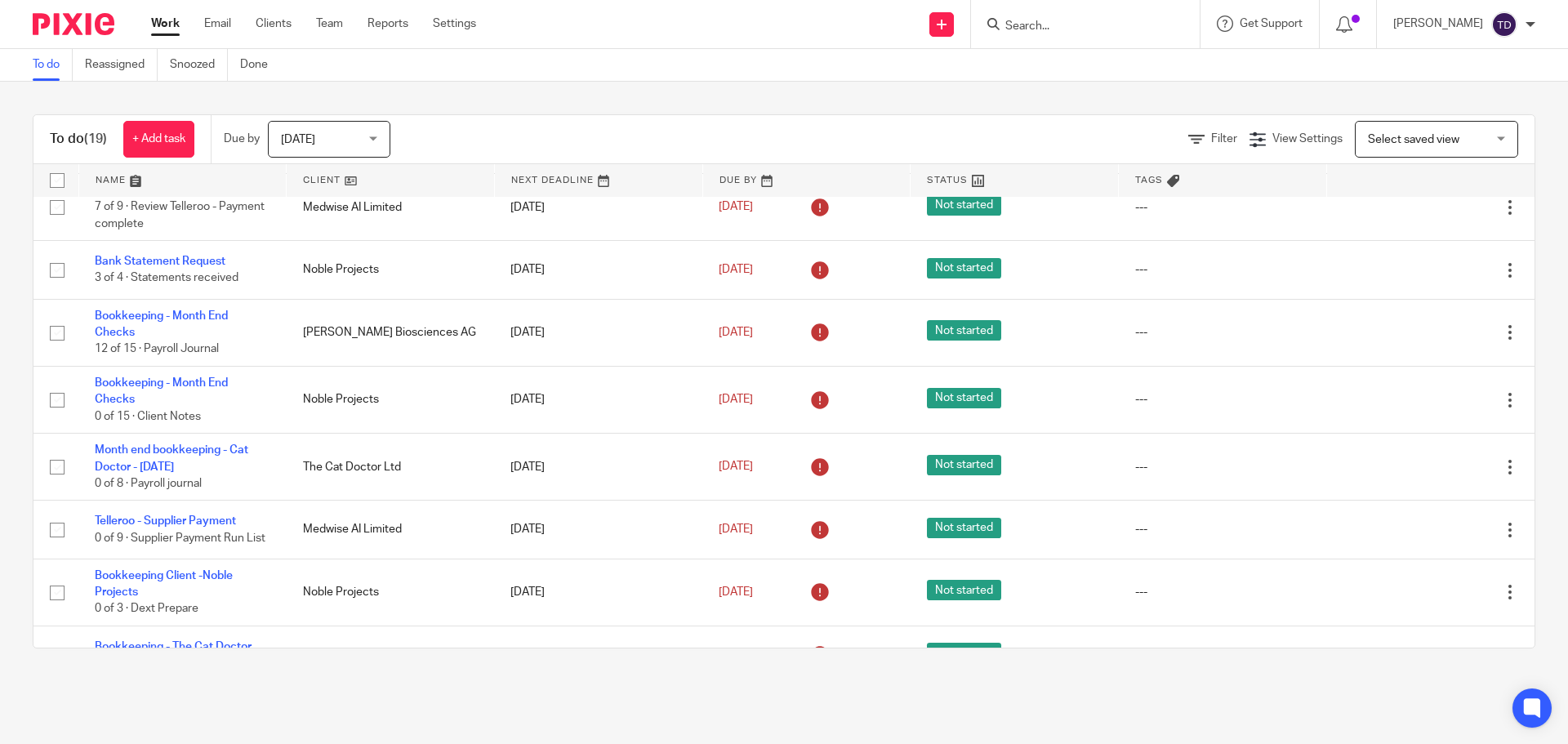
click at [739, 678] on div "To do (19) + Add task Due by Today Today Today Tomorrow This week Next week Thi…" at bounding box center [784, 381] width 1568 height 600
click at [1017, 676] on div "To do (19) + Add task Due by Today Today Today Tomorrow This week Next week Thi…" at bounding box center [784, 381] width 1568 height 600
click at [1195, 679] on div "To do (19) + Add task Due by Today Today Today Tomorrow This week Next week Thi…" at bounding box center [784, 381] width 1568 height 600
click at [1020, 679] on div "To do (19) + Add task Due by Today Today Today Tomorrow This week Next week Thi…" at bounding box center [784, 381] width 1568 height 600
click at [703, 687] on main "To do Reassigned Snoozed Done To do (19) + Add task Due by Today Today Today To…" at bounding box center [784, 372] width 1568 height 744
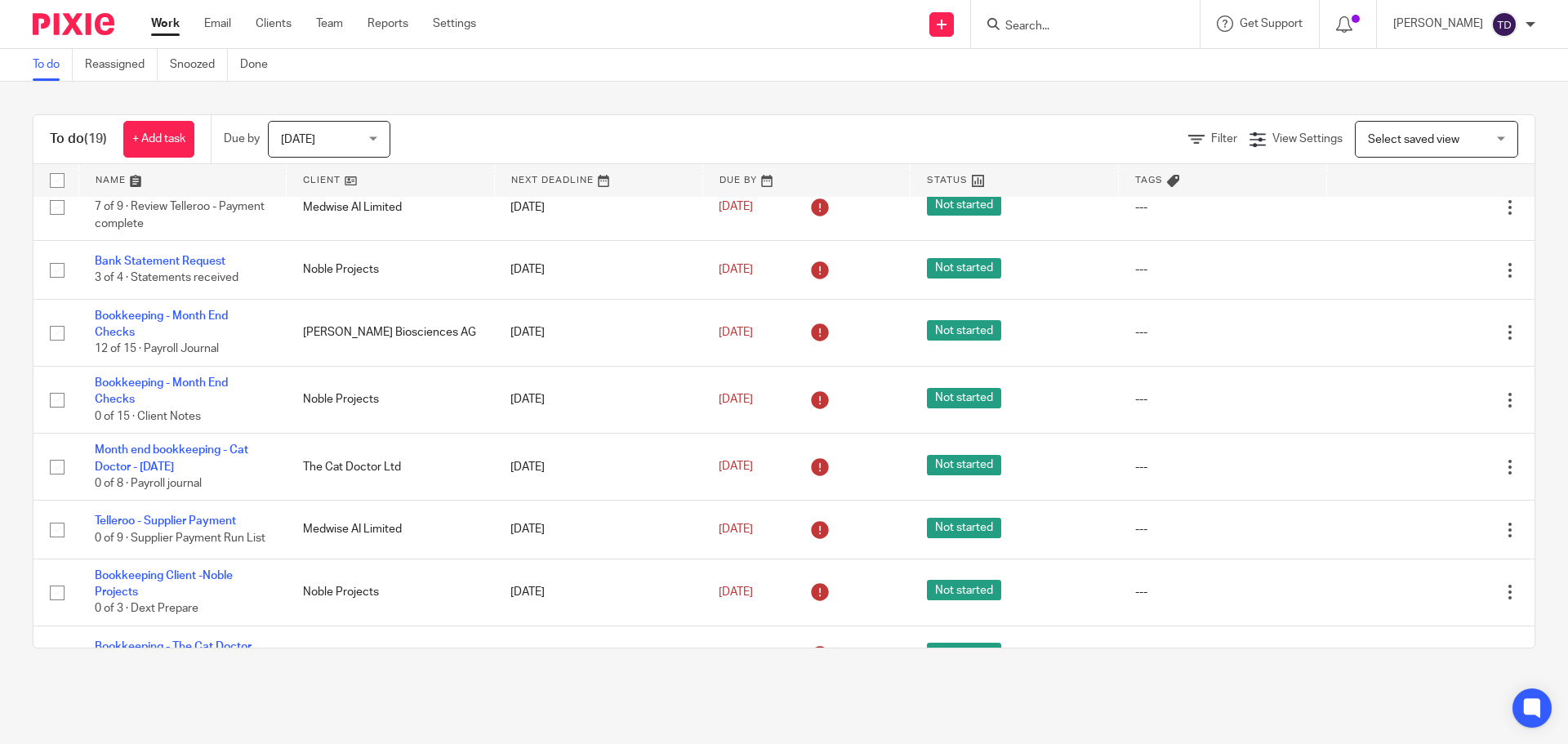
click at [535, 673] on div "To do (19) + Add task Due by Today Today Today Tomorrow This week Next week Thi…" at bounding box center [784, 381] width 1568 height 600
click at [697, 672] on div "To do (19) + Add task Due by Today Today Today Tomorrow This week Next week Thi…" at bounding box center [784, 381] width 1568 height 600
click at [1069, 678] on div "To do (19) + Add task Due by Today Today Today Tomorrow This week Next week Thi…" at bounding box center [784, 381] width 1568 height 600
click at [1239, 679] on div "To do (19) + Add task Due by Today Today Today Tomorrow This week Next week Thi…" at bounding box center [784, 381] width 1568 height 600
click at [999, 678] on div "To do (19) + Add task Due by Today Today Today Tomorrow This week Next week Thi…" at bounding box center [784, 381] width 1568 height 600
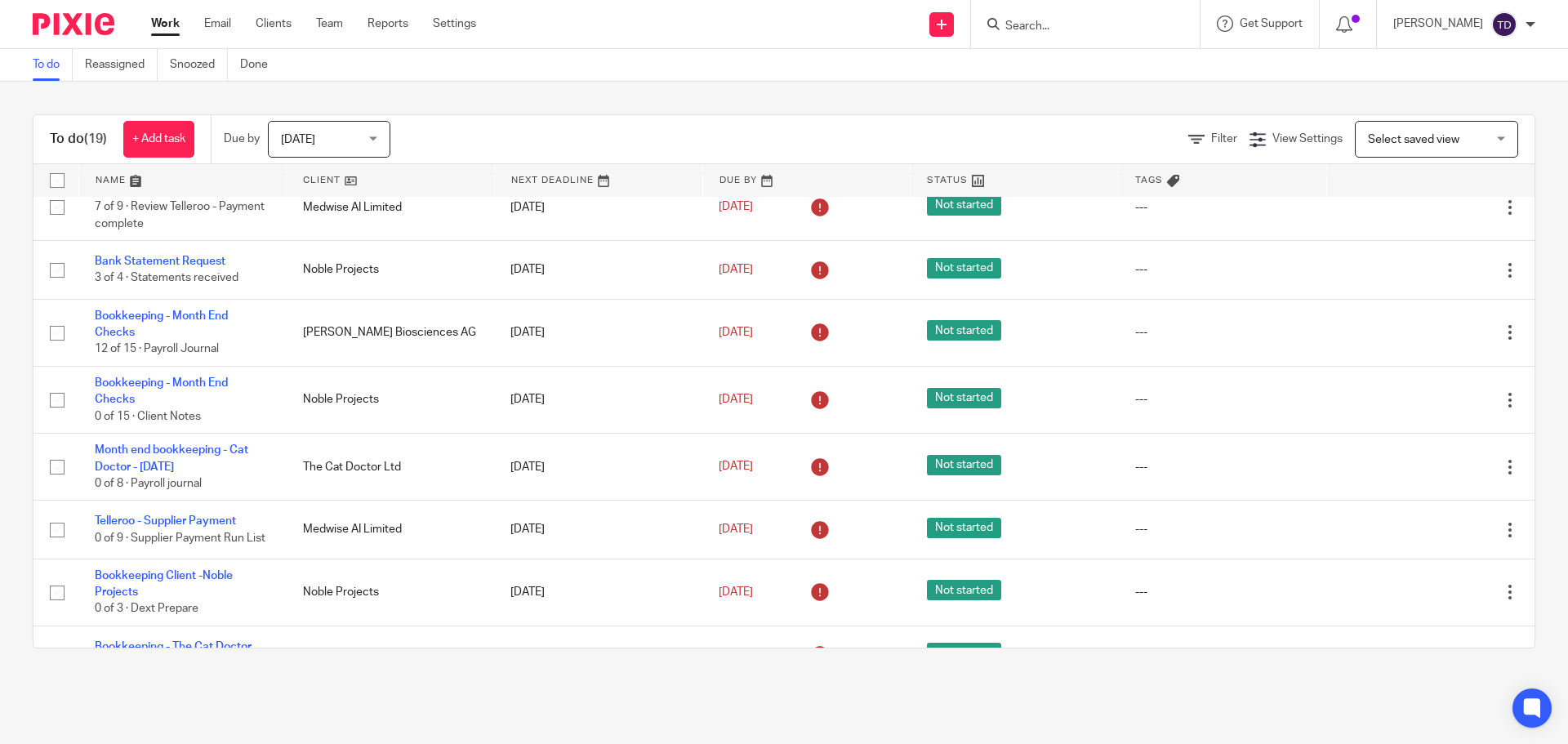
click at [670, 676] on div "To do (19) + Add task Due by Today Today Today Tomorrow This week Next week Thi…" at bounding box center [784, 381] width 1568 height 600
click at [516, 671] on div "To do (19) + Add task Due by Today Today Today Tomorrow This week Next week Thi…" at bounding box center [784, 381] width 1568 height 600
click at [740, 672] on div "To do (19) + Add task Due by Today Today Today Tomorrow This week Next week Thi…" at bounding box center [784, 381] width 1568 height 600
click at [1030, 673] on div "To do (19) + Add task Due by Today Today Today Tomorrow This week Next week Thi…" at bounding box center [784, 381] width 1568 height 600
click at [1276, 683] on main "To do Reassigned Snoozed Done To do (19) + Add task Due by Today Today Today To…" at bounding box center [784, 372] width 1568 height 744
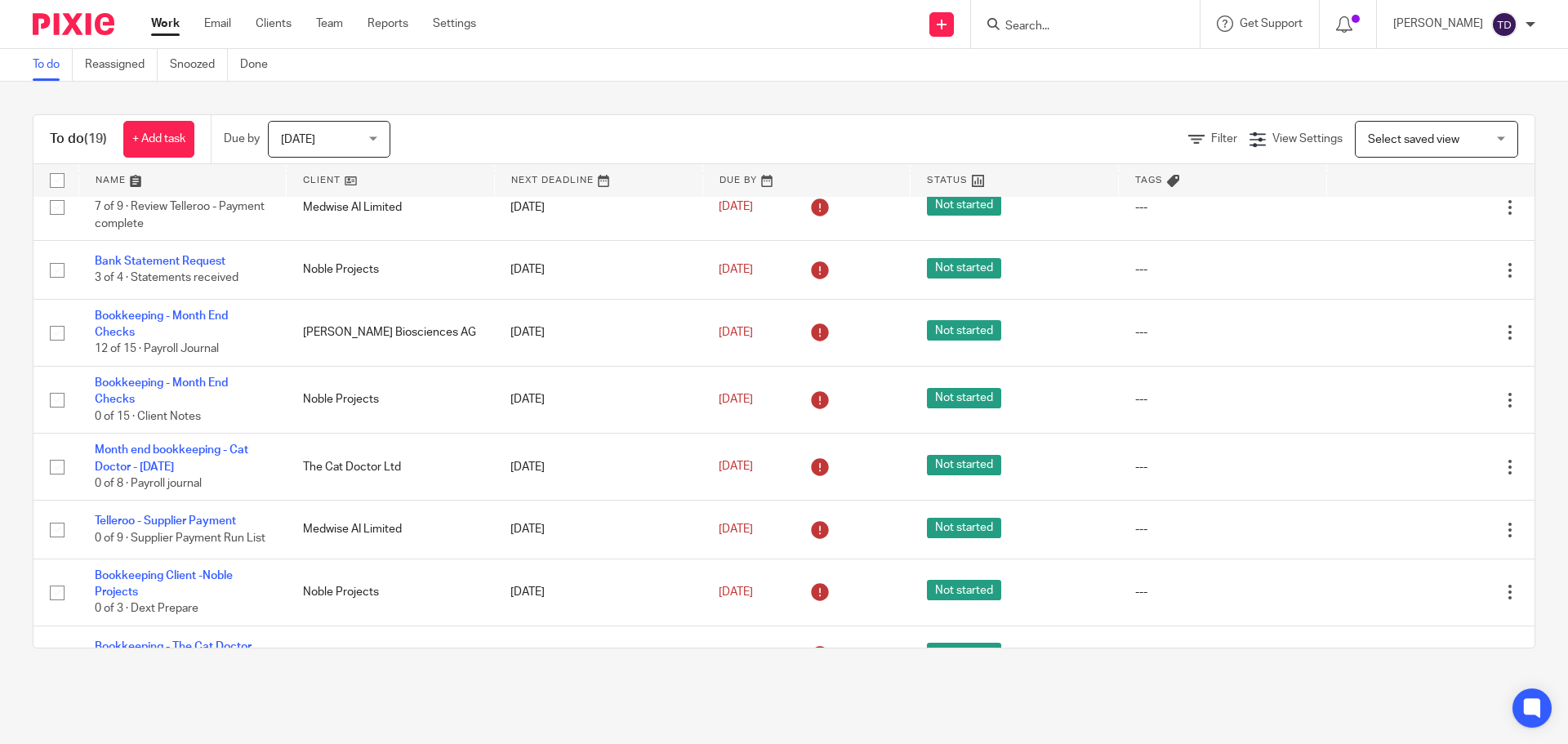
click at [1008, 684] on main "To do Reassigned Snoozed Done To do (19) + Add task Due by Today Today Today To…" at bounding box center [784, 372] width 1568 height 744
click at [710, 676] on div "To do (19) + Add task Due by Today Today Today Tomorrow This week Next week Thi…" at bounding box center [784, 381] width 1568 height 600
click at [485, 671] on div "To do (19) + Add task Due by Today Today Today Tomorrow This week Next week Thi…" at bounding box center [784, 381] width 1568 height 600
click at [742, 677] on div "To do (19) + Add task Due by Today Today Today Tomorrow This week Next week Thi…" at bounding box center [784, 381] width 1568 height 600
click at [1041, 675] on div "To do (19) + Add task Due by Today Today Today Tomorrow This week Next week Thi…" at bounding box center [784, 381] width 1568 height 600
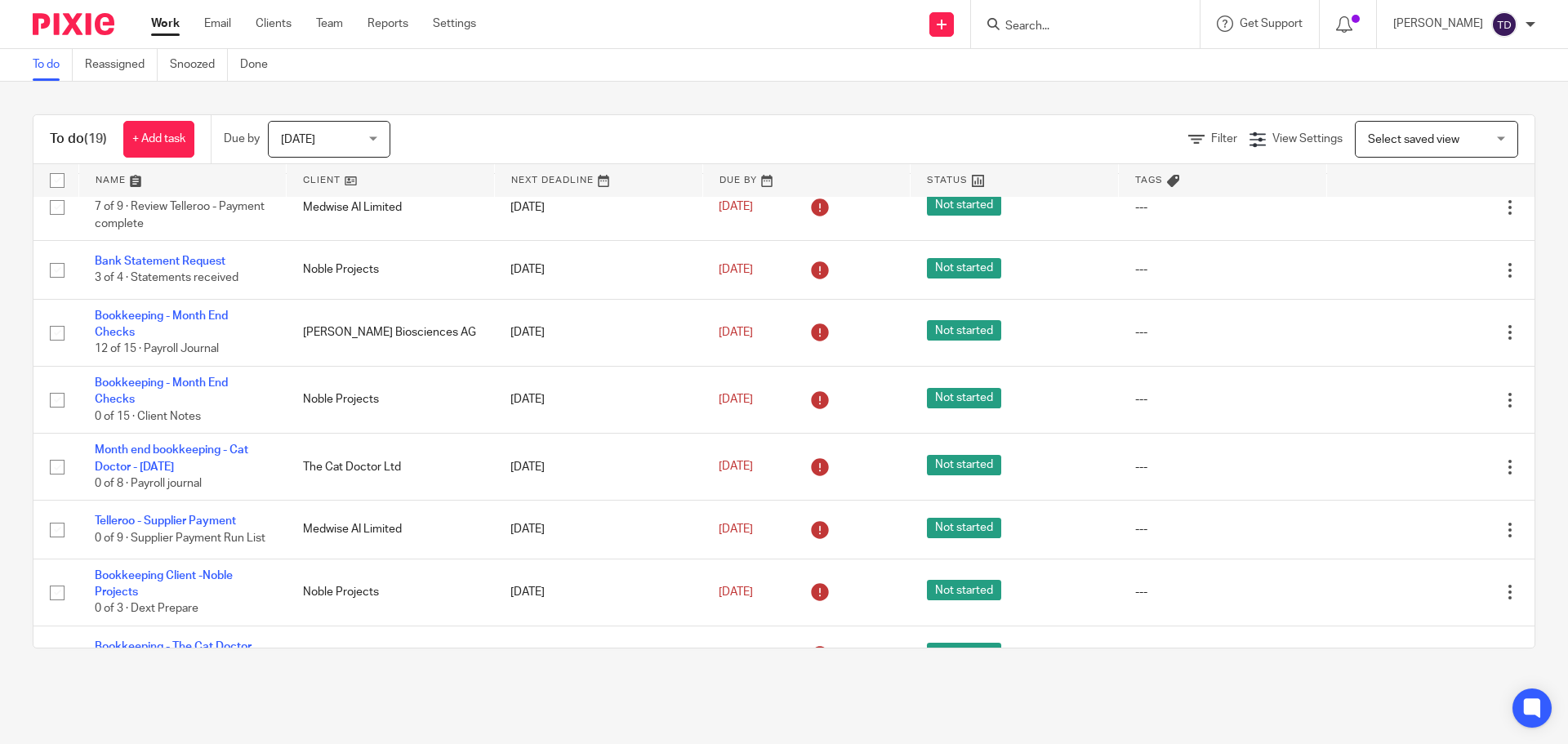
click at [1294, 678] on div "To do (19) + Add task Due by Today Today Today Tomorrow This week Next week Thi…" at bounding box center [784, 381] width 1568 height 600
click at [1049, 682] on div "To do (19) + Add task Due by Today Today Today Tomorrow This week Next week Thi…" at bounding box center [784, 381] width 1568 height 600
click at [660, 684] on main "To do Reassigned Snoozed Done To do (19) + Add task Due by Today Today Today To…" at bounding box center [784, 372] width 1568 height 744
click at [467, 679] on div "To do (19) + Add task Due by Today Today Today Tomorrow This week Next week Thi…" at bounding box center [784, 381] width 1568 height 600
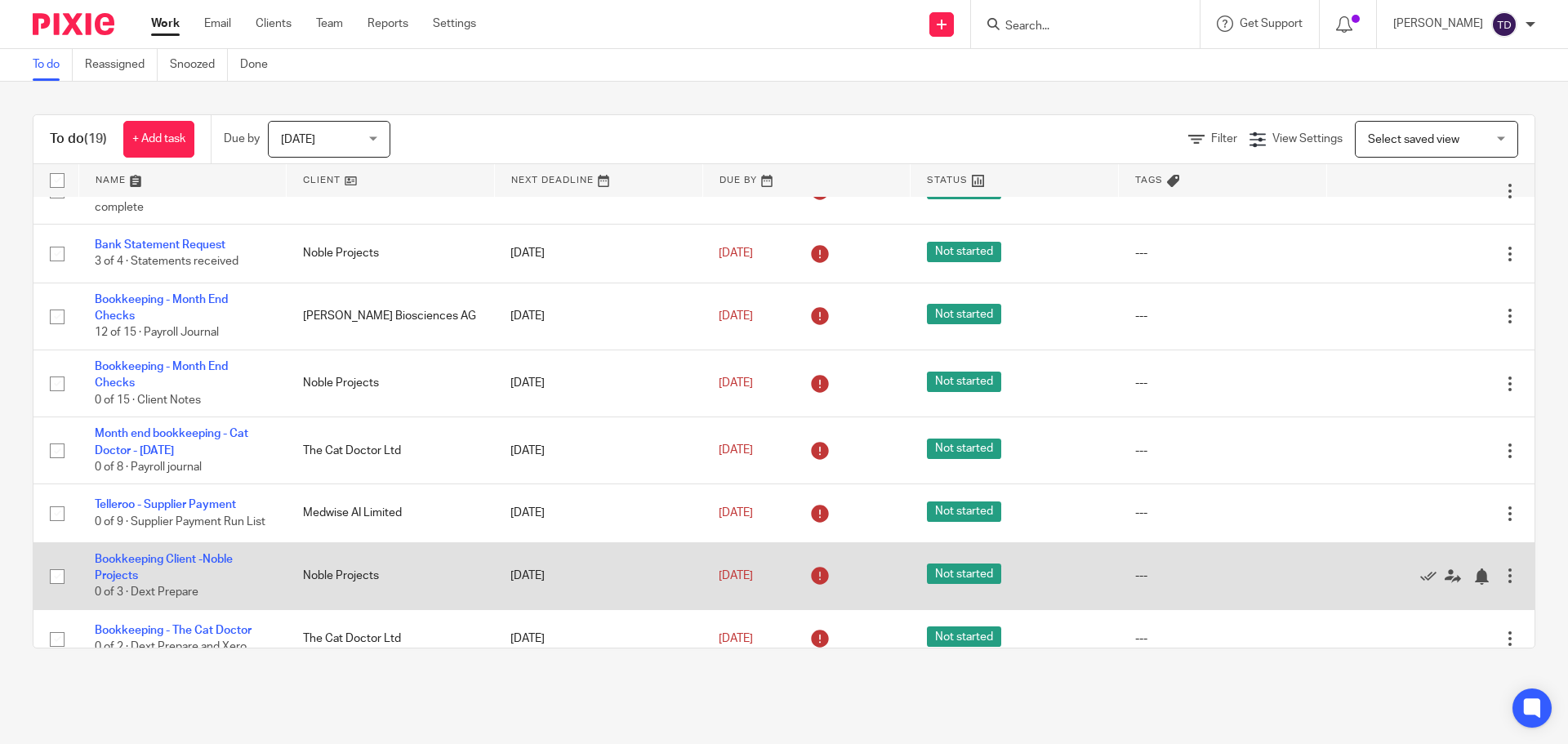
scroll to position [0, 0]
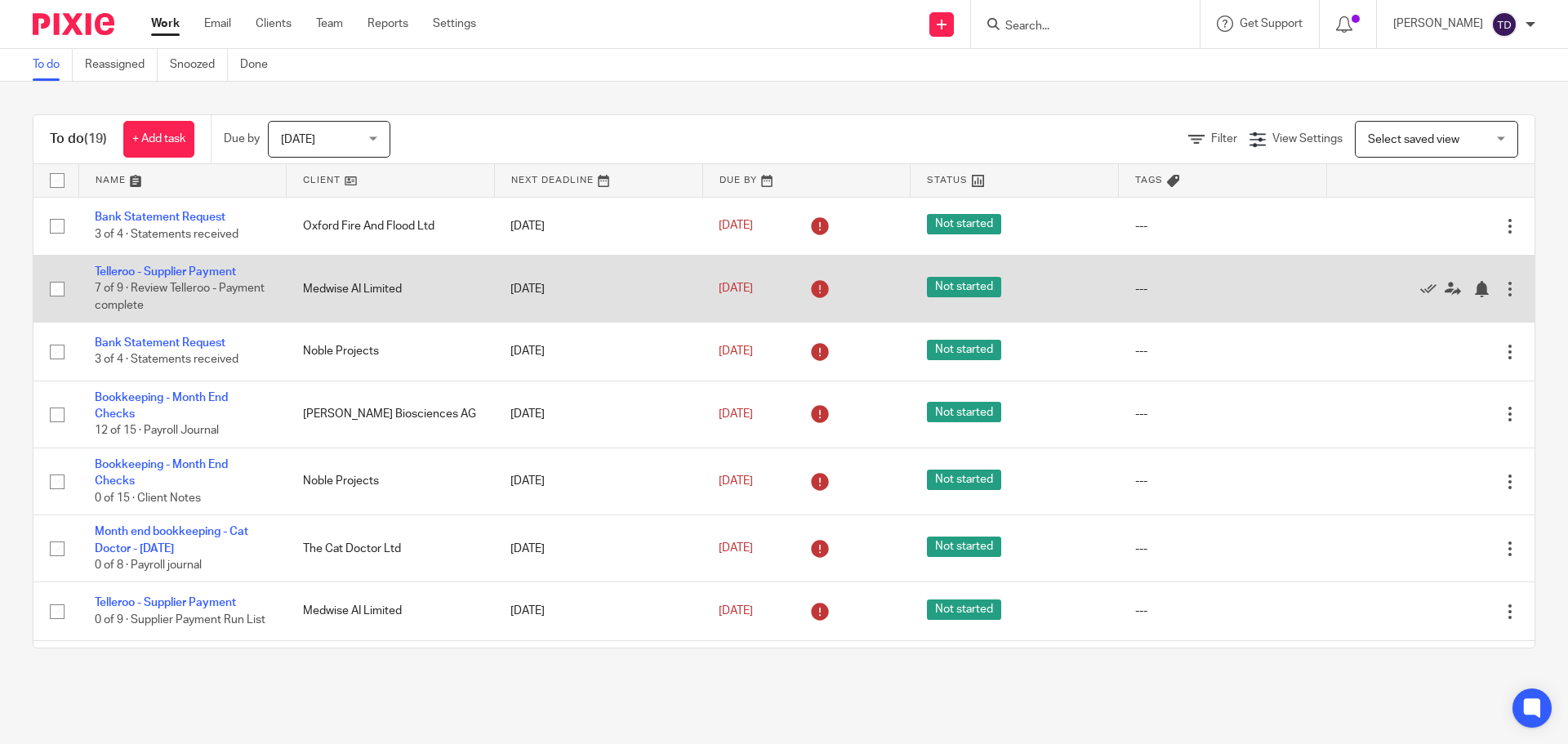
click at [217, 265] on td "Telleroo - Supplier Payment 7 of 9 · Review Telleroo - Payment complete" at bounding box center [183, 289] width 209 height 67
click at [212, 272] on link "Telleroo - Supplier Payment" at bounding box center [166, 272] width 141 height 12
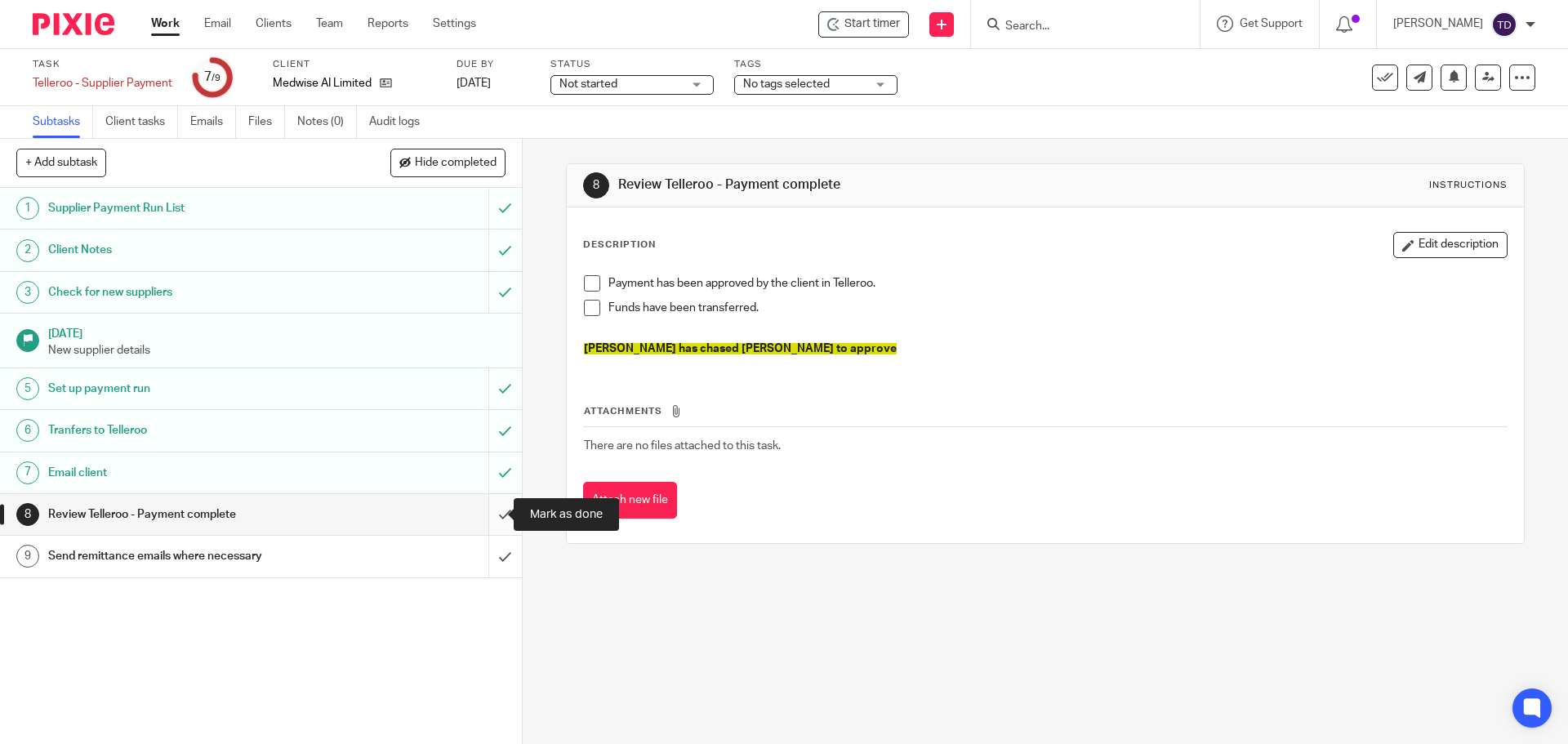
click at [482, 516] on input "submit" at bounding box center [261, 514] width 522 height 41
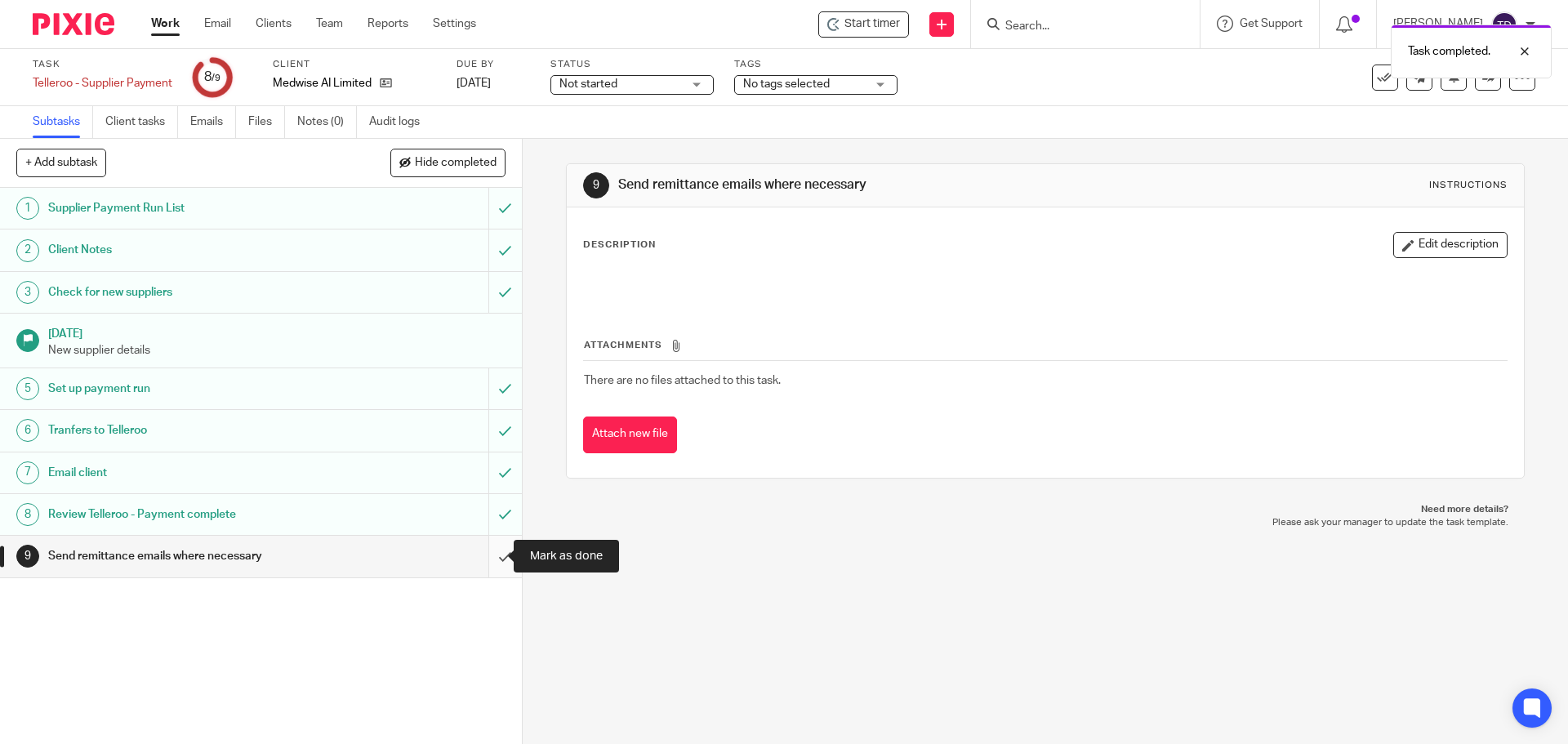
click at [481, 554] on input "submit" at bounding box center [261, 556] width 522 height 41
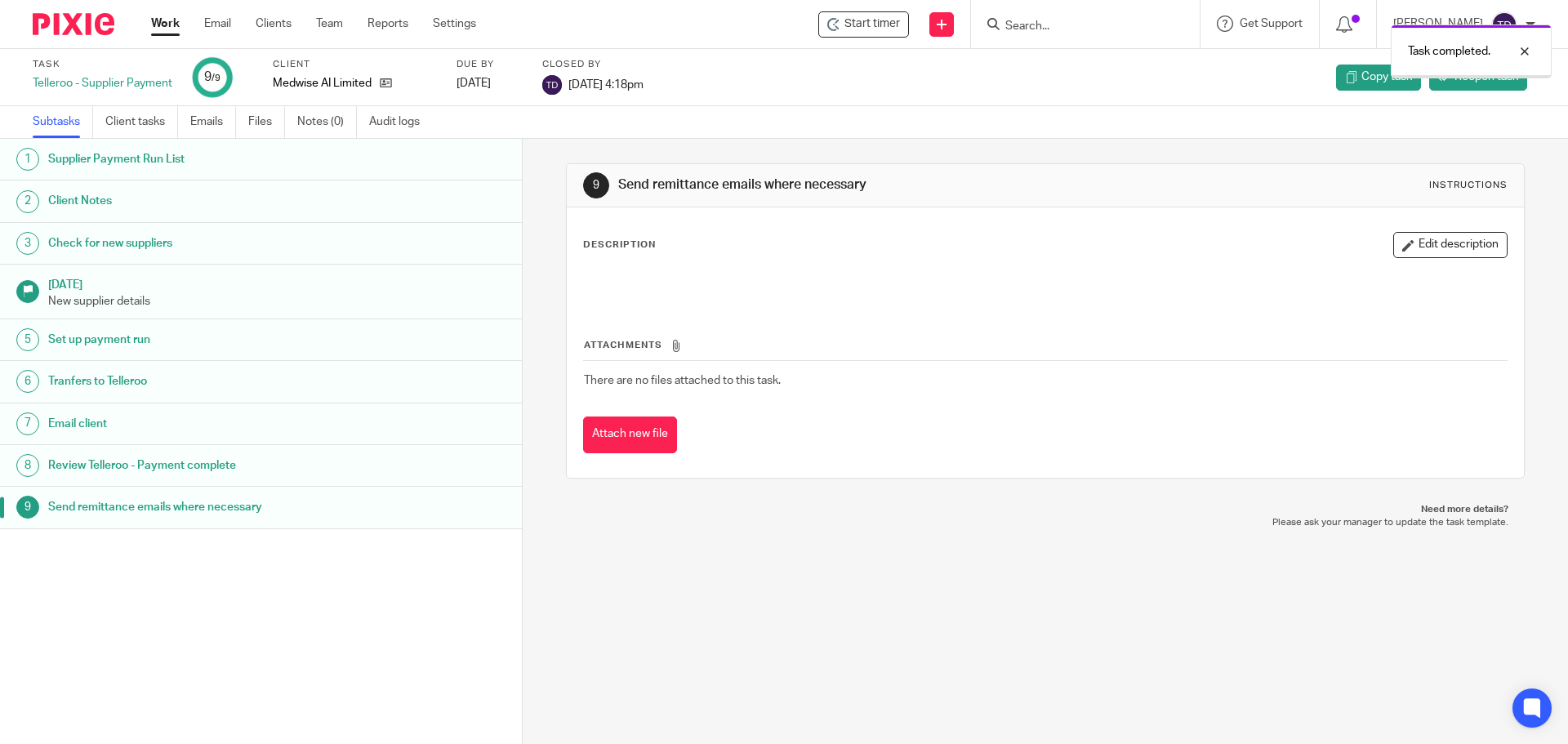
click at [157, 27] on link "Work" at bounding box center [166, 23] width 29 height 16
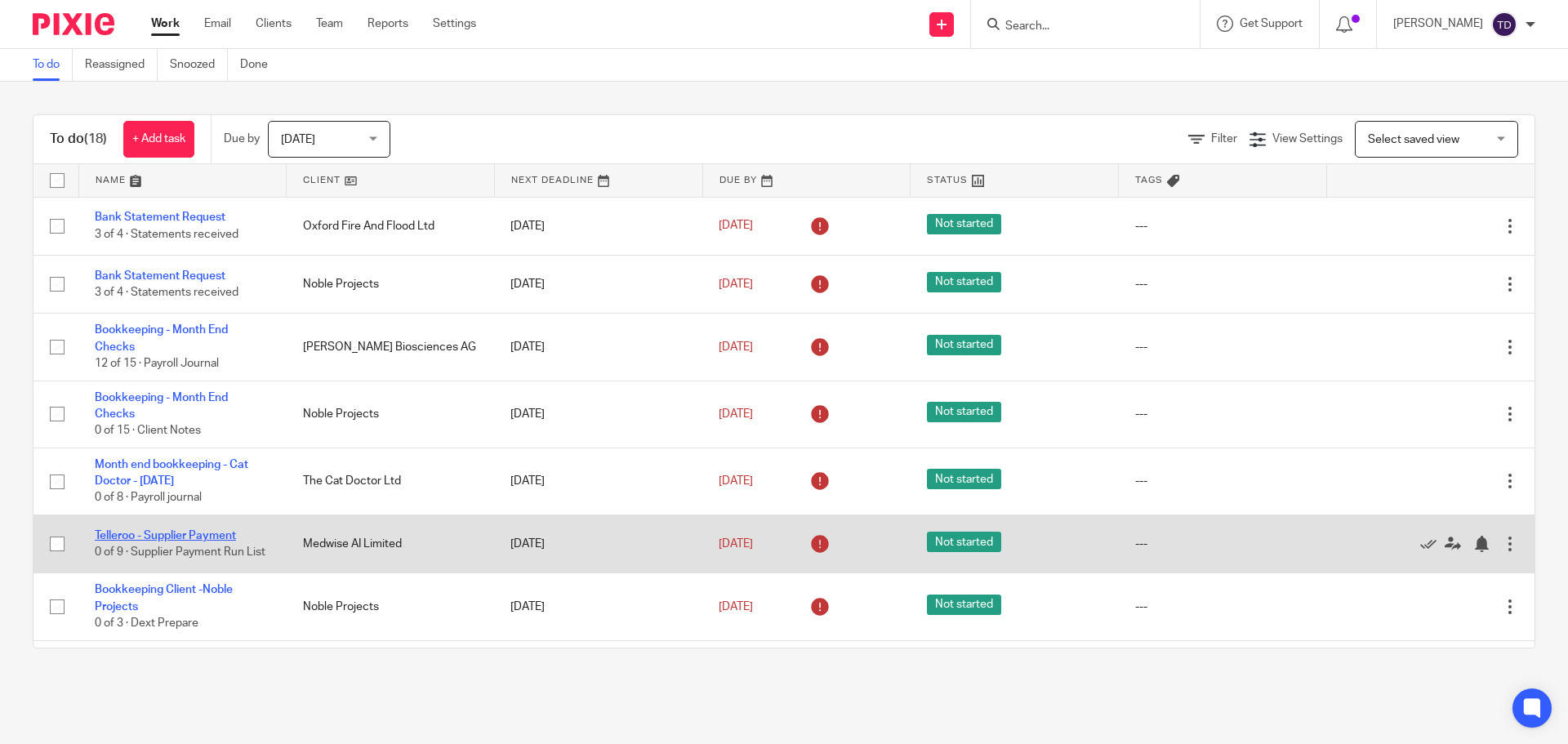
click at [186, 530] on link "Telleroo - Supplier Payment" at bounding box center [166, 536] width 141 height 12
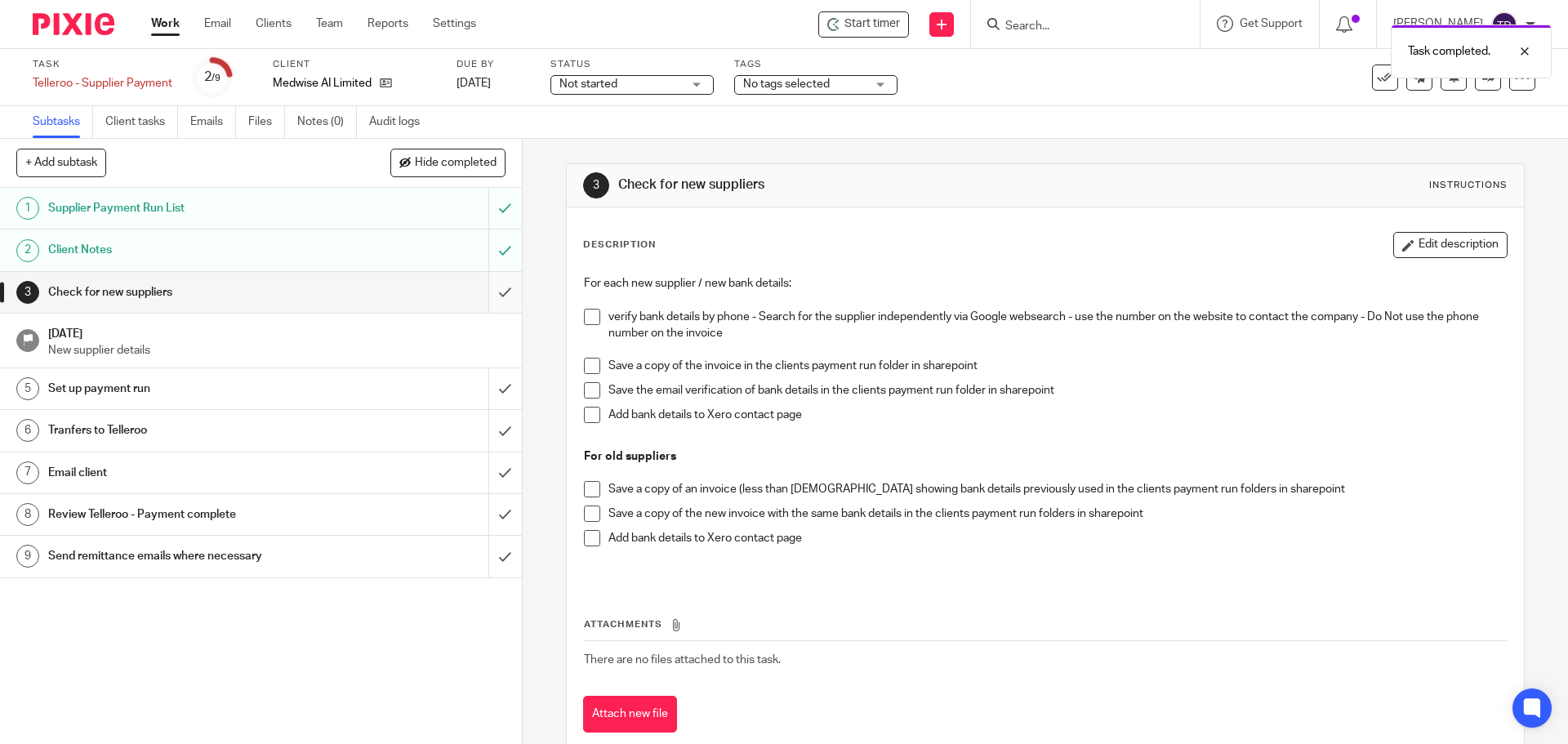
click at [483, 303] on input "submit" at bounding box center [261, 292] width 522 height 41
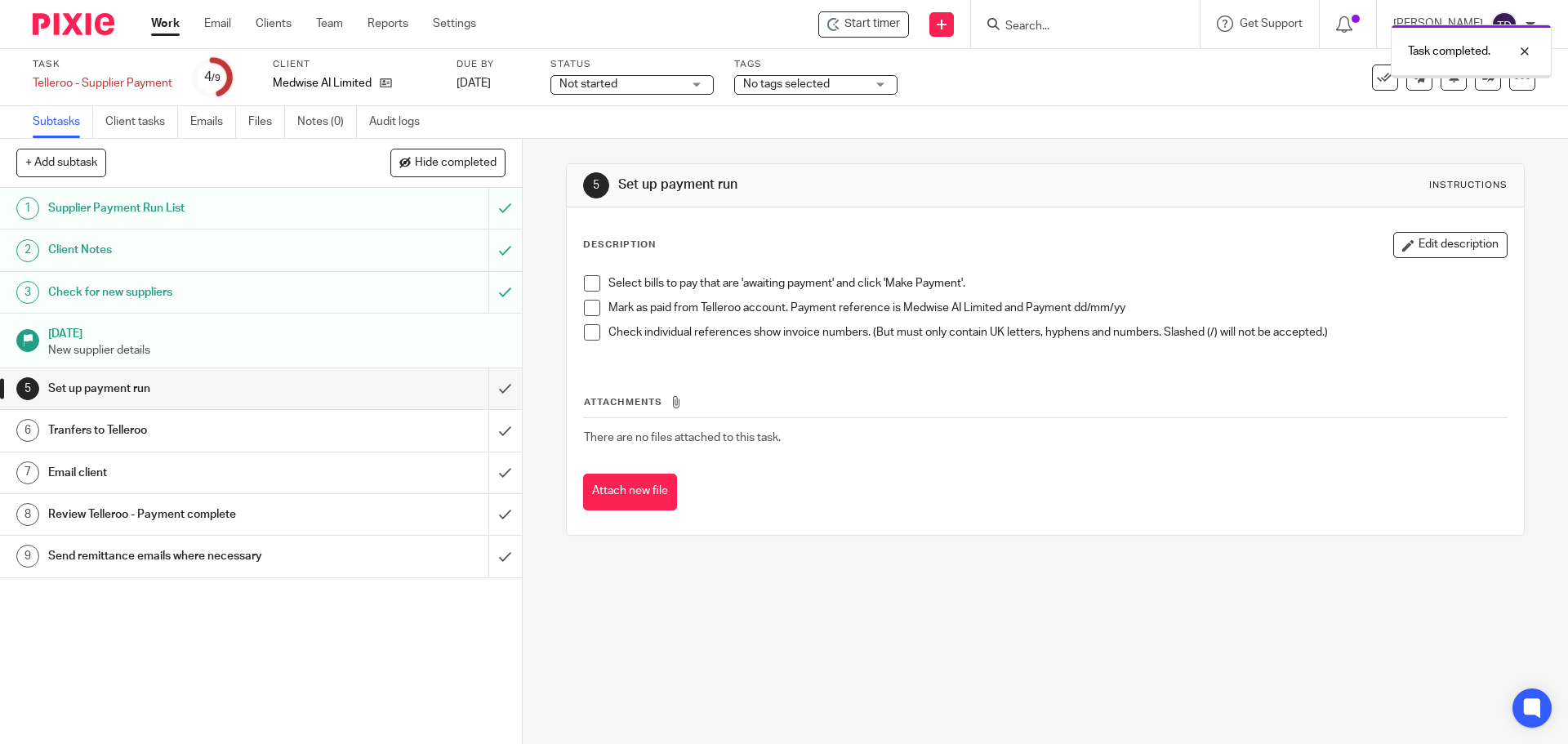
click at [483, 382] on input "submit" at bounding box center [261, 389] width 522 height 41
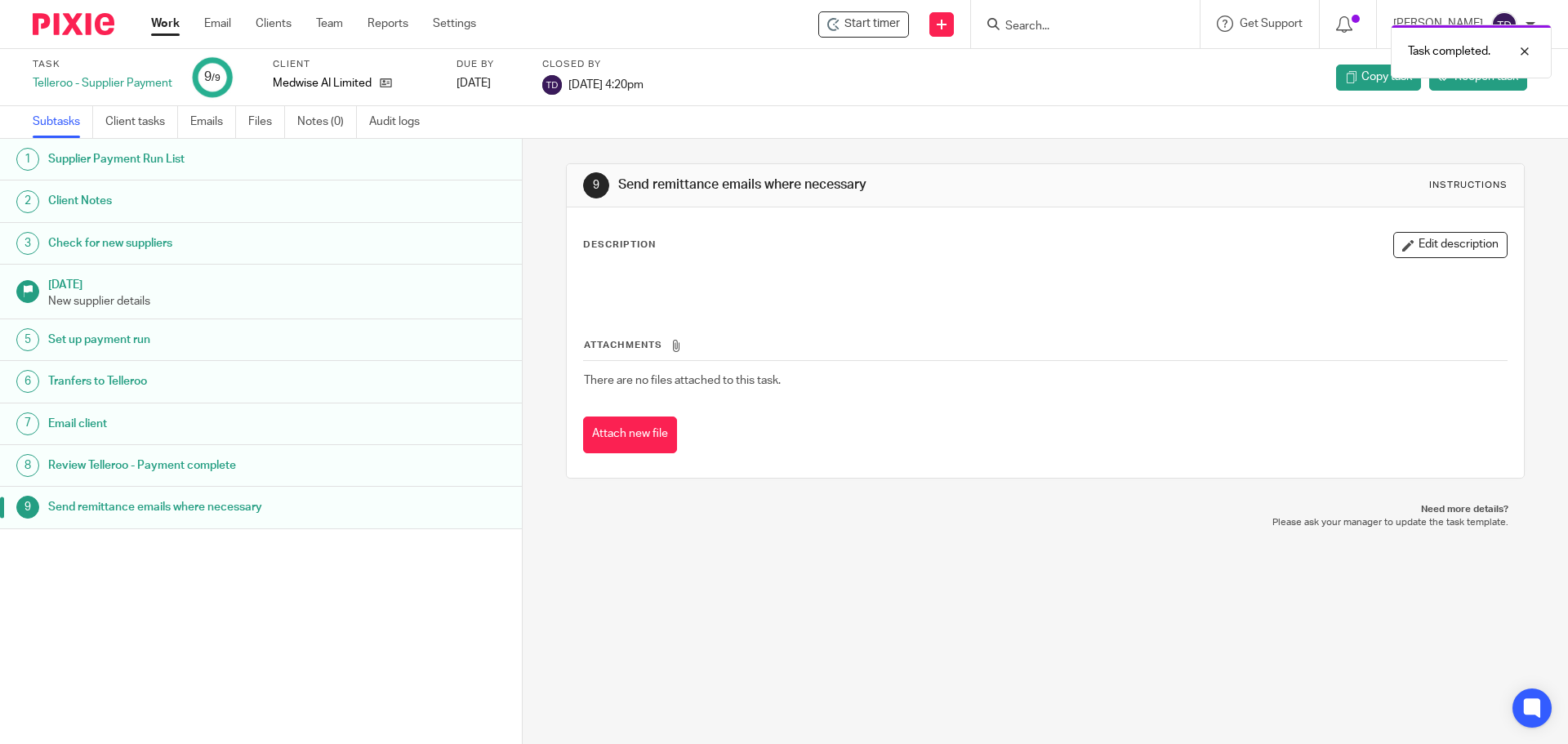
click at [166, 28] on link "Work" at bounding box center [166, 23] width 29 height 16
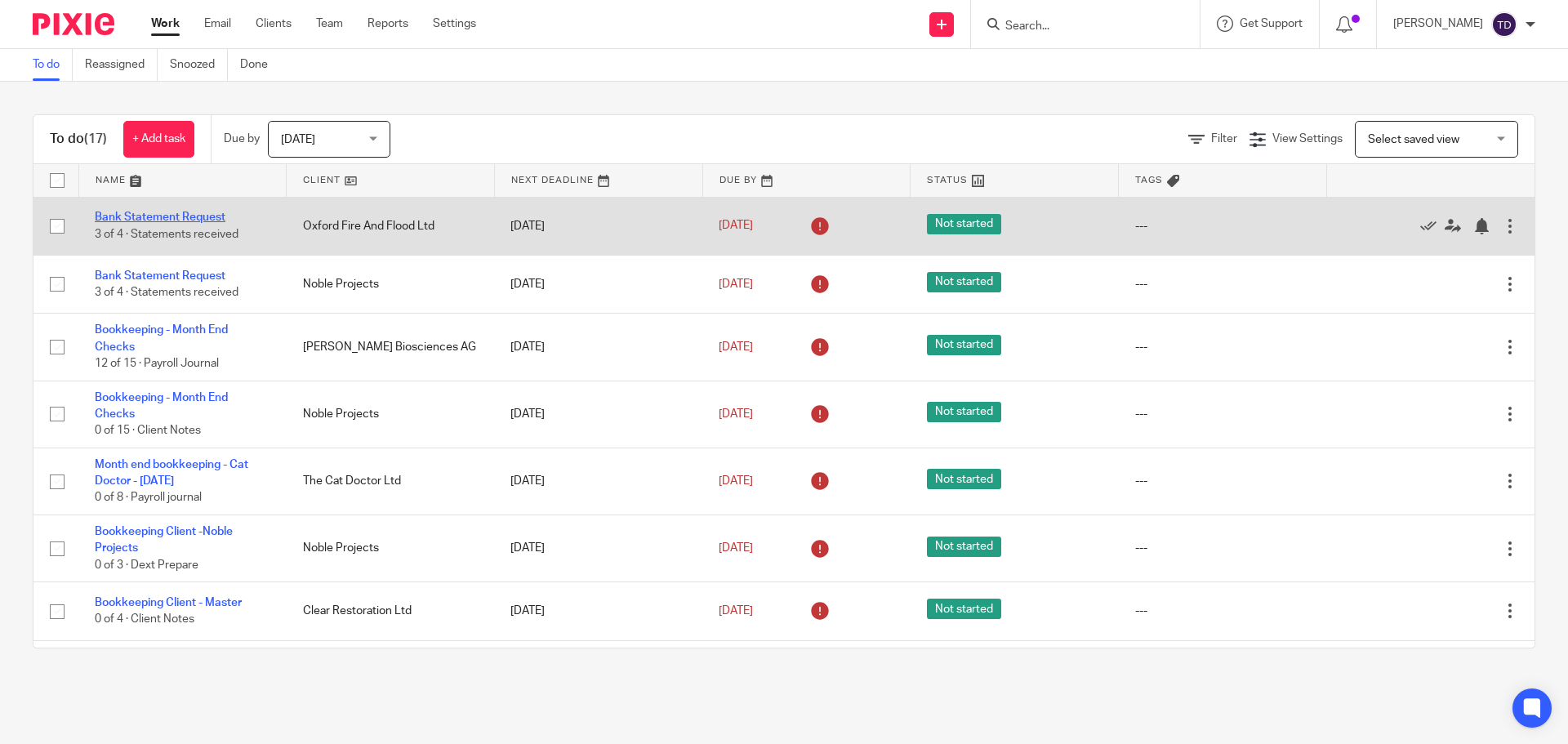
click at [153, 215] on link "Bank Statement Request" at bounding box center [160, 217] width 130 height 12
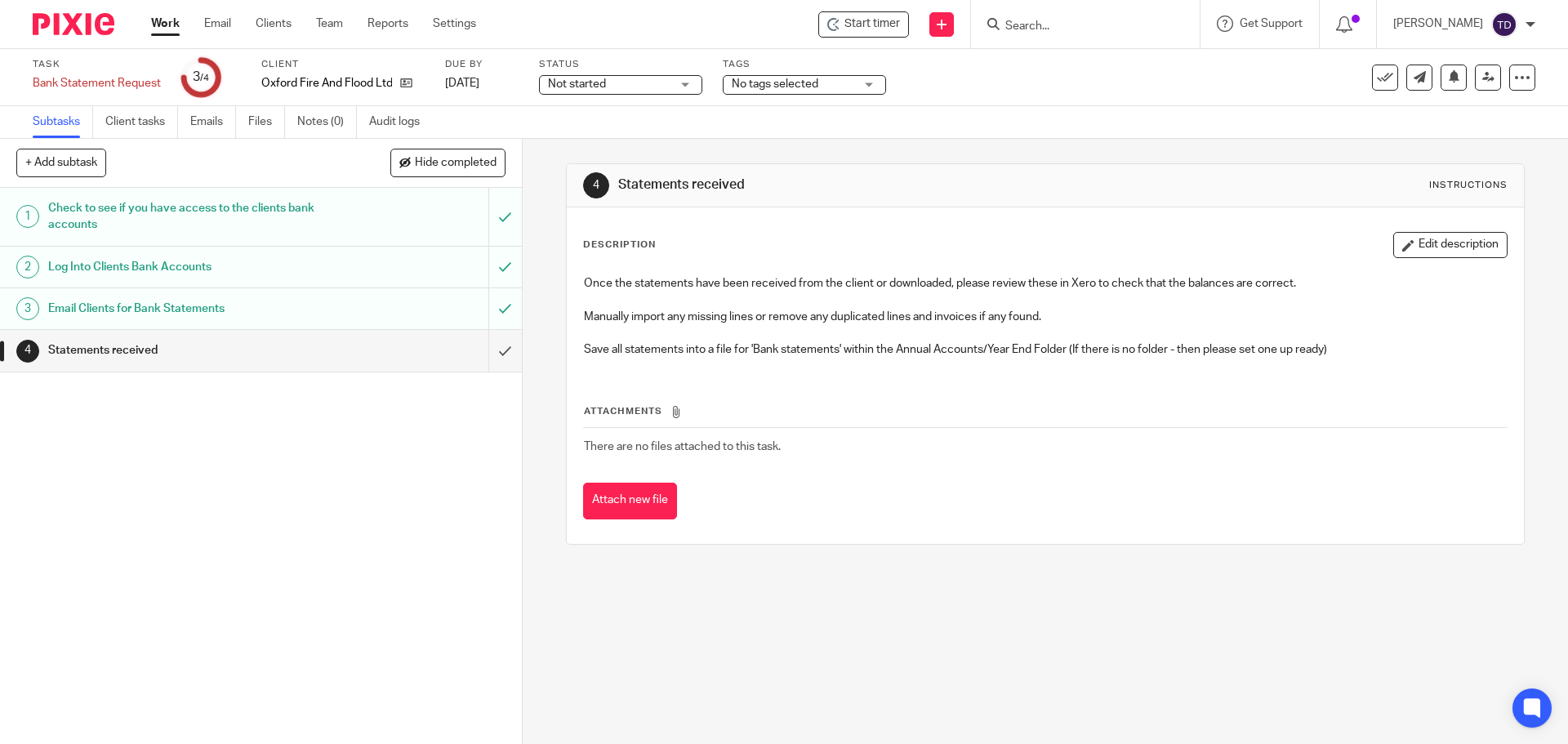
click at [242, 316] on h1 "Email Clients for Bank Statements" at bounding box center [189, 308] width 283 height 24
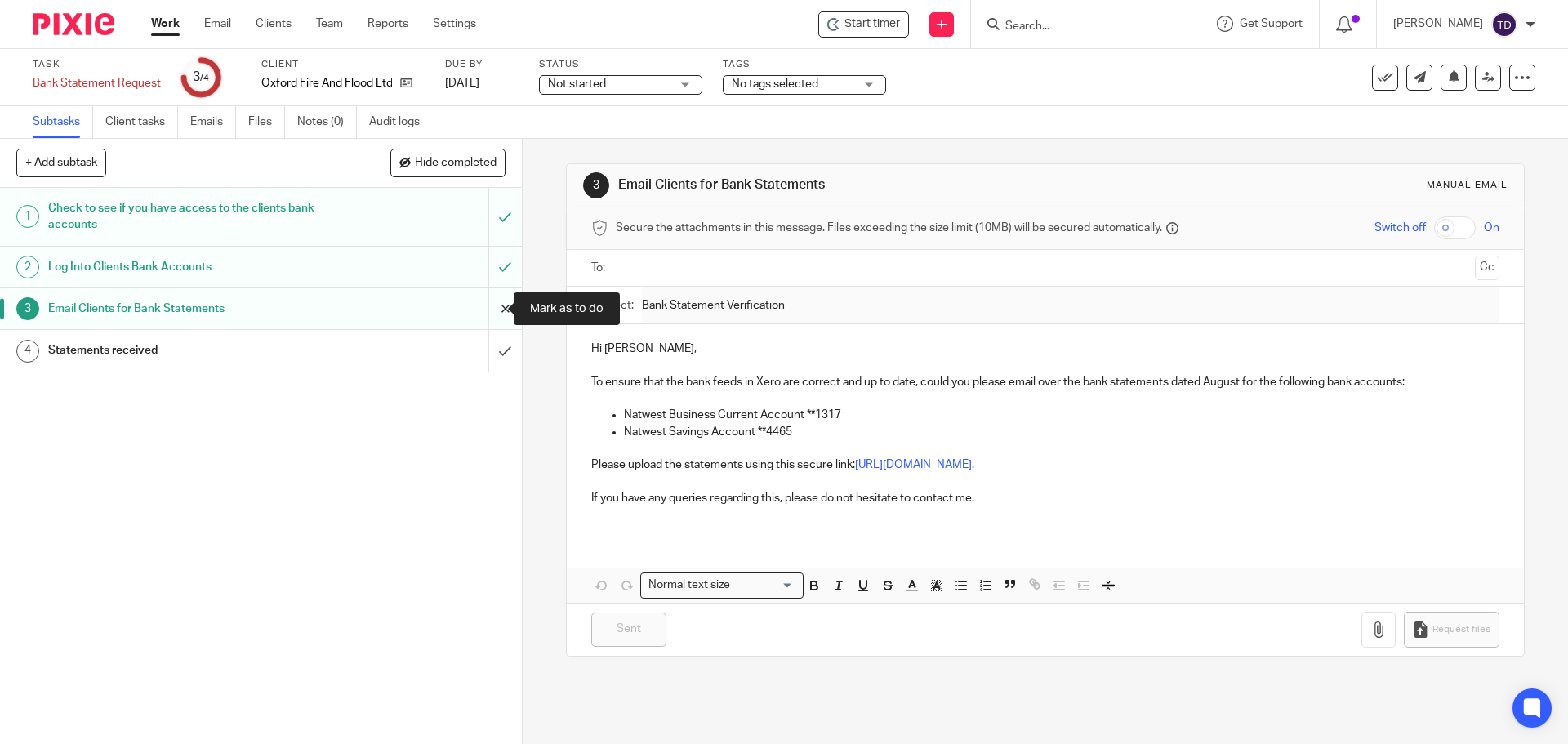
click at [487, 310] on input "submit" at bounding box center [261, 309] width 522 height 41
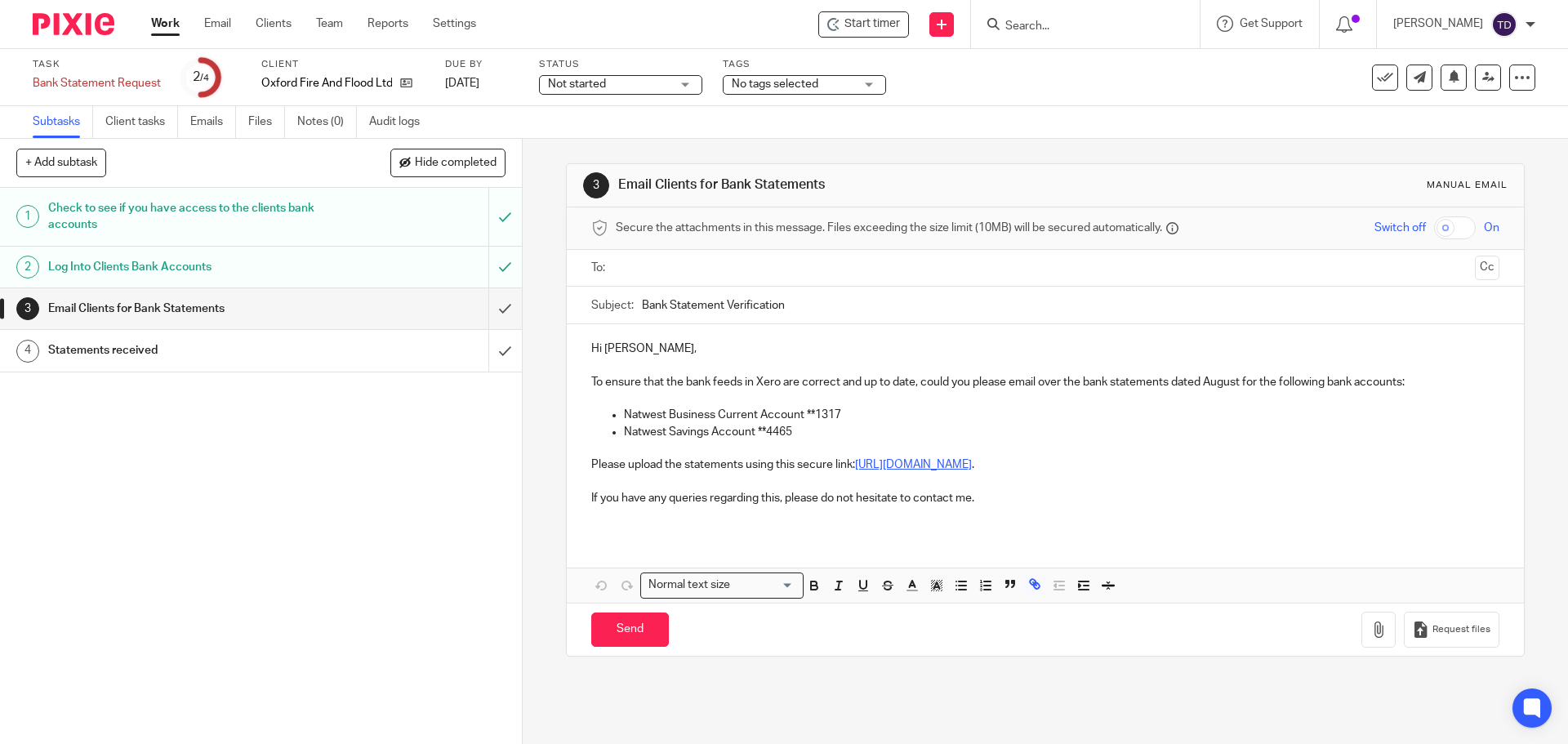
click at [972, 465] on link "[URL][DOMAIN_NAME]" at bounding box center [913, 465] width 117 height 12
click at [907, 463] on link "https://maxaccountants.usepixie.net/u/557a70f5c5a439ef12383ec8dd9978f4" at bounding box center [913, 465] width 117 height 12
click at [846, 462] on p "Please upload the statements using this secure link: https://maxaccountants.use…" at bounding box center [1045, 465] width 908 height 16
click at [879, 462] on link "https://maxaccountants.usepixie.net/u/557a70f5c5a439ef12383ec8dd9978f4" at bounding box center [913, 465] width 117 height 12
click at [824, 494] on link "https://maxaccountants.usepixie.net/u/557a70f5c5a439ef12383ec8dd9978f4" at bounding box center [882, 496] width 117 height 16
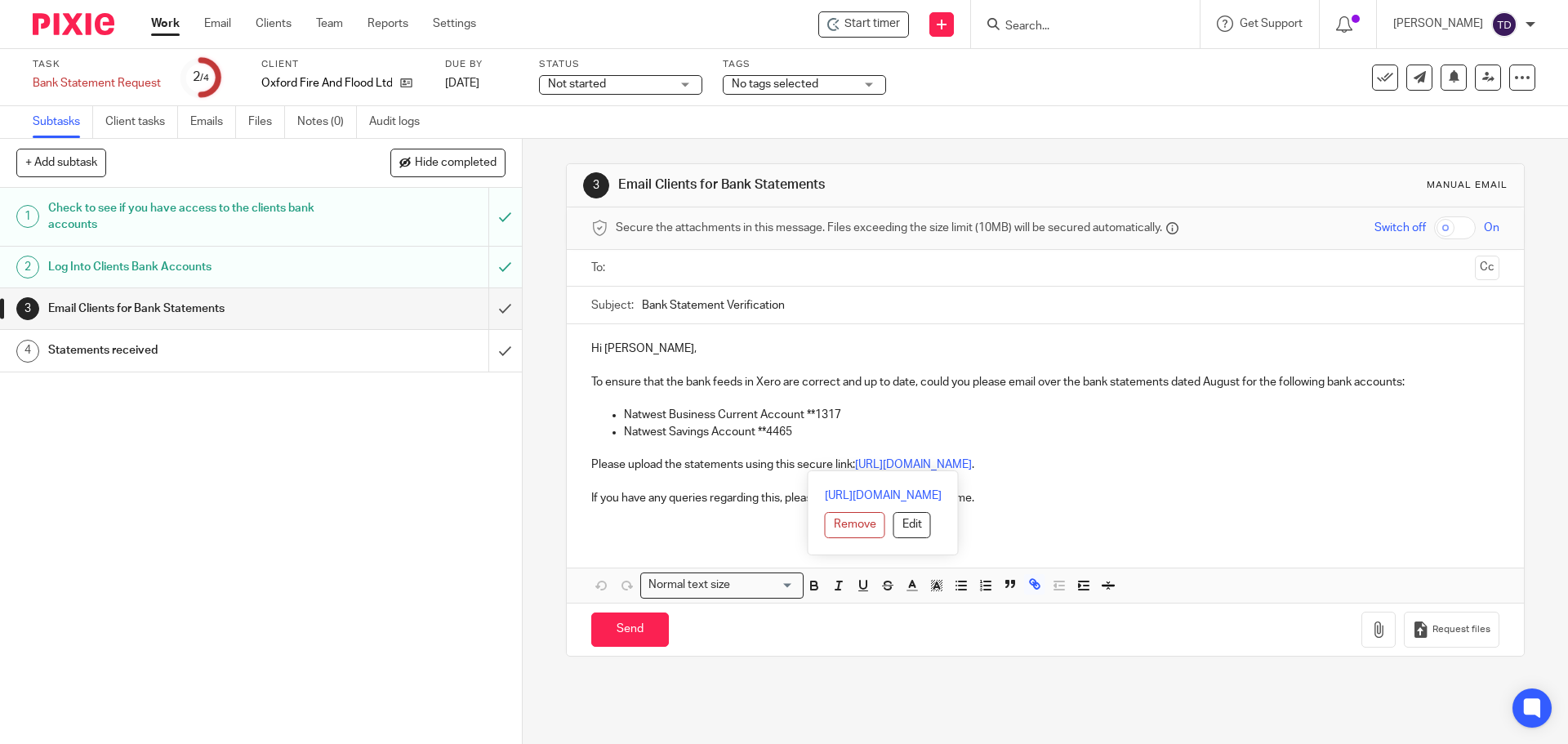
click at [413, 420] on div "1 Check to see if you have access to the clients bank accounts 2 Log Into Clien…" at bounding box center [261, 465] width 522 height 556
click at [490, 307] on input "submit" at bounding box center [261, 309] width 522 height 41
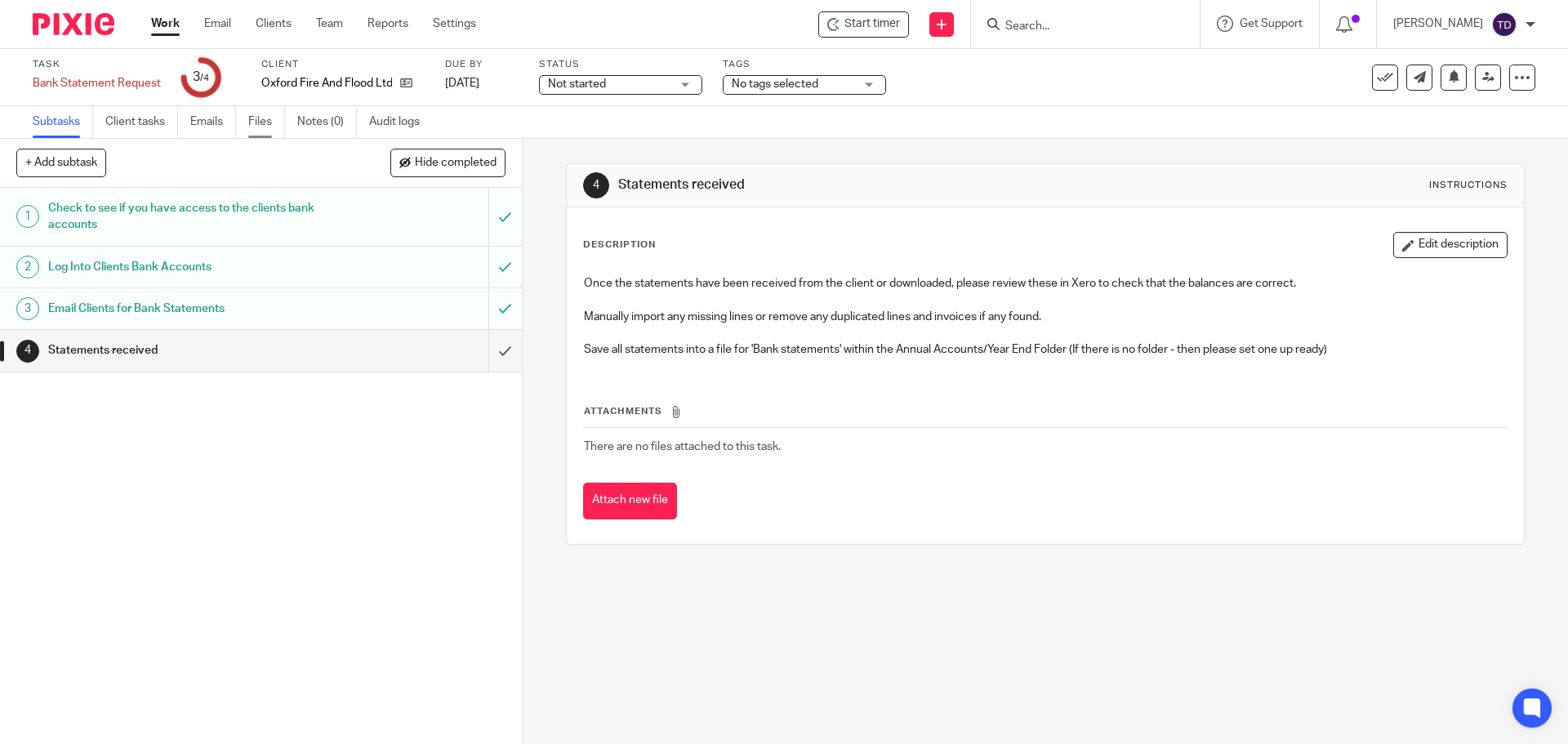
click at [259, 125] on link "Files" at bounding box center [267, 122] width 37 height 32
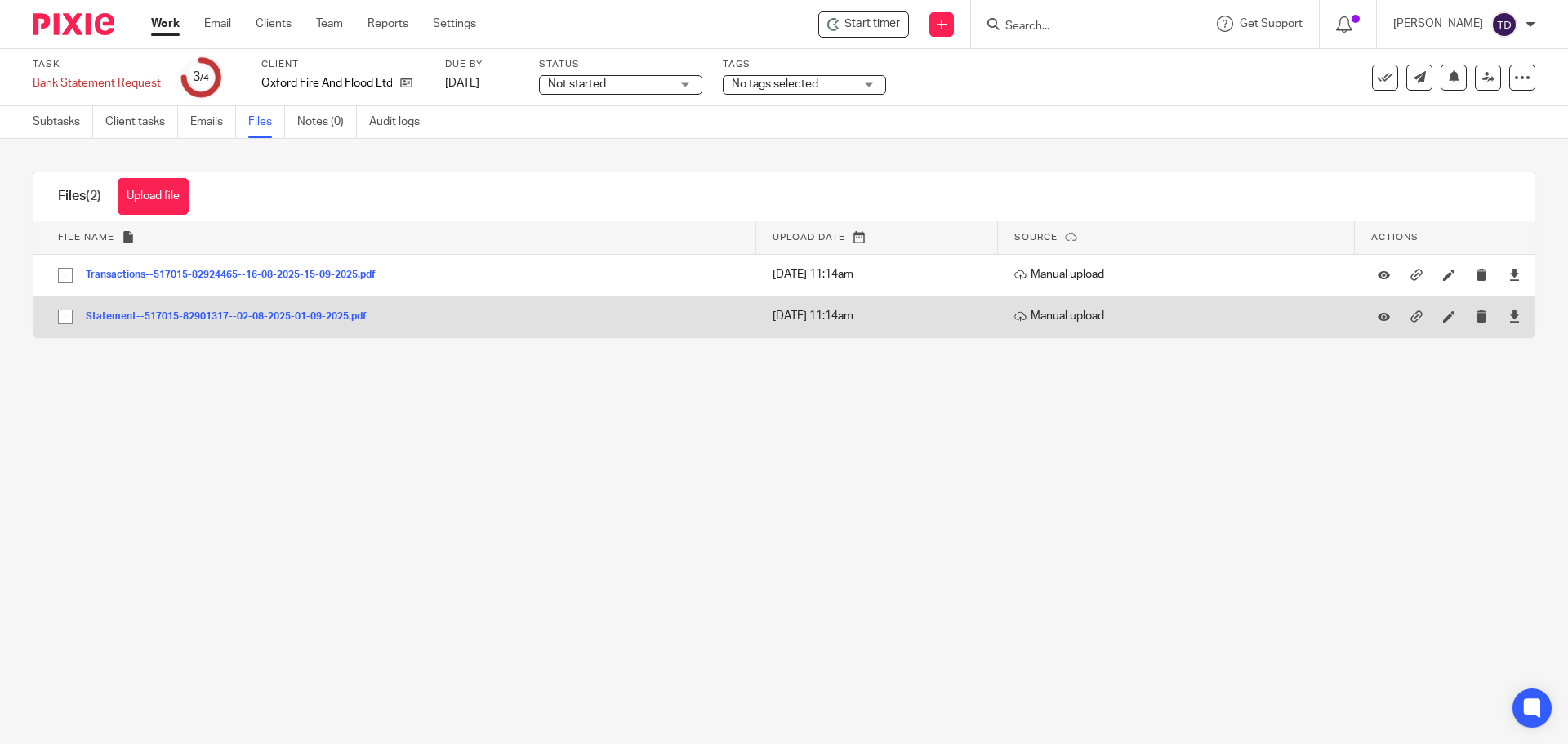
click at [282, 315] on button "Statement--517015-82901317--02-08-2025-01-09-2025.pdf" at bounding box center [232, 317] width 293 height 12
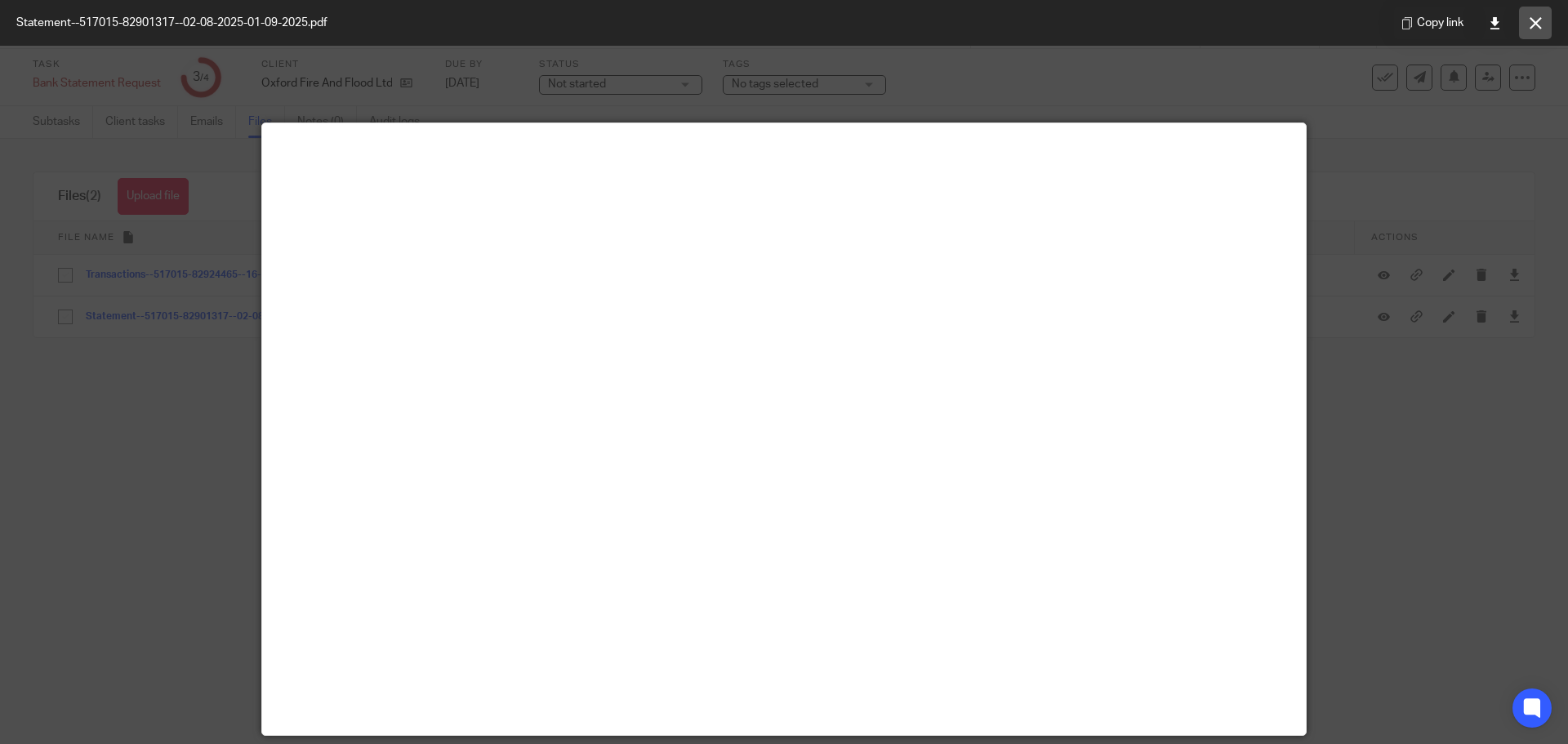
click at [1547, 22] on button at bounding box center [1535, 23] width 33 height 33
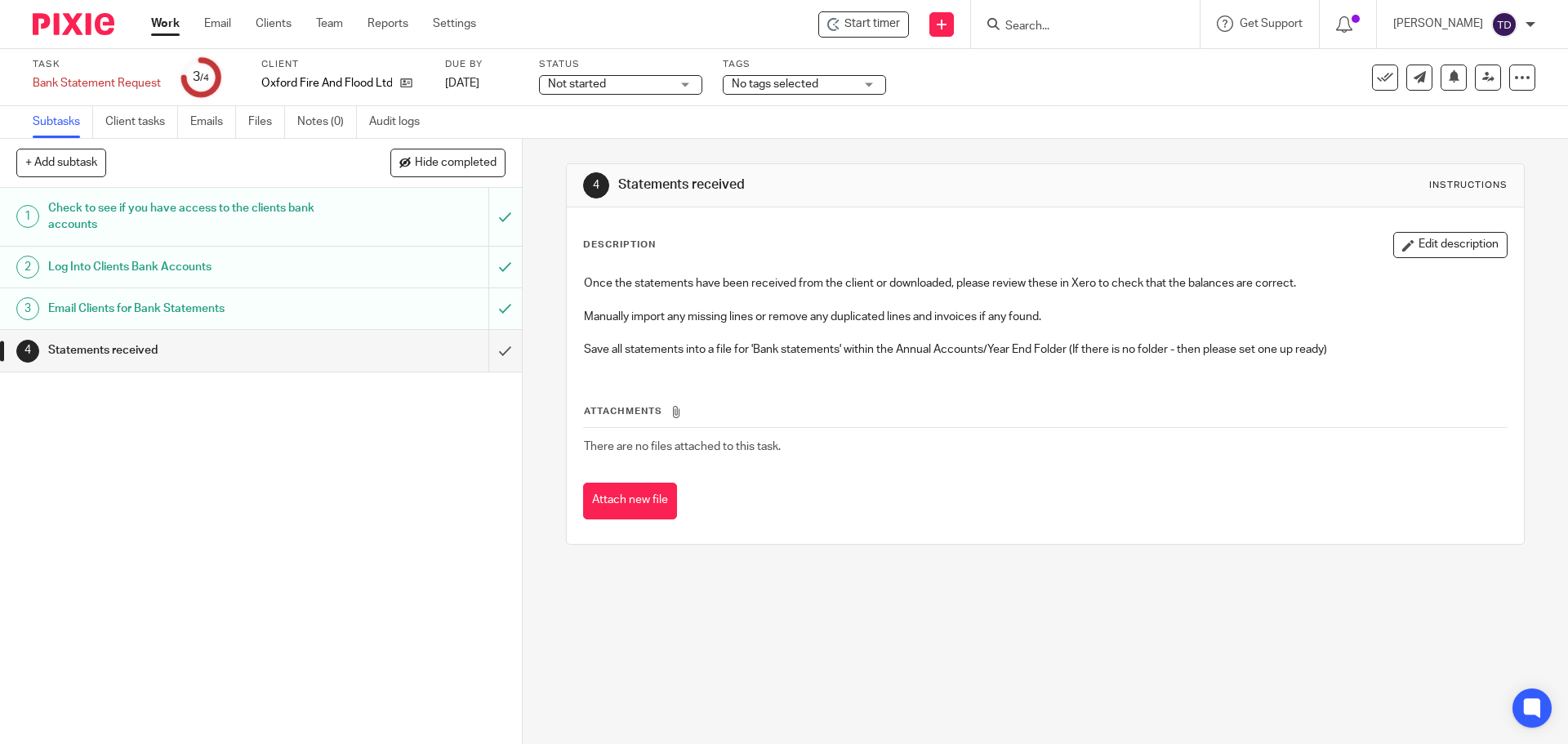
click at [155, 24] on link "Work" at bounding box center [166, 23] width 29 height 16
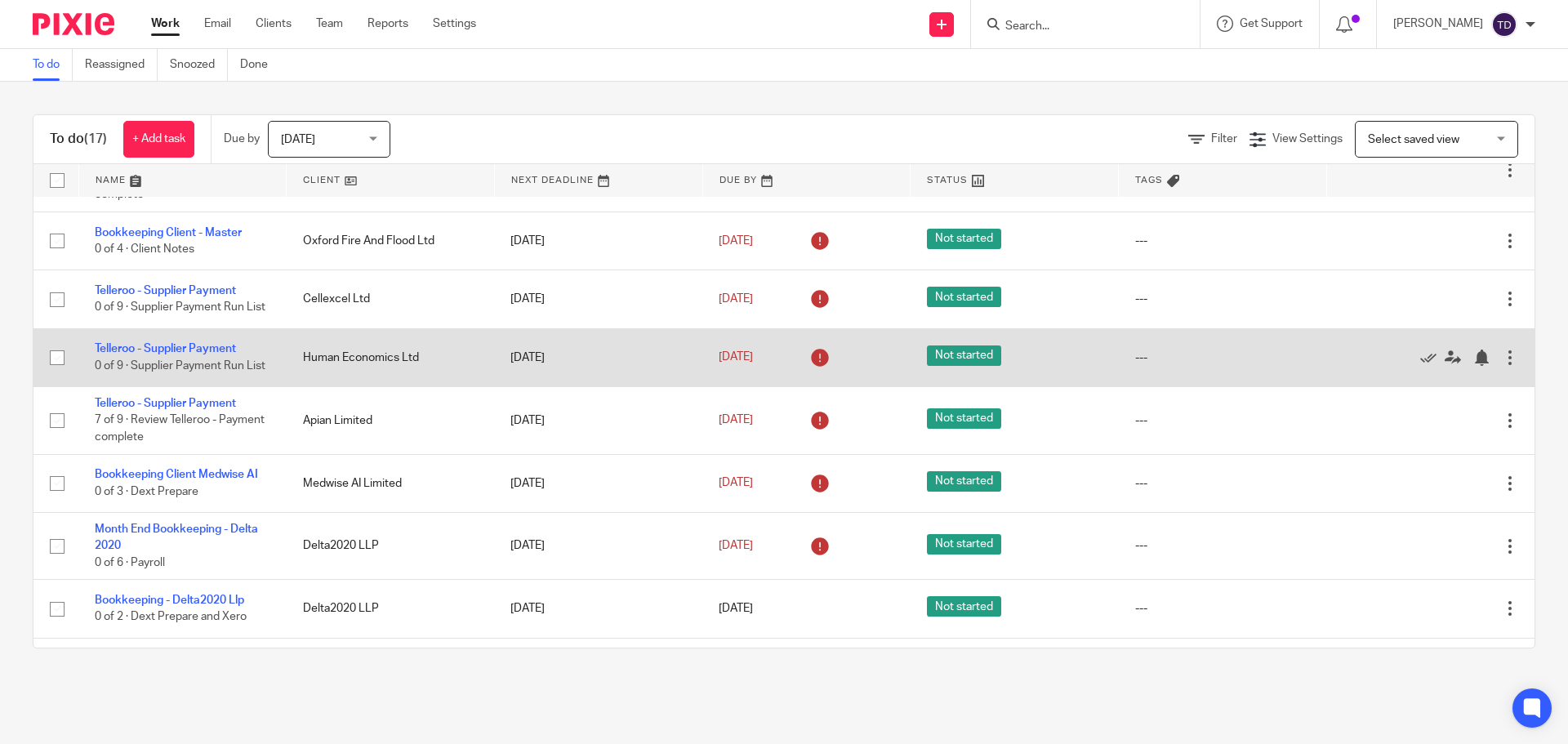
scroll to position [646, 0]
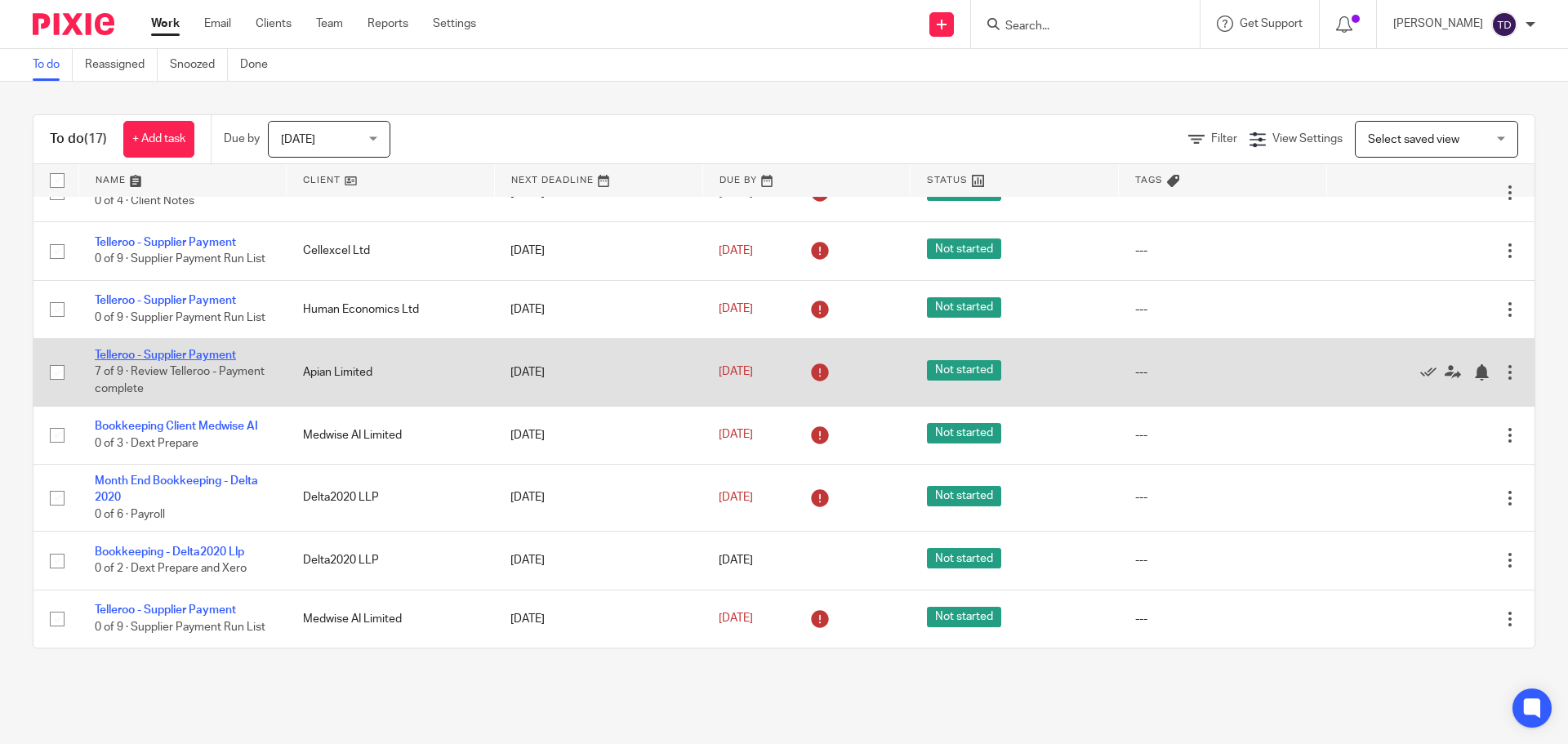
click at [150, 349] on link "Telleroo - Supplier Payment" at bounding box center [166, 355] width 141 height 12
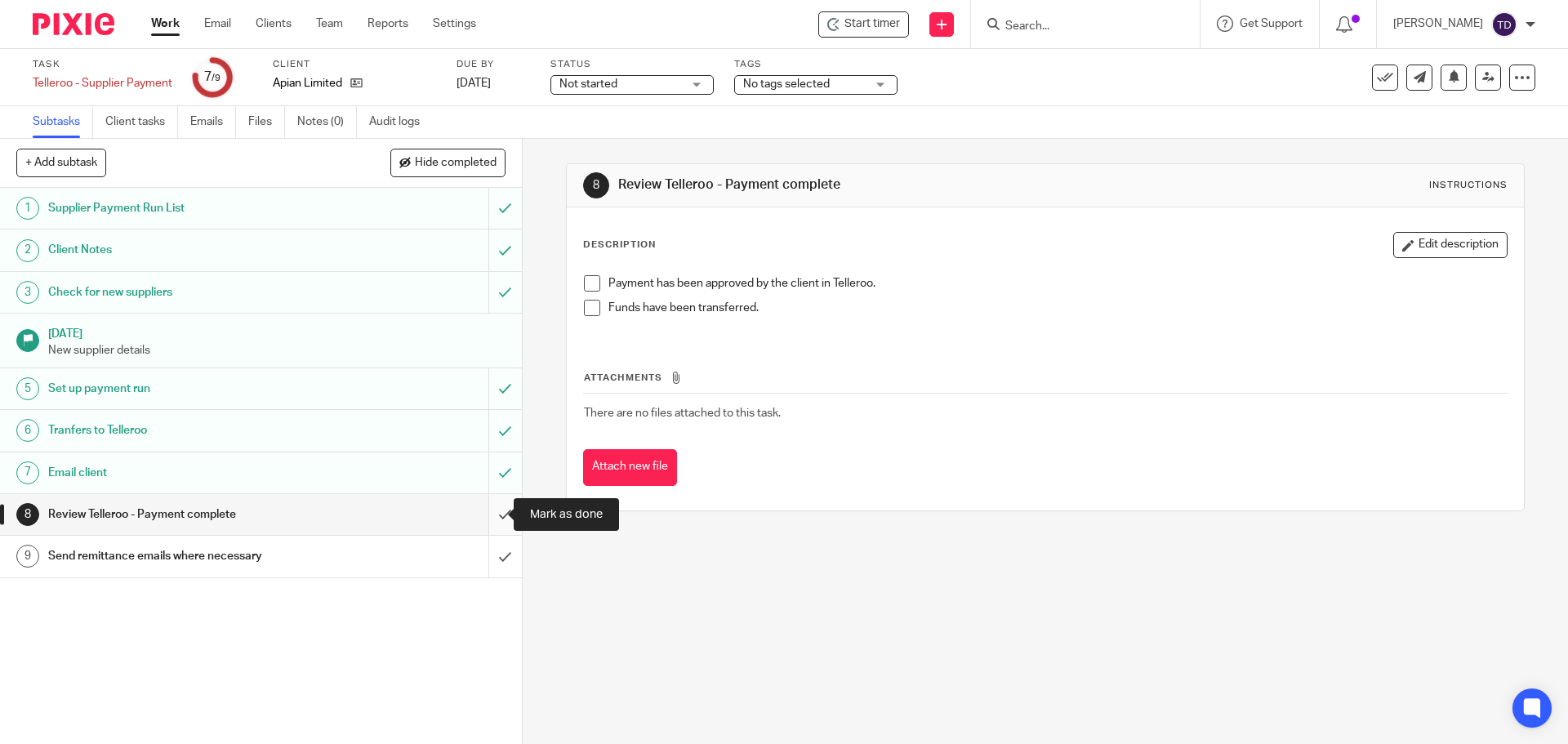
click at [487, 512] on input "submit" at bounding box center [261, 514] width 522 height 41
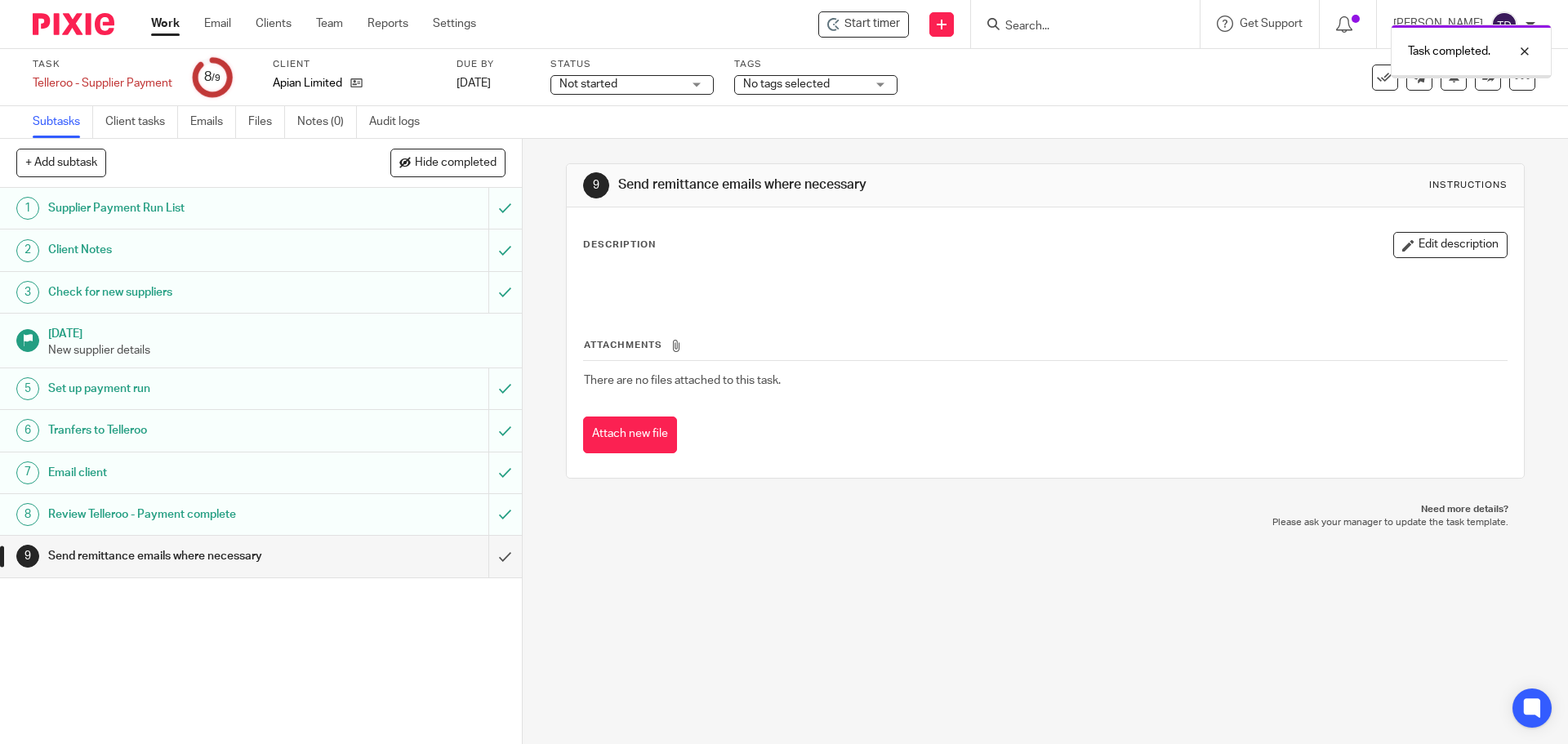
click at [479, 557] on input "submit" at bounding box center [261, 556] width 522 height 41
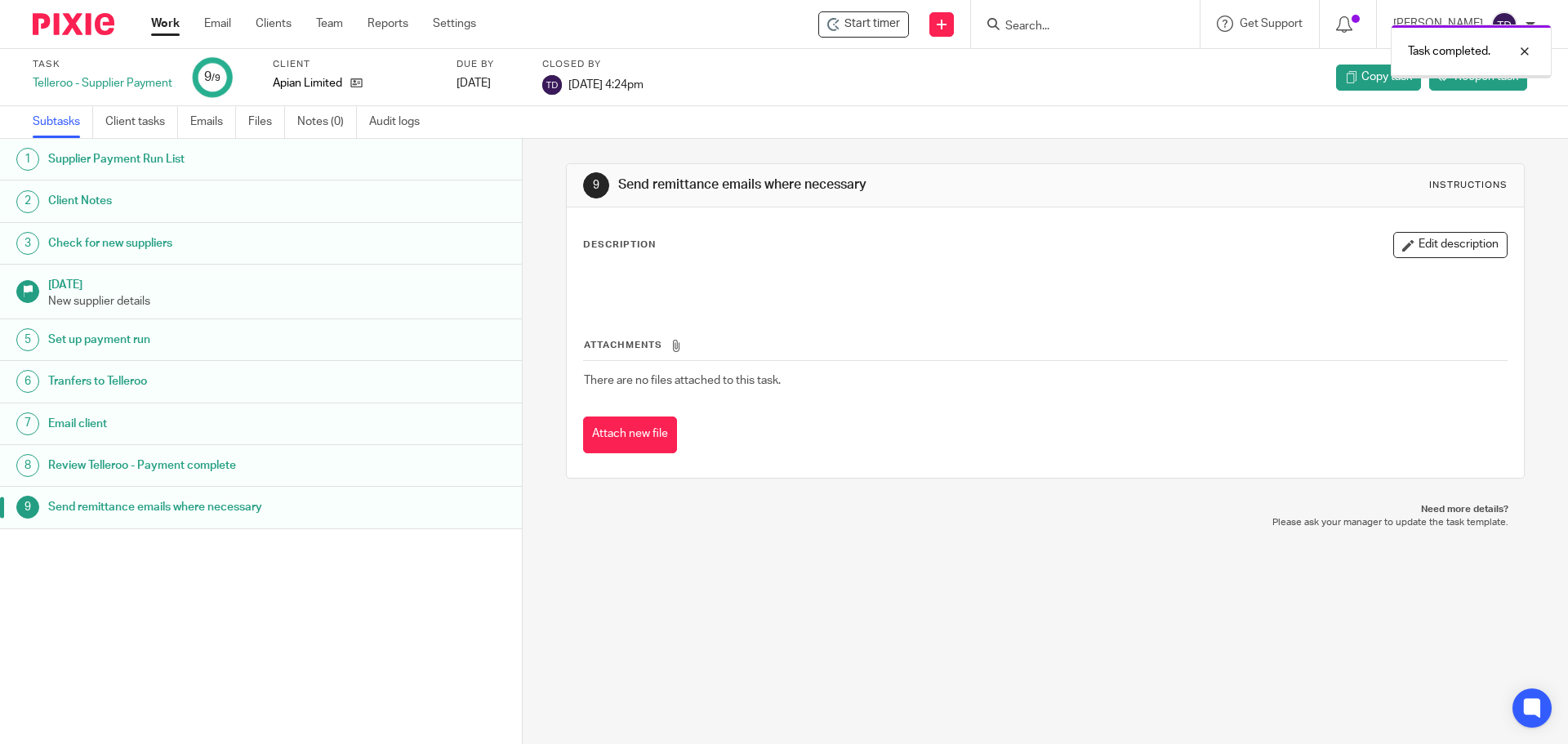
click at [152, 22] on link "Work" at bounding box center [166, 23] width 29 height 16
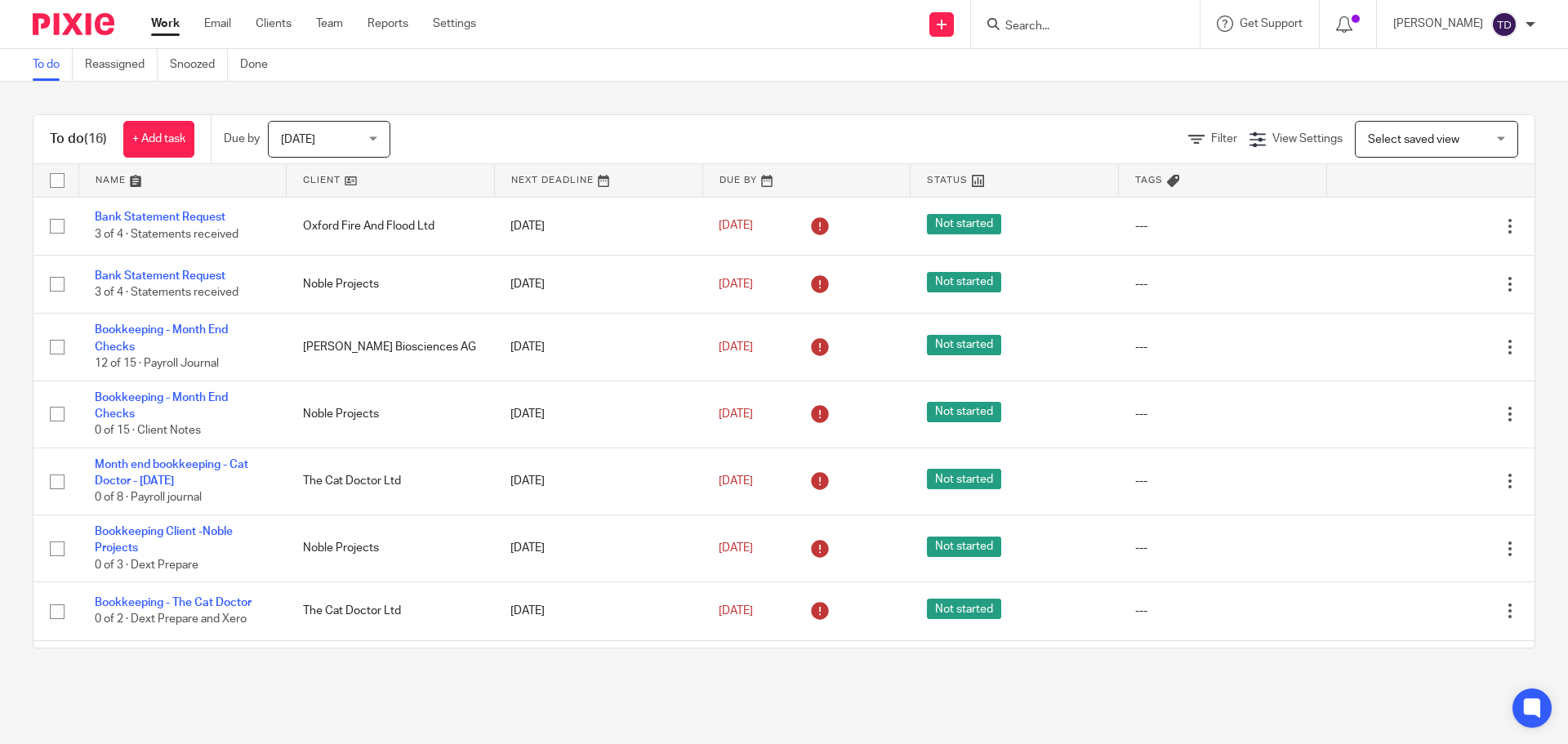
click at [1505, 28] on img at bounding box center [1504, 24] width 26 height 26
click at [1471, 115] on span "Logout" at bounding box center [1459, 114] width 37 height 12
